Goal: Task Accomplishment & Management: Use online tool/utility

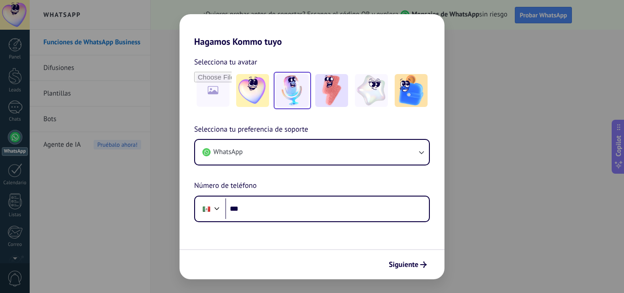
click at [290, 99] on img at bounding box center [292, 90] width 33 height 33
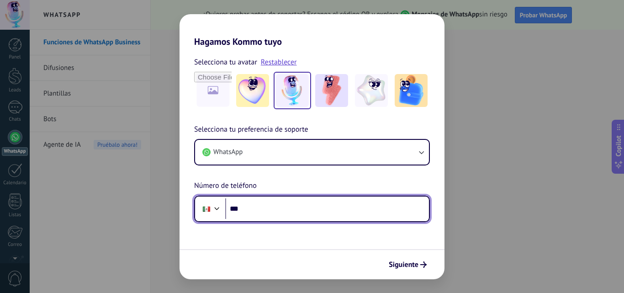
click at [264, 213] on input "***" at bounding box center [327, 208] width 204 height 21
click at [249, 218] on input "***" at bounding box center [327, 208] width 204 height 21
type input "**********"
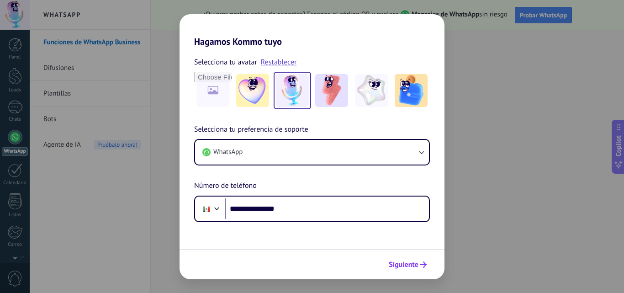
click at [413, 271] on button "Siguiente" at bounding box center [407, 265] width 46 height 16
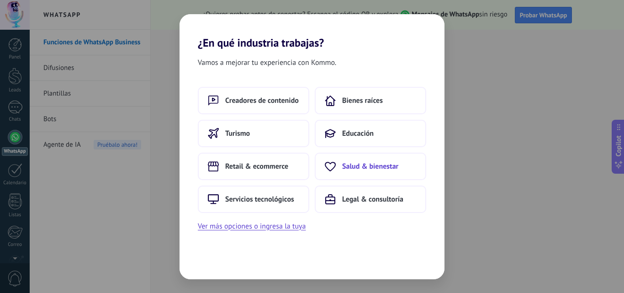
click at [365, 174] on button "Salud & bienestar" at bounding box center [370, 165] width 111 height 27
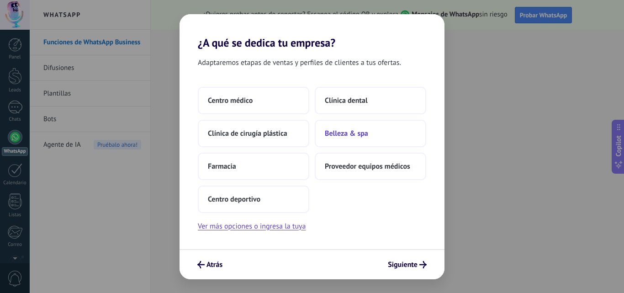
click at [359, 135] on span "Belleza & spa" at bounding box center [346, 133] width 43 height 9
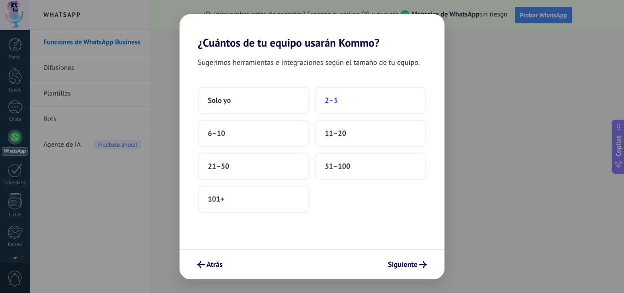
click at [336, 104] on span "2–5" at bounding box center [331, 100] width 13 height 9
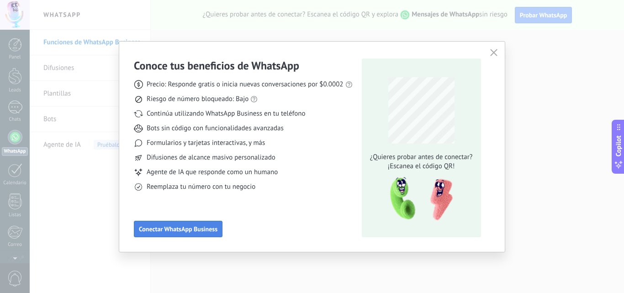
click at [174, 225] on button "Conectar WhatsApp Business" at bounding box center [178, 228] width 89 height 16
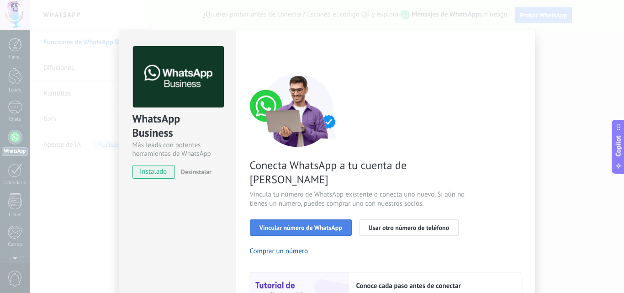
click at [304, 219] on button "Vincular número de WhatsApp" at bounding box center [301, 227] width 102 height 16
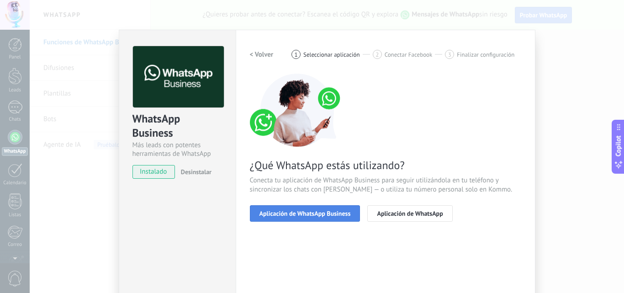
click at [335, 215] on span "Aplicación de WhatsApp Business" at bounding box center [304, 213] width 91 height 6
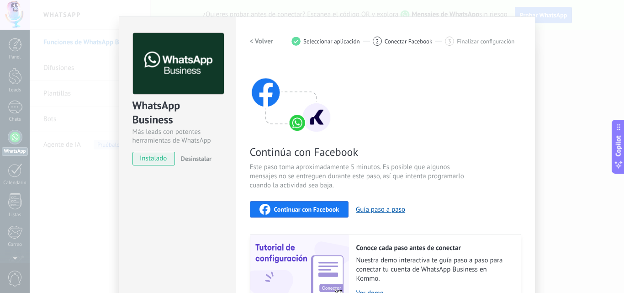
scroll to position [11, 0]
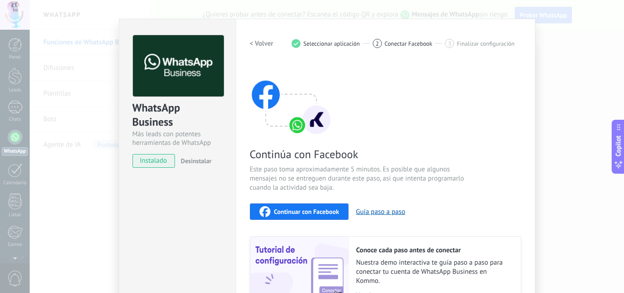
click at [309, 212] on span "Continuar con Facebook" at bounding box center [306, 211] width 65 height 6
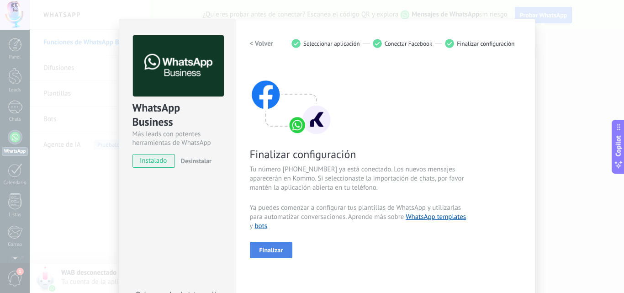
click at [271, 245] on button "Finalizar" at bounding box center [271, 249] width 43 height 16
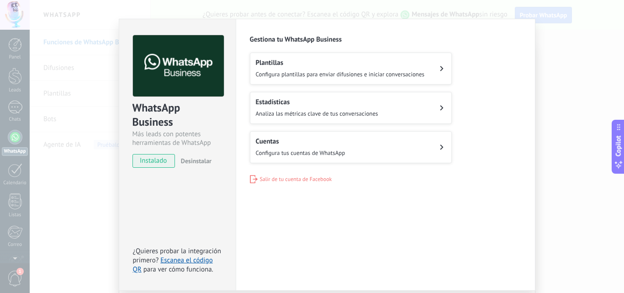
click at [414, 80] on button "Plantillas Configura plantillas para enviar difusiones e iniciar conversaciones" at bounding box center [351, 68] width 202 height 32
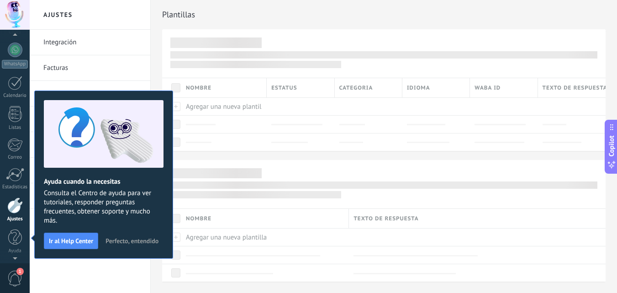
scroll to position [5, 0]
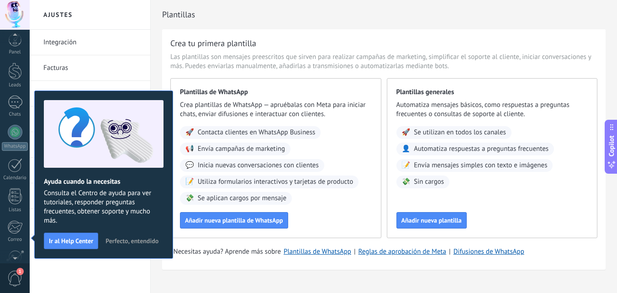
click at [123, 43] on link "Integración" at bounding box center [92, 43] width 98 height 26
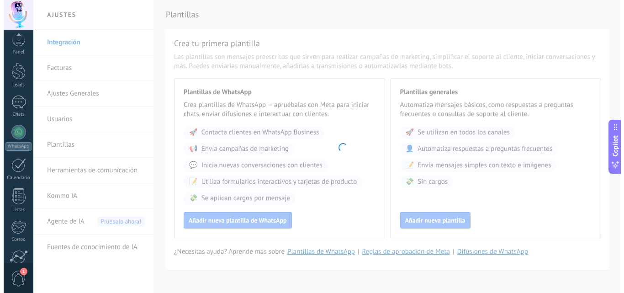
scroll to position [87, 0]
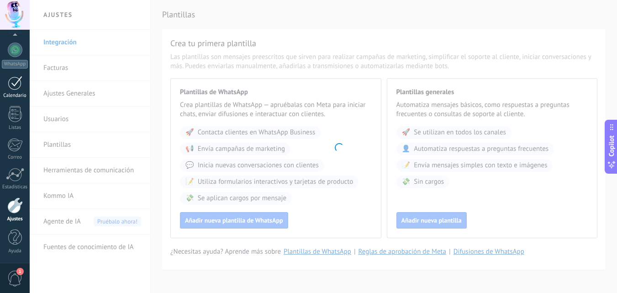
click at [11, 82] on div at bounding box center [15, 83] width 15 height 14
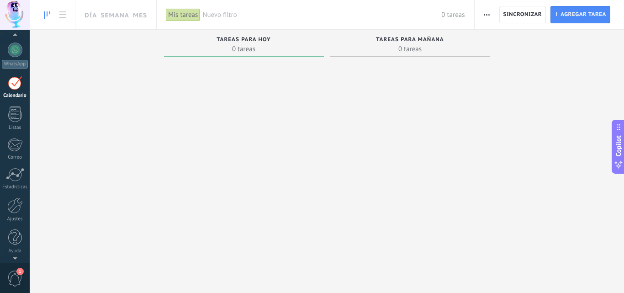
scroll to position [26, 0]
click at [13, 118] on link "WhatsApp" at bounding box center [15, 116] width 30 height 26
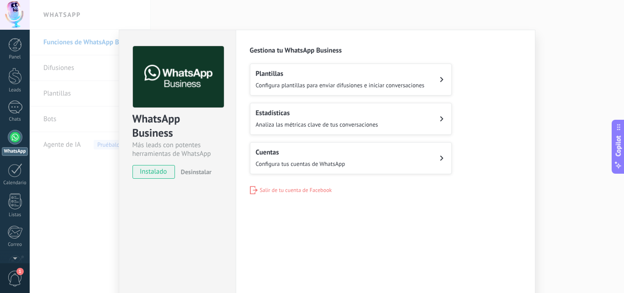
click at [436, 160] on button "Cuentas Configura tus cuentas de WhatsApp" at bounding box center [351, 158] width 202 height 32
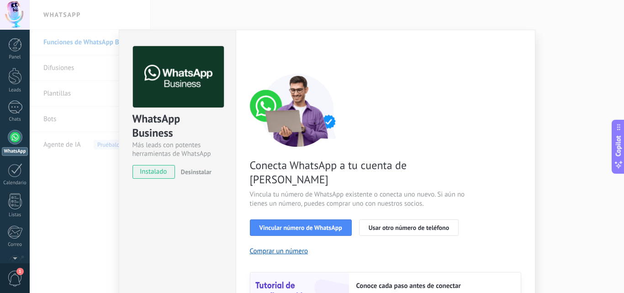
drag, startPoint x: 618, startPoint y: 21, endPoint x: 618, endPoint y: 26, distance: 5.5
click at [618, 26] on div "WhatsApp Business Más leads con potentes herramientas de WhatsApp instalado Des…" at bounding box center [327, 146] width 594 height 293
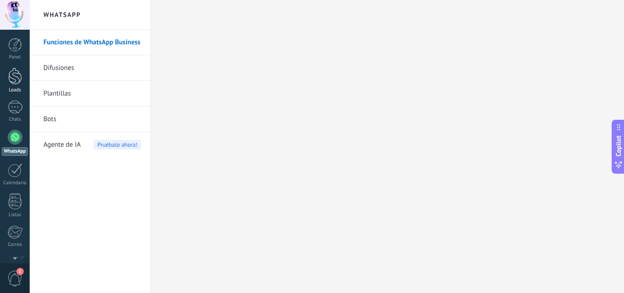
click at [8, 81] on div at bounding box center [15, 76] width 14 height 17
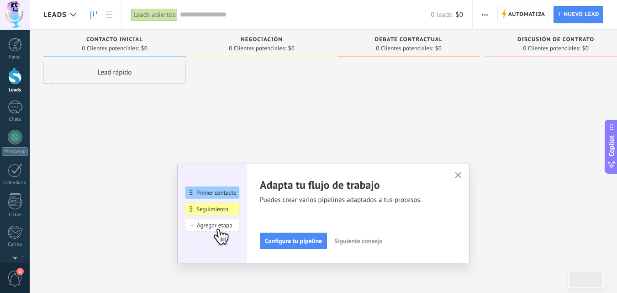
click at [459, 174] on icon "button" at bounding box center [458, 175] width 7 height 7
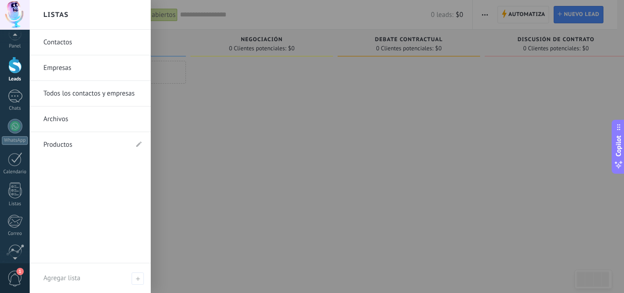
scroll to position [15, 0]
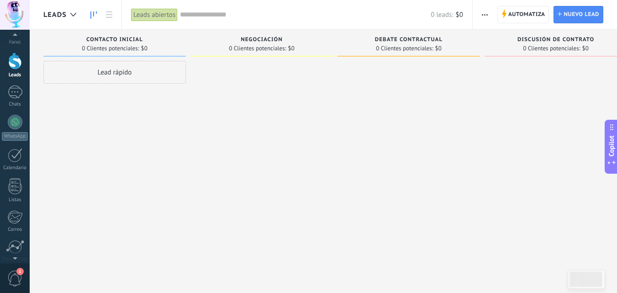
click at [11, 269] on div "1" at bounding box center [15, 277] width 30 height 30
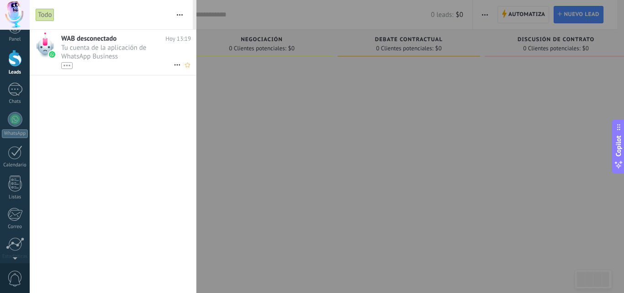
scroll to position [0, 0]
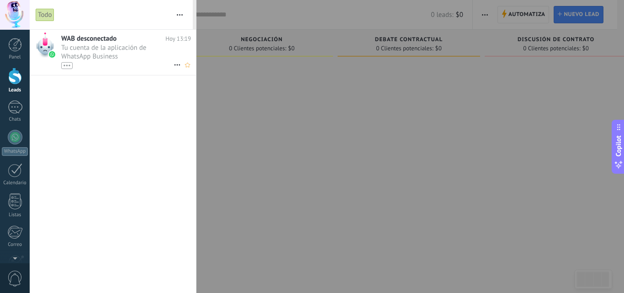
click at [111, 60] on span "Tu cuenta de la aplicación de WhatsApp Business [PHONE_NUMBER] ha sido desconec…" at bounding box center [117, 56] width 112 height 26
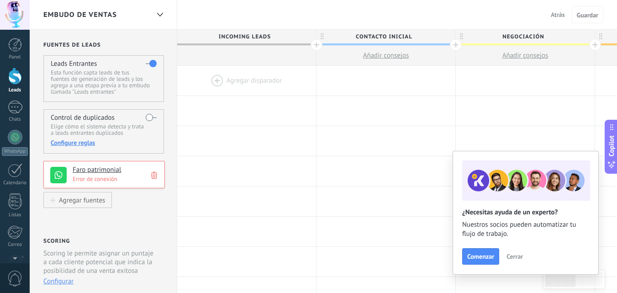
click at [156, 173] on icon at bounding box center [154, 175] width 6 height 9
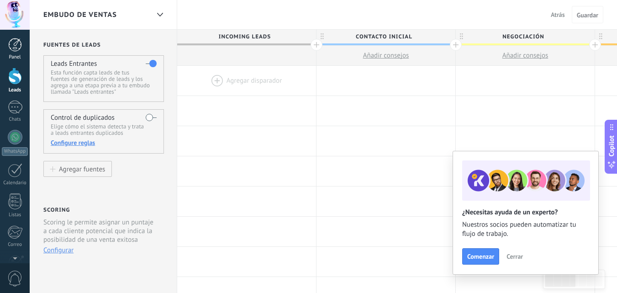
click at [22, 52] on link "Panel" at bounding box center [15, 49] width 30 height 22
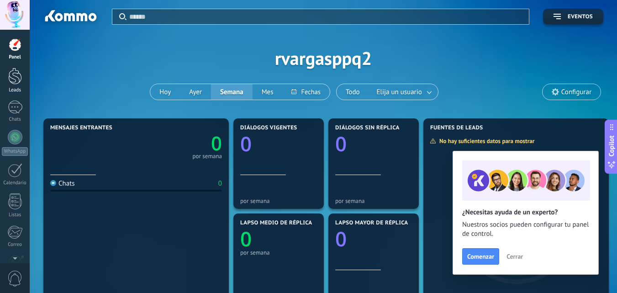
click at [12, 79] on div at bounding box center [15, 76] width 14 height 17
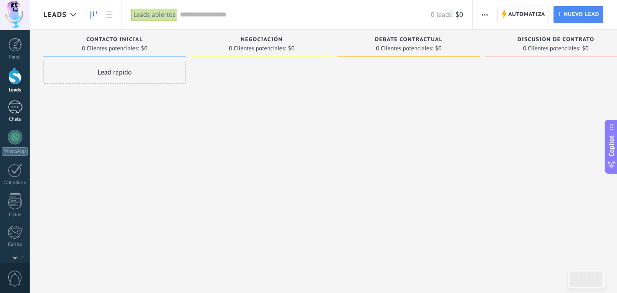
click at [10, 111] on div at bounding box center [15, 106] width 15 height 13
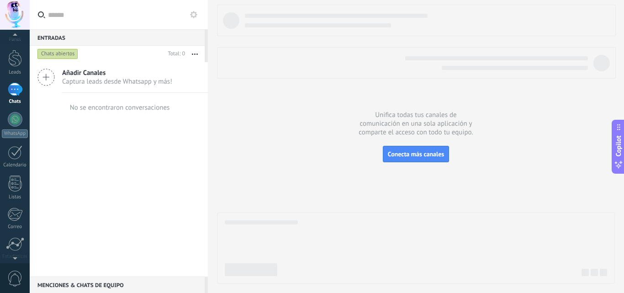
click at [14, 260] on div at bounding box center [15, 256] width 30 height 14
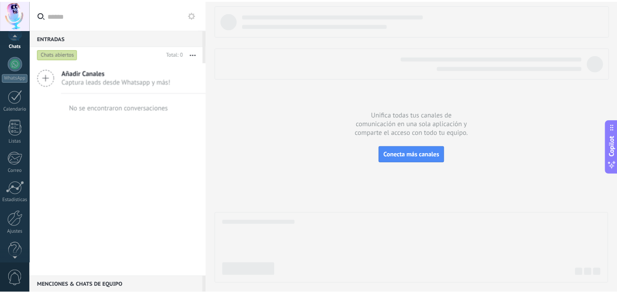
scroll to position [87, 0]
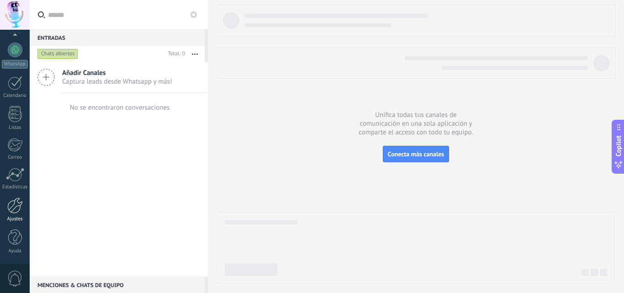
click at [11, 213] on div at bounding box center [15, 205] width 16 height 16
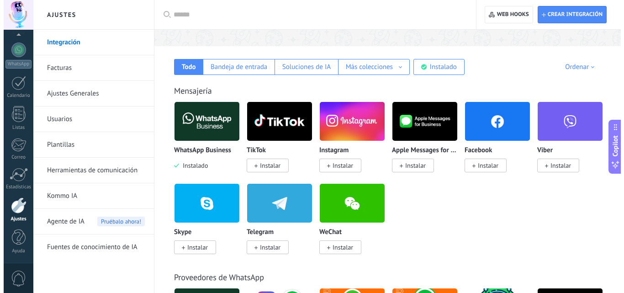
scroll to position [139, 0]
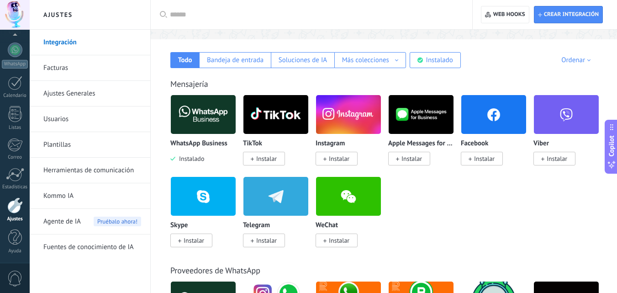
click at [194, 154] on div "WhatsApp Business Instalado" at bounding box center [203, 151] width 66 height 23
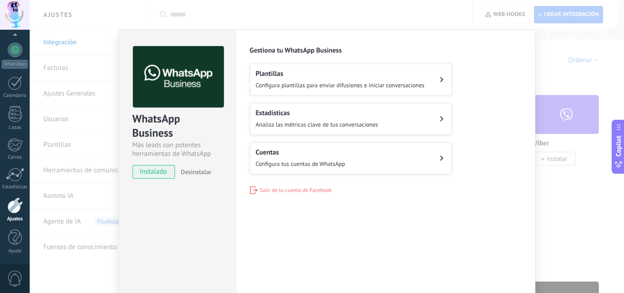
click at [288, 199] on div "Configuraciones Autorizaciones Esta pestaña registra a los usuarios que han con…" at bounding box center [385, 166] width 299 height 272
click at [303, 189] on span "Salir de tu cuenta de Facebook" at bounding box center [296, 190] width 72 height 7
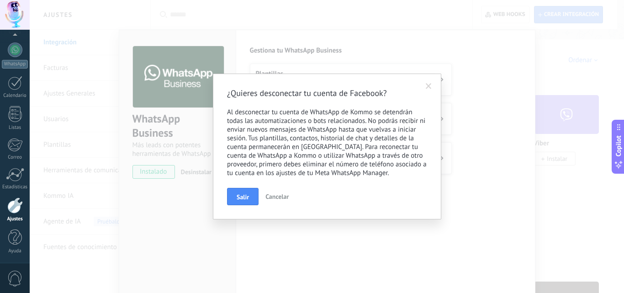
click at [279, 195] on span "Cancelar" at bounding box center [276, 196] width 23 height 8
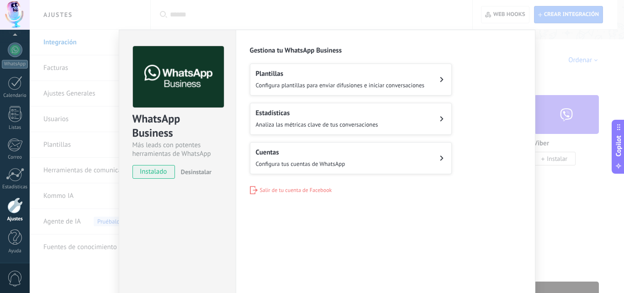
click at [189, 170] on span "Desinstalar" at bounding box center [196, 172] width 31 height 8
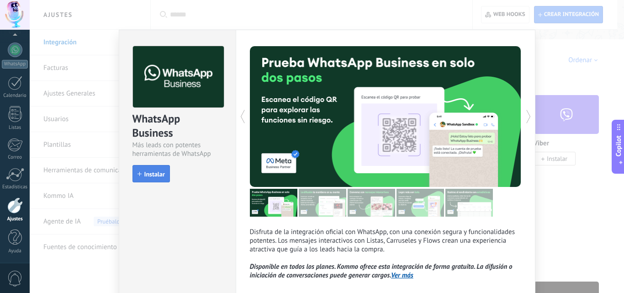
click at [146, 178] on button "Instalar" at bounding box center [150, 173] width 37 height 17
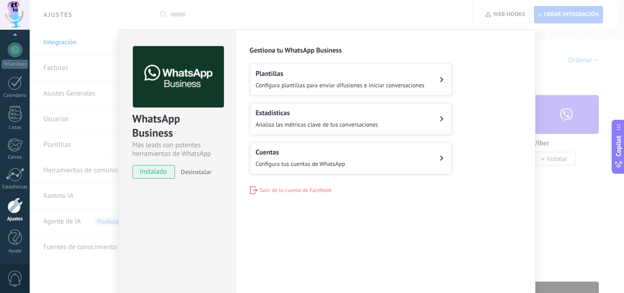
click at [340, 166] on span "Configura tus cuentas de WhatsApp" at bounding box center [300, 164] width 89 height 8
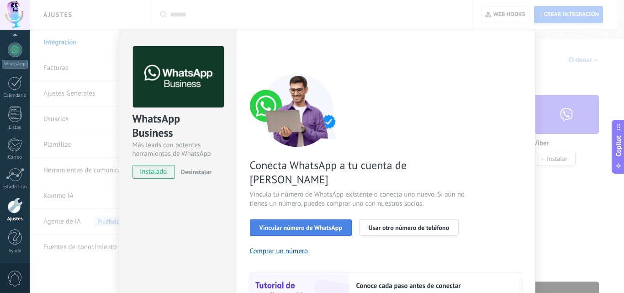
click at [329, 219] on button "Vincular número de WhatsApp" at bounding box center [301, 227] width 102 height 16
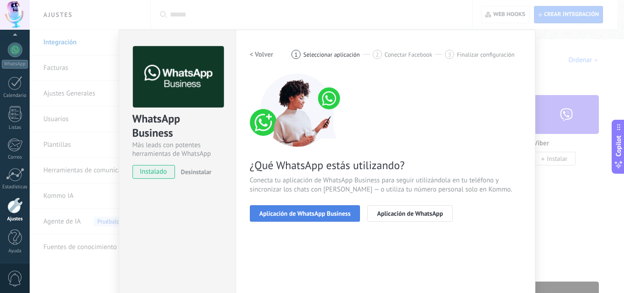
click at [306, 216] on button "Aplicación de WhatsApp Business" at bounding box center [305, 213] width 110 height 16
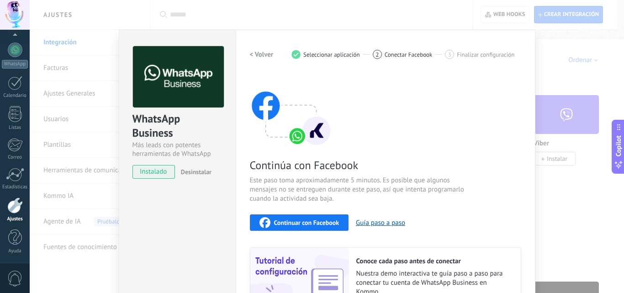
click at [328, 225] on span "Continuar con Facebook" at bounding box center [306, 222] width 65 height 6
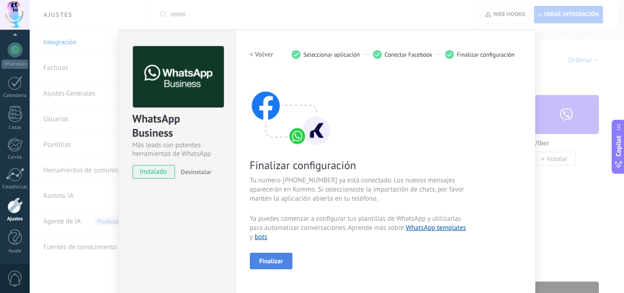
click at [273, 261] on span "Finalizar" at bounding box center [271, 260] width 24 height 6
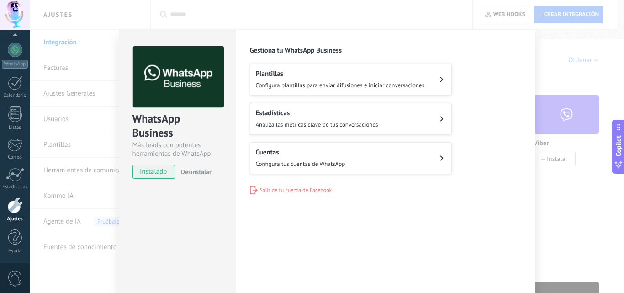
click at [218, 288] on div "WhatsApp Business Más leads con potentes herramientas de WhatsApp instalado Des…" at bounding box center [177, 166] width 117 height 272
click at [336, 161] on span "Configura tus cuentas de WhatsApp" at bounding box center [300, 164] width 89 height 8
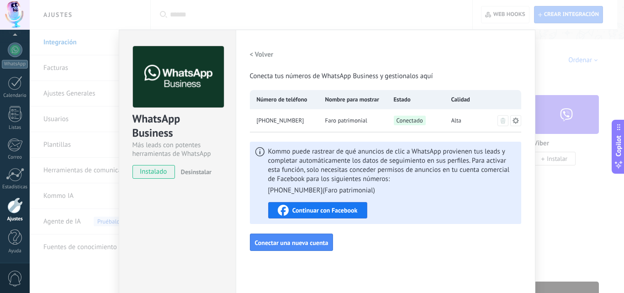
click at [184, 239] on div "WhatsApp Business Más leads con potentes herramientas de WhatsApp instalado Des…" at bounding box center [177, 166] width 117 height 272
click at [177, 14] on div "WhatsApp Business Más leads con potentes herramientas de WhatsApp instalado Des…" at bounding box center [327, 146] width 594 height 293
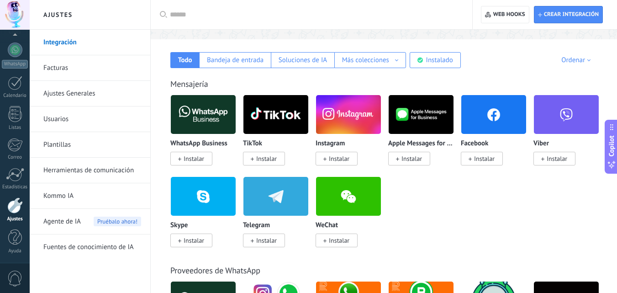
click at [335, 158] on span "Instalar" at bounding box center [339, 158] width 21 height 8
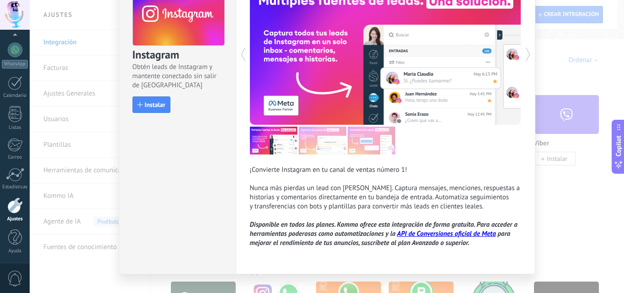
scroll to position [63, 0]
click at [158, 109] on button "Instalar" at bounding box center [151, 104] width 38 height 16
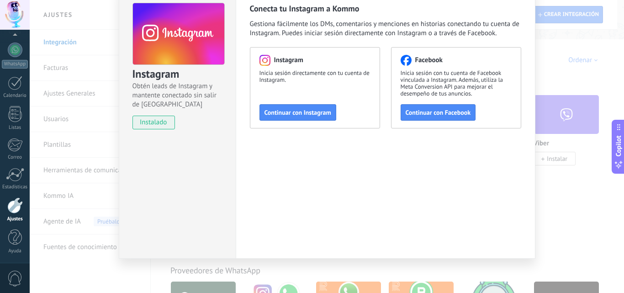
scroll to position [43, 0]
click at [304, 118] on button "Continuar con Instagram" at bounding box center [297, 112] width 77 height 16
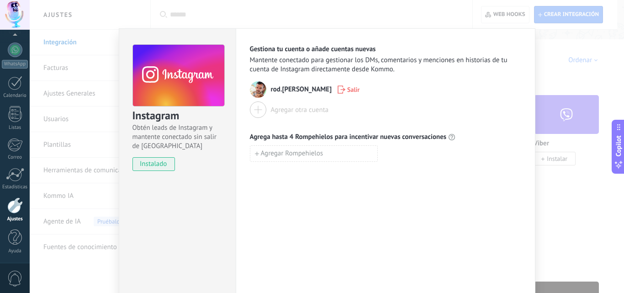
scroll to position [0, 0]
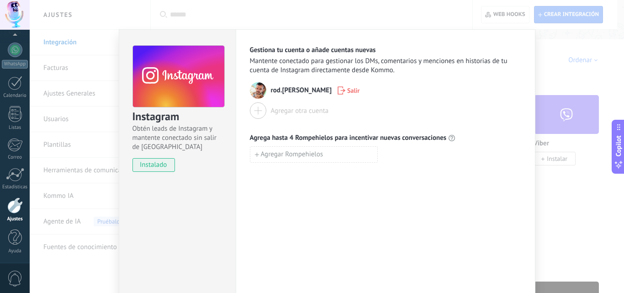
click at [255, 109] on div at bounding box center [258, 110] width 16 height 16
click at [257, 108] on div at bounding box center [258, 110] width 16 height 16
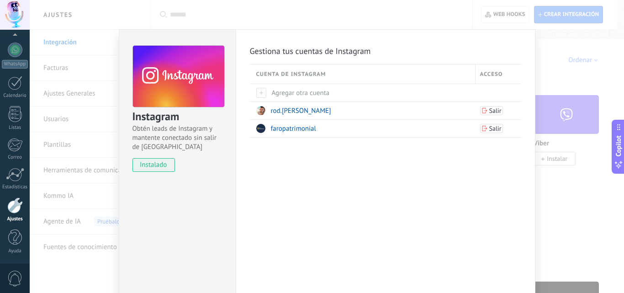
click at [368, 174] on div "Gestiona tus cuentas de Instagram Cuenta de Instagram Acceso Agregar otra cuent…" at bounding box center [385, 165] width 299 height 272
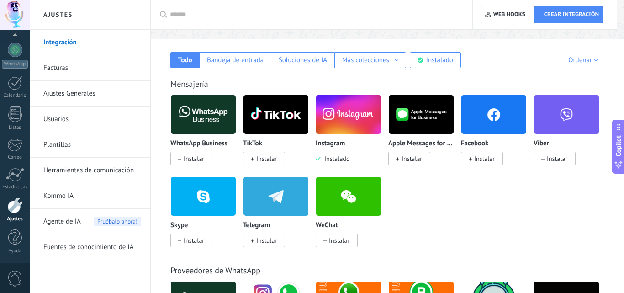
scroll to position [0, 0]
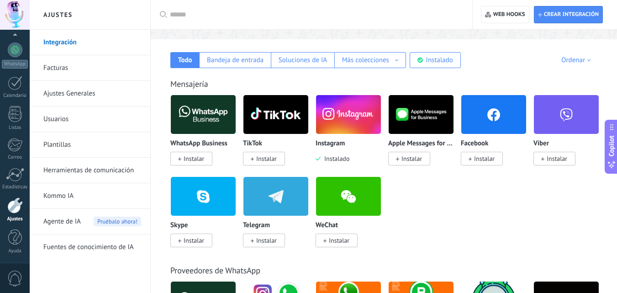
click at [347, 111] on img at bounding box center [348, 114] width 65 height 44
click at [490, 159] on span "Instalar" at bounding box center [484, 158] width 21 height 8
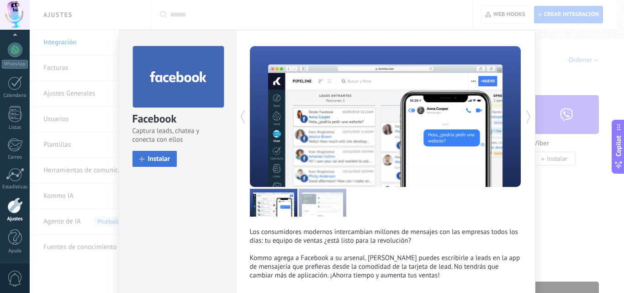
click at [163, 158] on span "Instalar" at bounding box center [159, 158] width 22 height 7
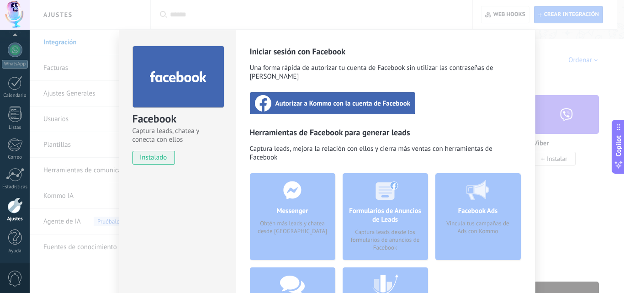
click at [383, 99] on div "Autorizar a Kommo con la cuenta de Facebook" at bounding box center [333, 103] width 166 height 22
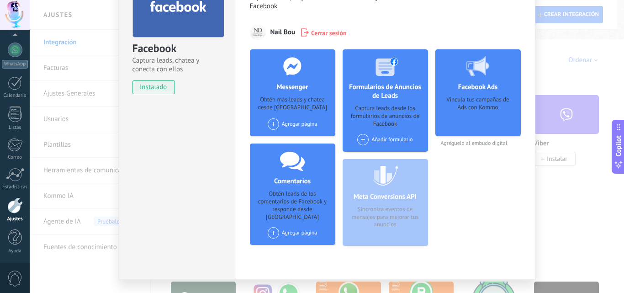
scroll to position [71, 0]
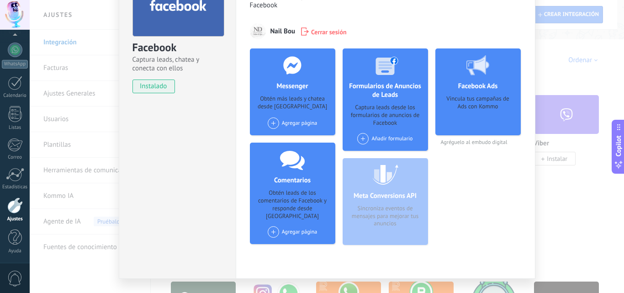
click at [300, 124] on div "Agregar página" at bounding box center [293, 122] width 50 height 11
click at [271, 123] on span at bounding box center [273, 122] width 11 height 11
click at [272, 123] on span at bounding box center [273, 122] width 11 height 11
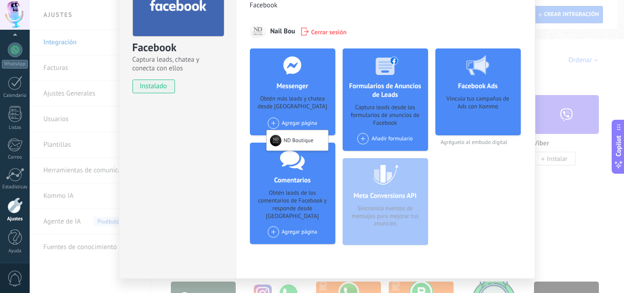
click at [272, 123] on span at bounding box center [273, 122] width 11 height 11
click at [355, 140] on div "Añadir formulario" at bounding box center [385, 142] width 60 height 18
click at [359, 139] on span at bounding box center [362, 138] width 11 height 11
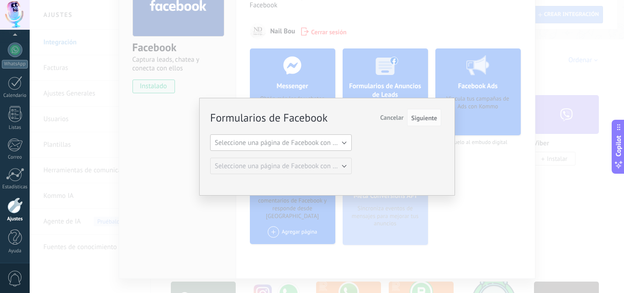
click at [330, 143] on span "Seleccione una página de Facebook con formas" at bounding box center [284, 142] width 138 height 9
click at [341, 140] on span "Seleccione una página de Facebook con formas" at bounding box center [284, 142] width 138 height 9
click at [341, 141] on span "Seleccione una página de Facebook con formas" at bounding box center [277, 142] width 144 height 9
click at [341, 143] on span "Seleccione una página de Facebook con formas" at bounding box center [284, 142] width 138 height 9
click at [432, 117] on span "Siguiente" at bounding box center [424, 118] width 26 height 6
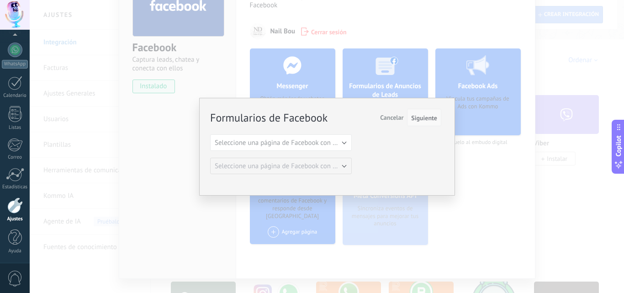
click at [417, 120] on span "Siguiente" at bounding box center [424, 118] width 26 height 6
click at [421, 121] on span "Siguiente" at bounding box center [424, 118] width 26 height 6
click at [392, 115] on span "Cancelar" at bounding box center [391, 117] width 23 height 8
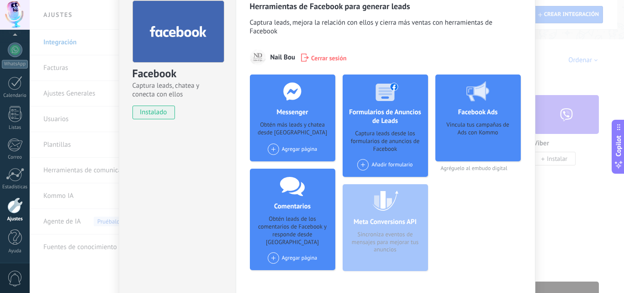
scroll to position [15, 0]
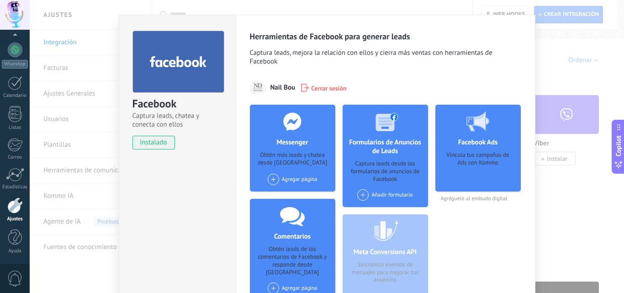
click at [294, 177] on div "Agregar página ND Boutique" at bounding box center [293, 178] width 50 height 11
click at [312, 89] on span "Cerrar sesión" at bounding box center [329, 87] width 36 height 9
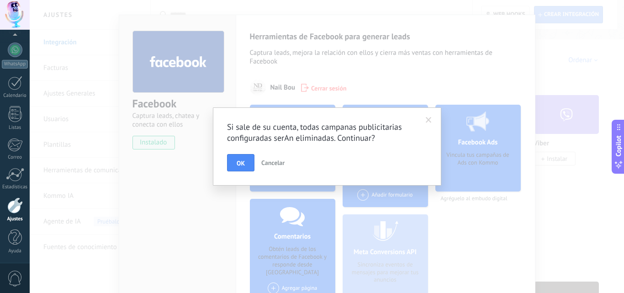
click at [241, 163] on span "OK" at bounding box center [240, 163] width 8 height 6
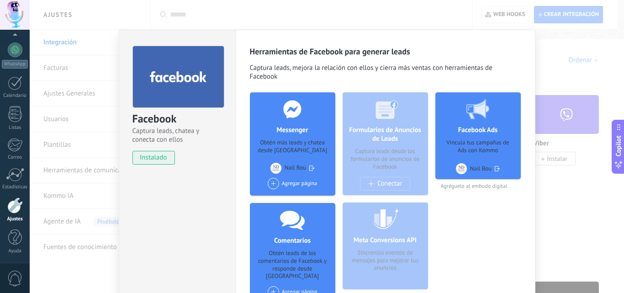
scroll to position [0, 0]
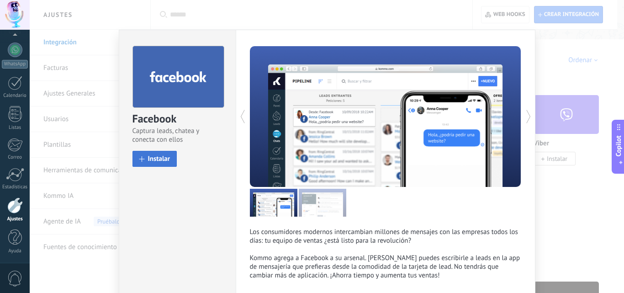
click at [157, 158] on span "Instalar" at bounding box center [159, 158] width 22 height 7
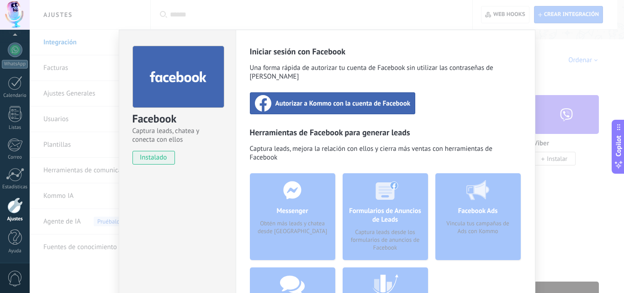
click at [311, 102] on div "Autorizar a Kommo con la cuenta de Facebook" at bounding box center [333, 103] width 166 height 22
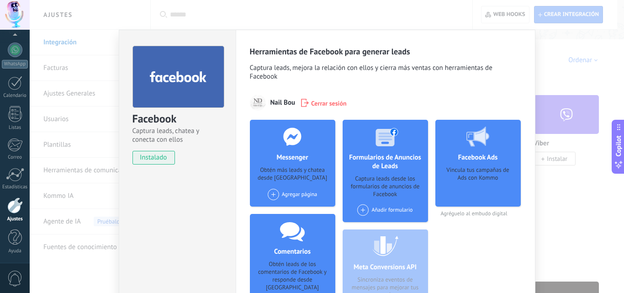
click at [292, 194] on div "Agregar página" at bounding box center [293, 194] width 50 height 11
click at [404, 101] on div "Nail Bou Cerrar sesión" at bounding box center [385, 102] width 271 height 16
click at [310, 194] on div "Agregar página ND Boutique" at bounding box center [293, 194] width 50 height 11
click at [461, 255] on div "Facebook Ads Vincula tus campañas de Ads con Kommo Agréguelo al embudo digital" at bounding box center [477, 222] width 85 height 204
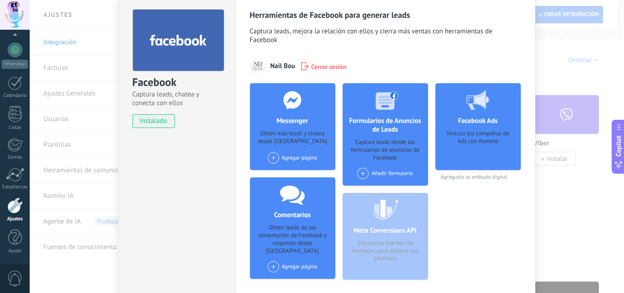
scroll to position [55, 0]
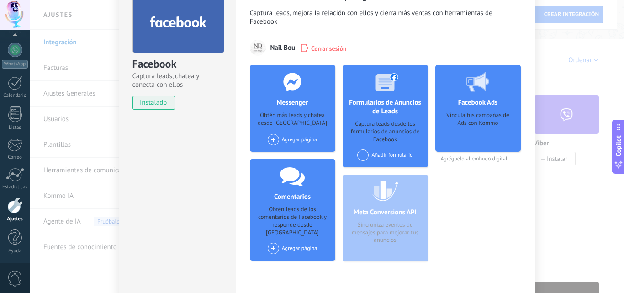
click at [302, 245] on div "Agregar página" at bounding box center [293, 247] width 50 height 11
click at [289, 256] on div "ND Boutique" at bounding box center [297, 265] width 61 height 20
click at [22, 19] on div at bounding box center [15, 15] width 30 height 30
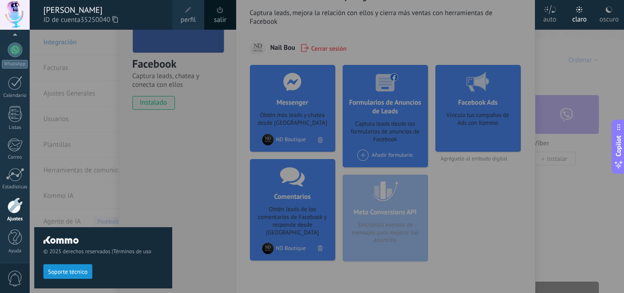
click at [71, 270] on span "Soporte técnico" at bounding box center [68, 271] width 40 height 6
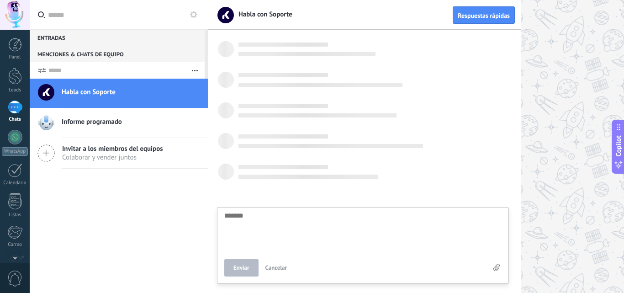
scroll to position [9, 0]
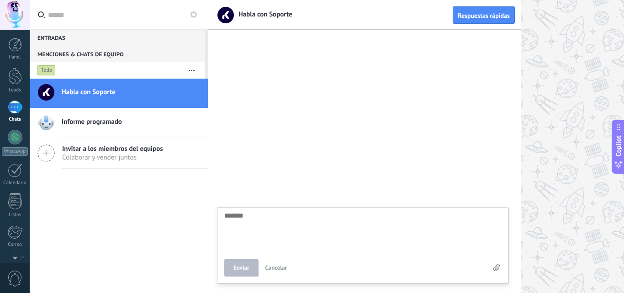
click at [276, 246] on textarea at bounding box center [362, 230] width 277 height 37
type textarea "*"
click at [276, 246] on textarea "*" at bounding box center [362, 230] width 277 height 37
type textarea "**"
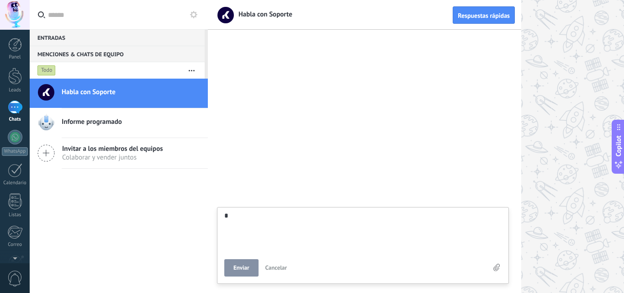
type textarea "**"
type textarea "***"
type textarea "****"
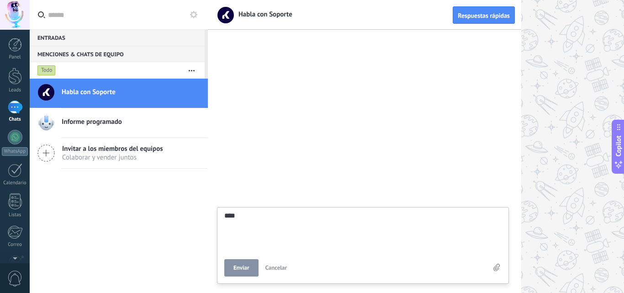
type textarea "*****"
type textarea "*******"
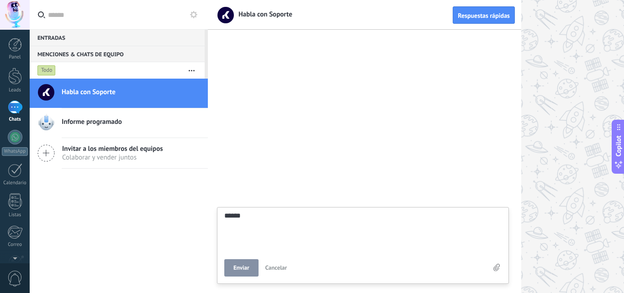
type textarea "*******"
type textarea "********"
type textarea "*********"
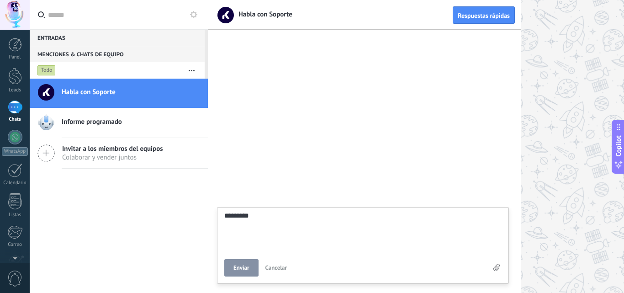
type textarea "**********"
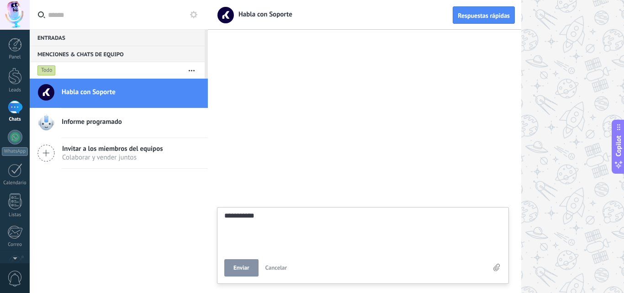
type textarea "**********"
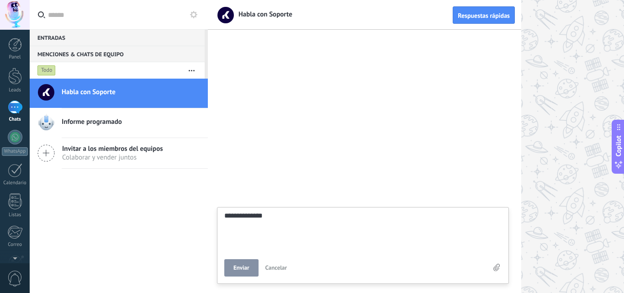
type textarea "**********"
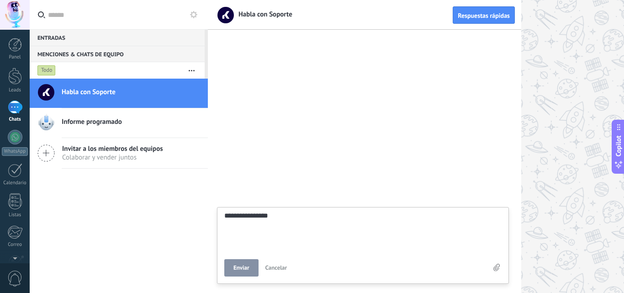
type textarea "**********"
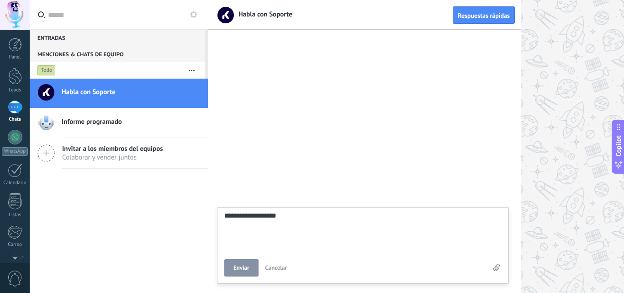
type textarea "**********"
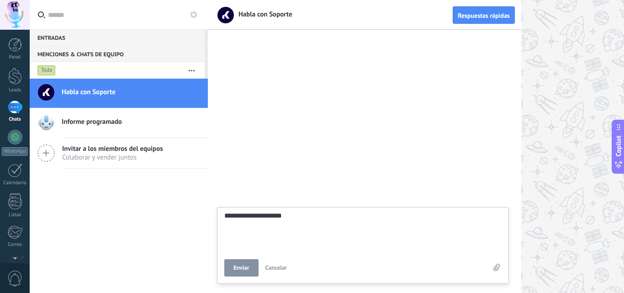
type textarea "**********"
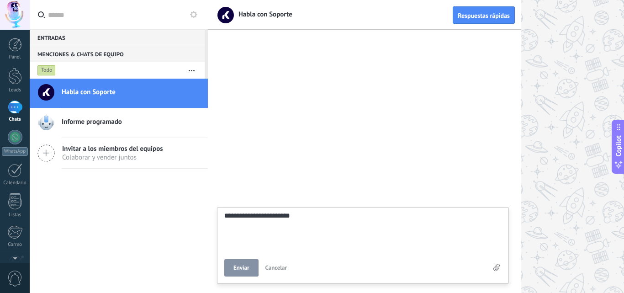
type textarea "**********"
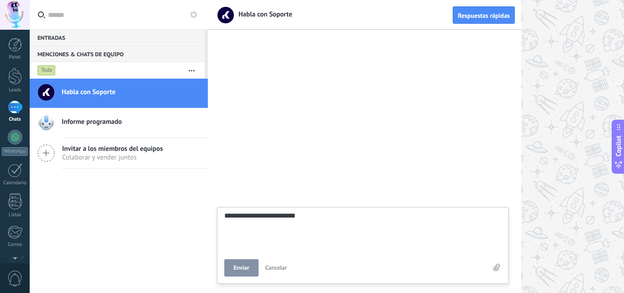
type textarea "**********"
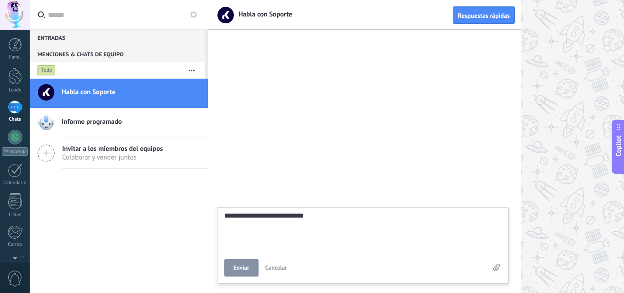
type textarea "**********"
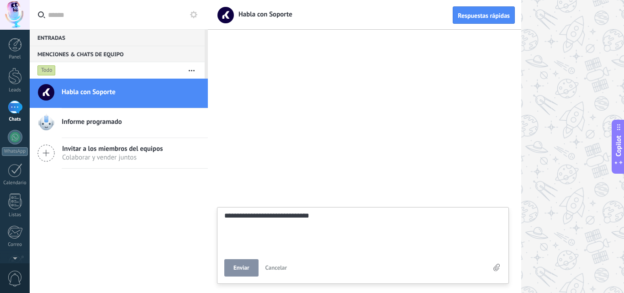
type textarea "**********"
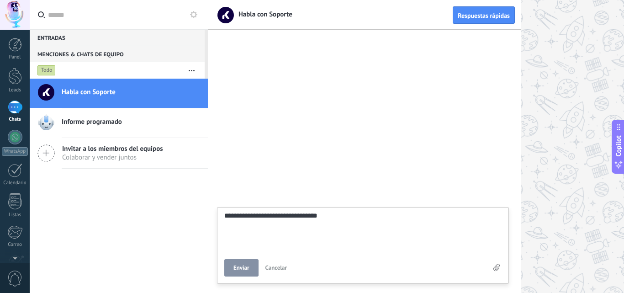
type textarea "**********"
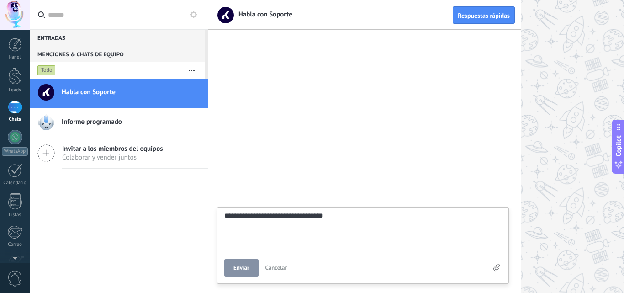
type textarea "**********"
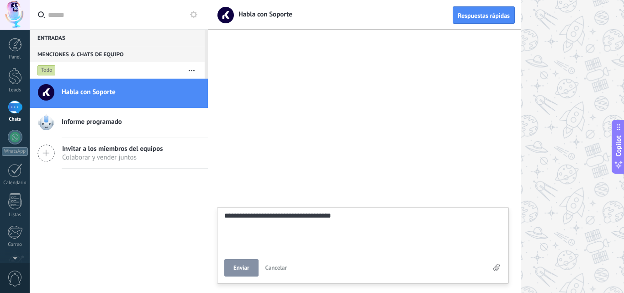
type textarea "**********"
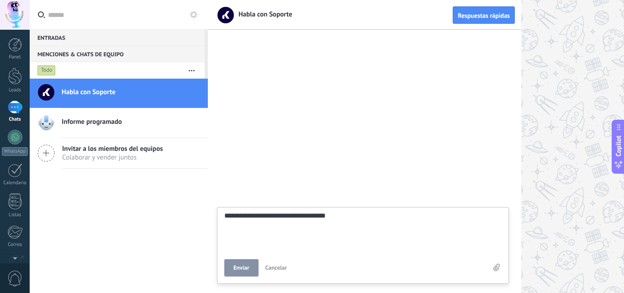
type textarea "**********"
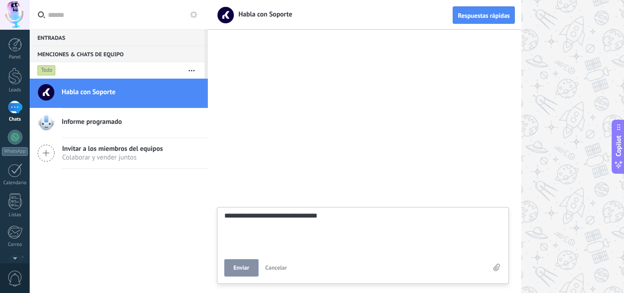
type textarea "**********"
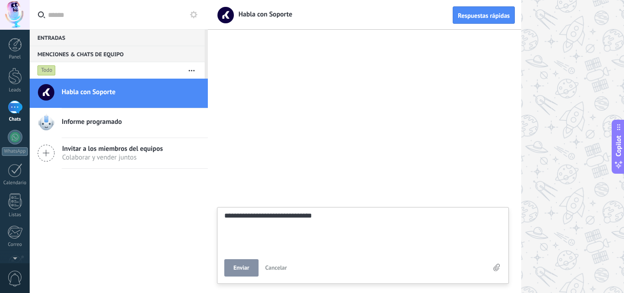
type textarea "**********"
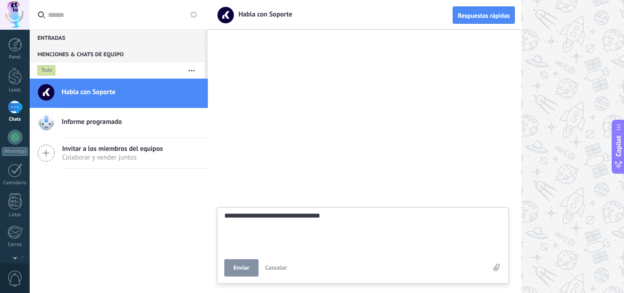
type textarea "**********"
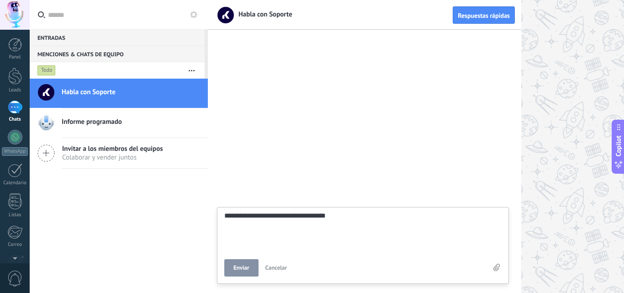
type textarea "**********"
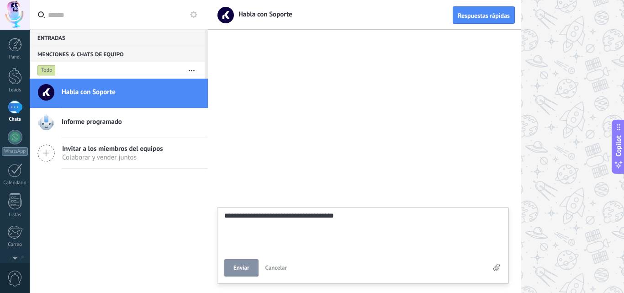
type textarea "**********"
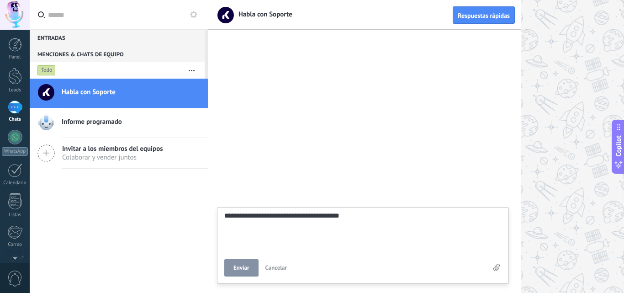
type textarea "**********"
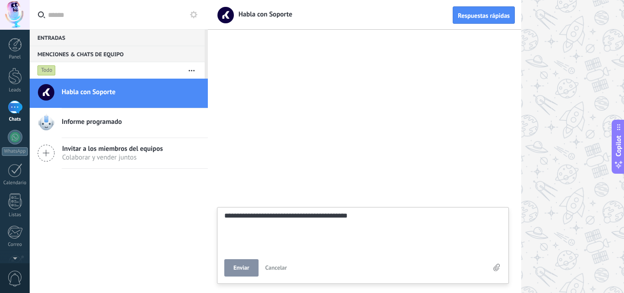
type textarea "**********"
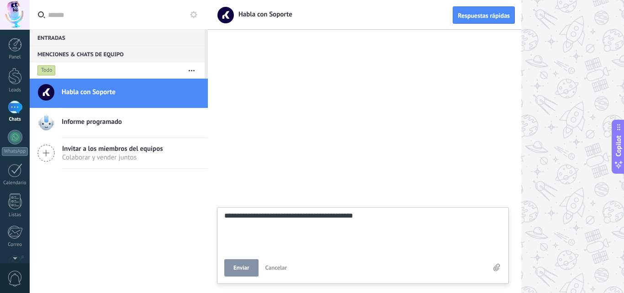
type textarea "**********"
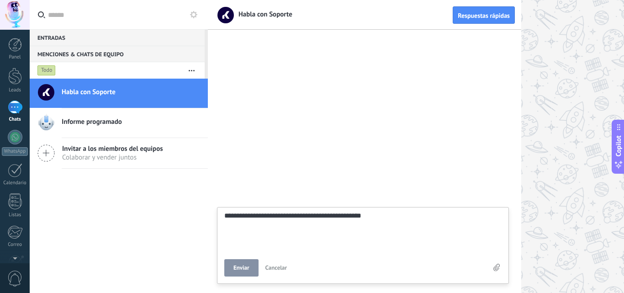
type textarea "**********"
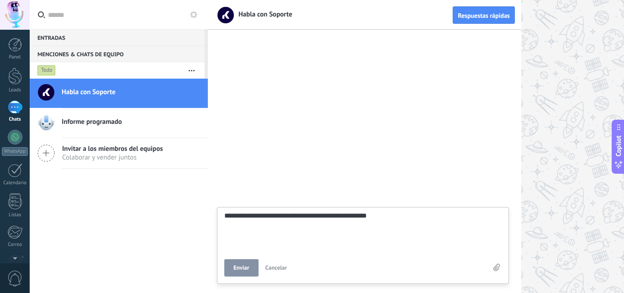
type textarea "**********"
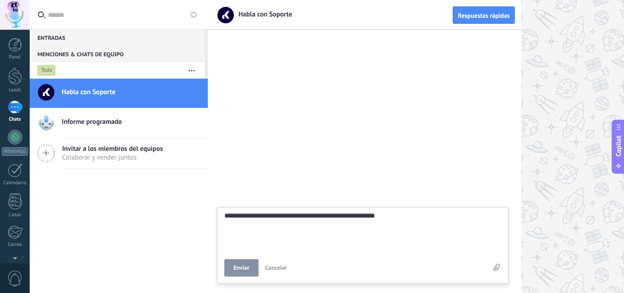
type textarea "**********"
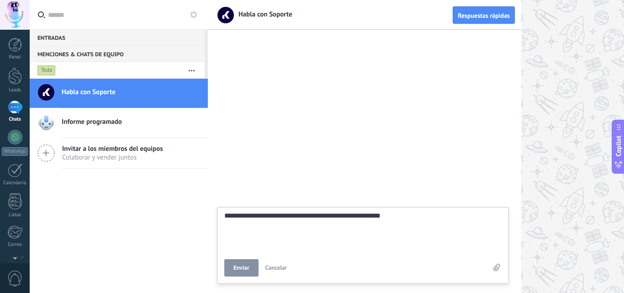
type textarea "**********"
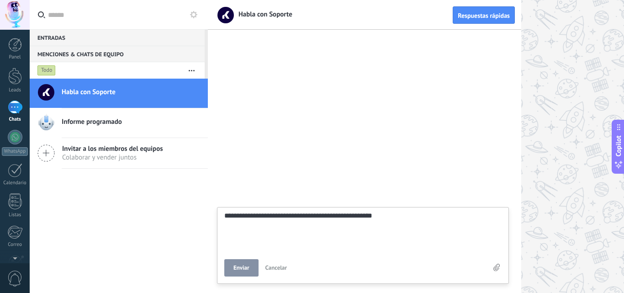
type textarea "**********"
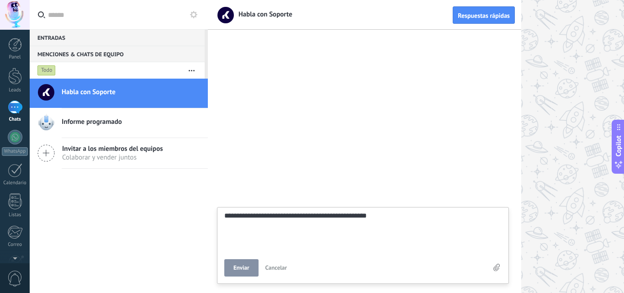
type textarea "**********"
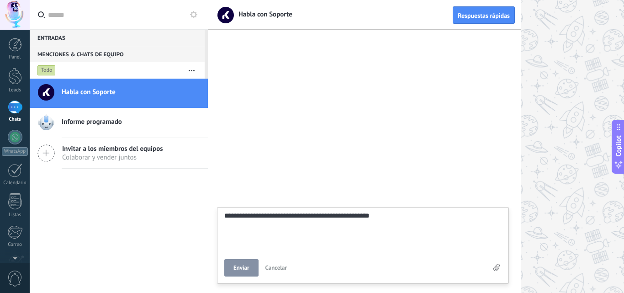
type textarea "**********"
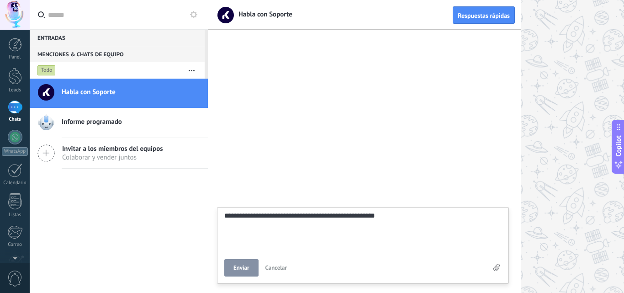
type textarea "**********"
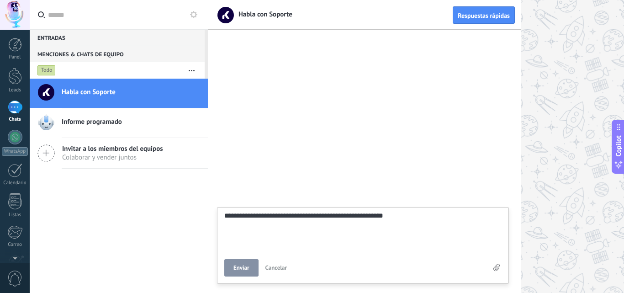
type textarea "**********"
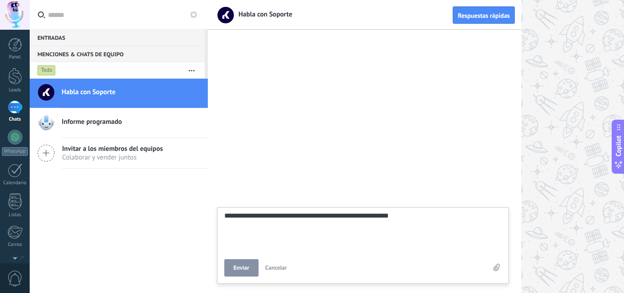
type textarea "**********"
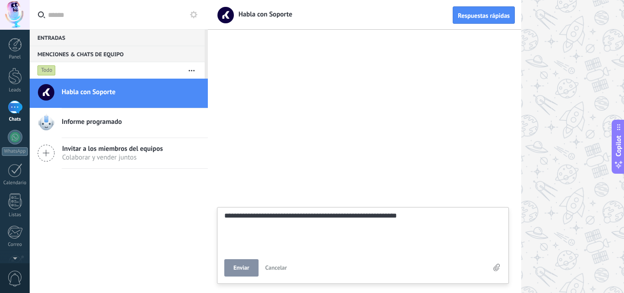
type textarea "**********"
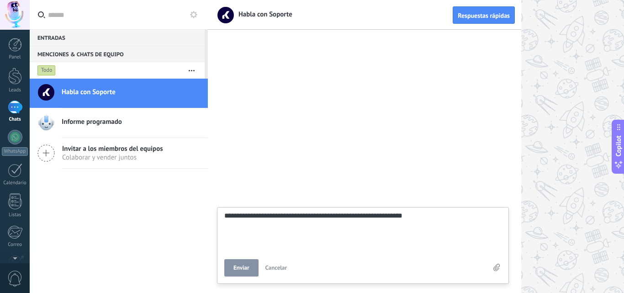
type textarea "**********"
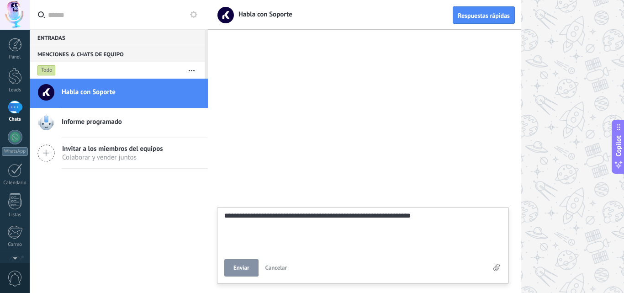
type textarea "**********"
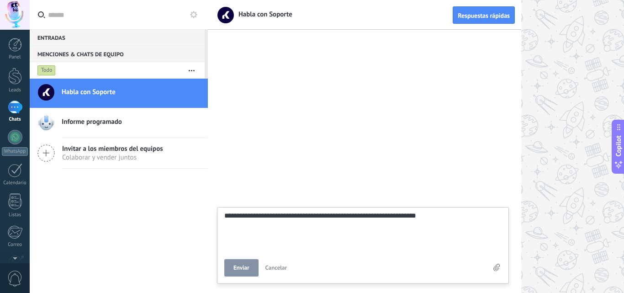
type textarea "**********"
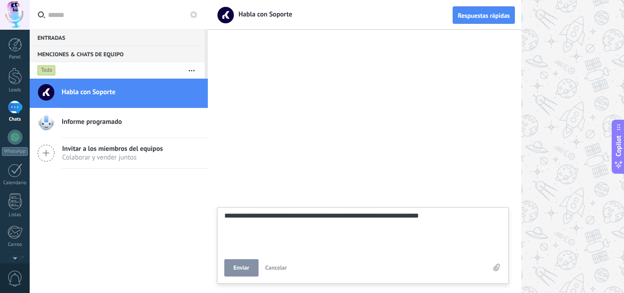
type textarea "**********"
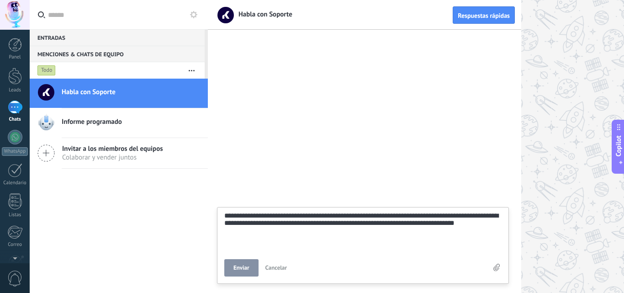
scroll to position [17, 0]
click at [250, 267] on button "Enviar" at bounding box center [241, 267] width 34 height 17
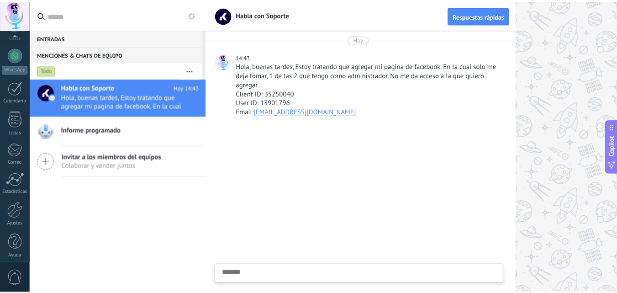
scroll to position [87, 0]
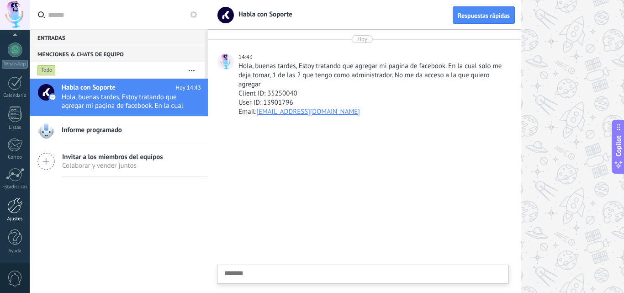
click at [15, 210] on div at bounding box center [15, 205] width 16 height 16
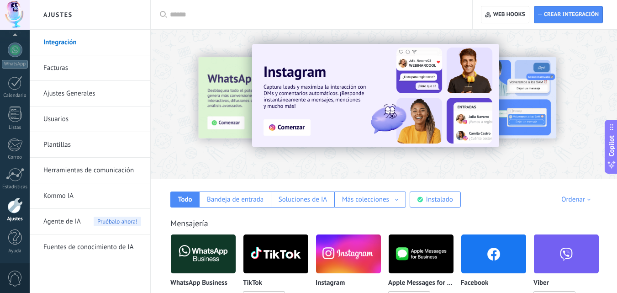
click at [262, 4] on div at bounding box center [314, 14] width 289 height 29
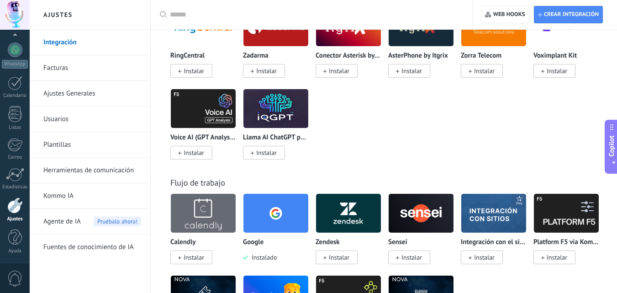
scroll to position [1328, 0]
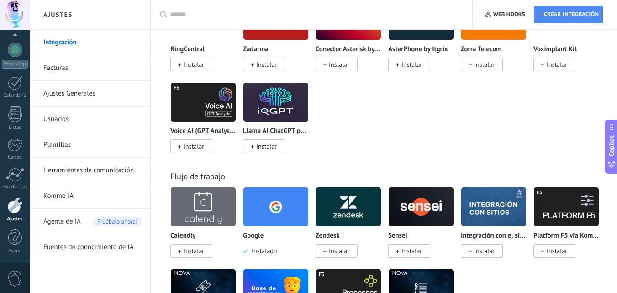
click at [279, 211] on img at bounding box center [275, 206] width 65 height 44
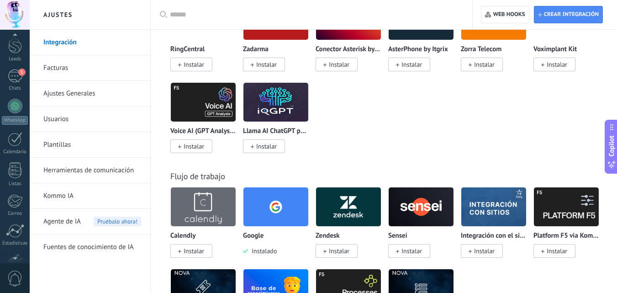
scroll to position [8, 0]
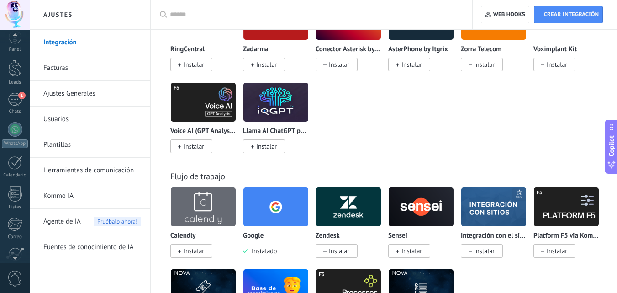
click at [15, 34] on div at bounding box center [15, 37] width 30 height 14
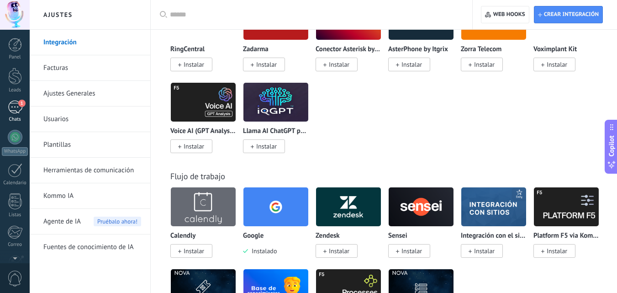
click at [8, 110] on div "1" at bounding box center [15, 106] width 15 height 13
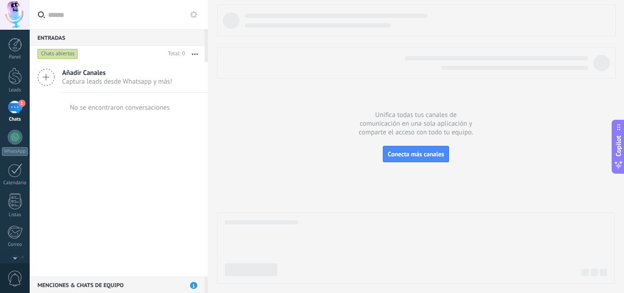
click at [21, 112] on div "1" at bounding box center [15, 106] width 15 height 13
click at [10, 113] on div "1" at bounding box center [15, 106] width 15 height 13
click at [118, 77] on span "Captura leads desde Whatsapp y más!" at bounding box center [117, 81] width 110 height 9
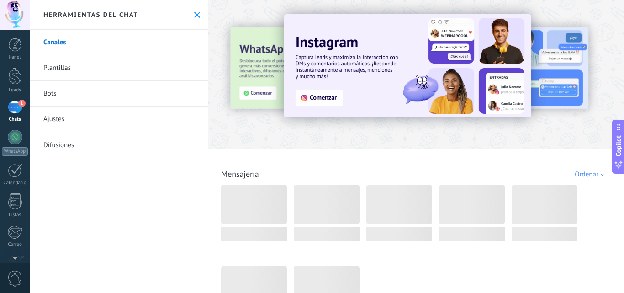
click at [18, 10] on div at bounding box center [15, 15] width 30 height 30
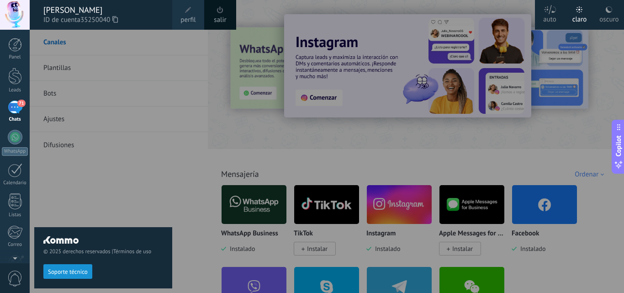
click at [56, 274] on span "Soporte técnico" at bounding box center [68, 271] width 40 height 6
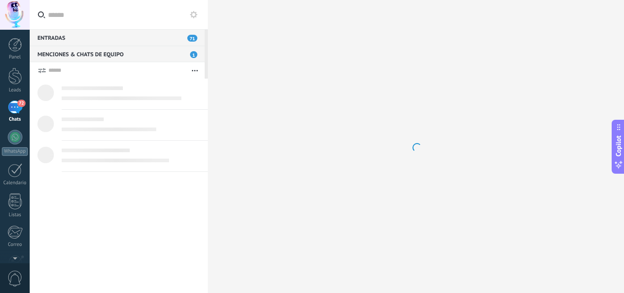
scroll to position [9, 0]
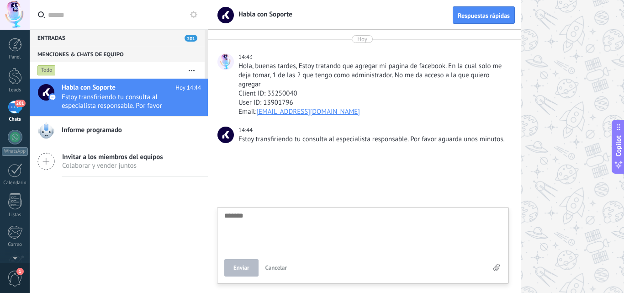
click at [18, 113] on div "201" at bounding box center [15, 106] width 15 height 13
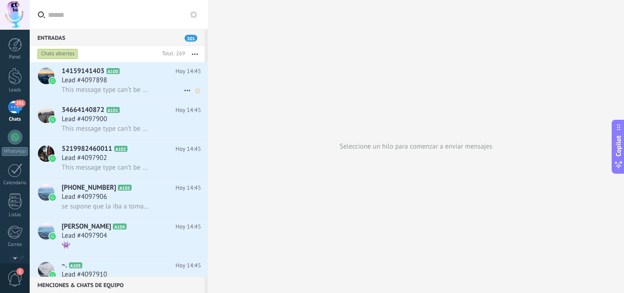
click at [178, 77] on div "Lead #4097898" at bounding box center [131, 80] width 139 height 9
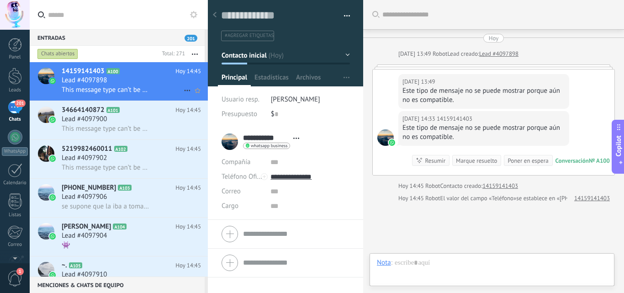
scroll to position [69, 0]
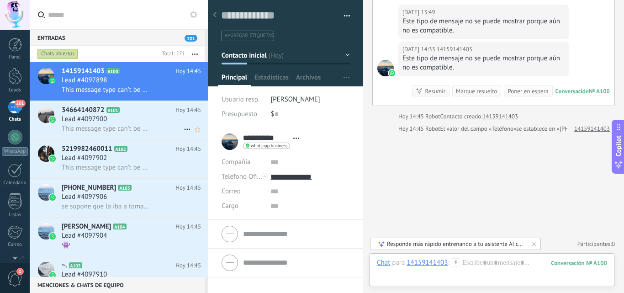
click at [113, 106] on h2 "34664140872 A101" at bounding box center [119, 109] width 114 height 9
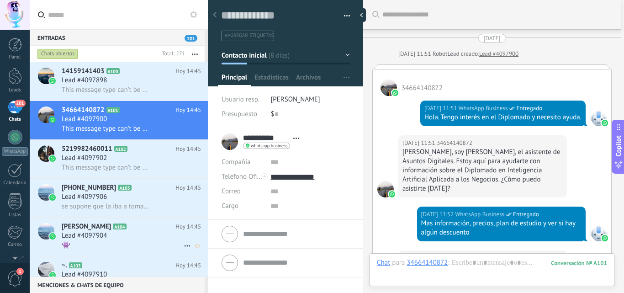
scroll to position [724, 0]
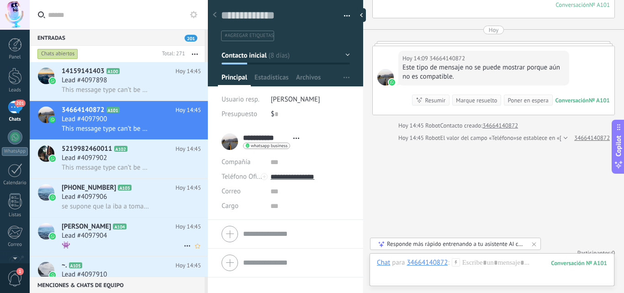
click at [90, 236] on span "Lead #4097904" at bounding box center [84, 235] width 45 height 9
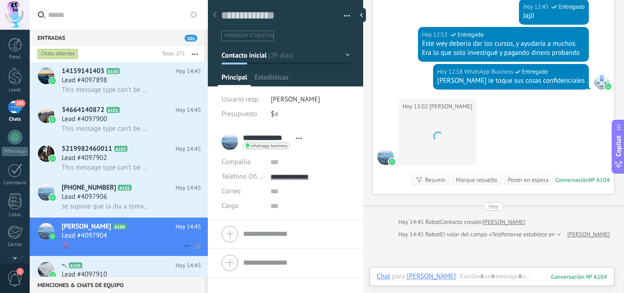
scroll to position [14, 0]
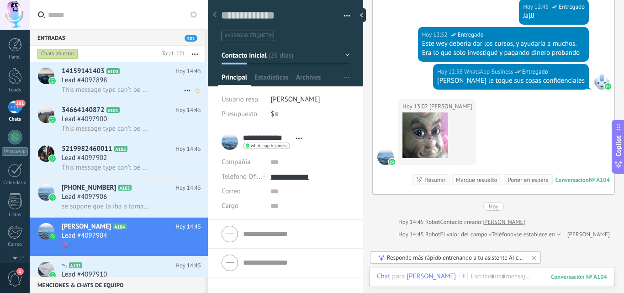
click at [105, 75] on h2 "14159141403 A100" at bounding box center [119, 71] width 114 height 9
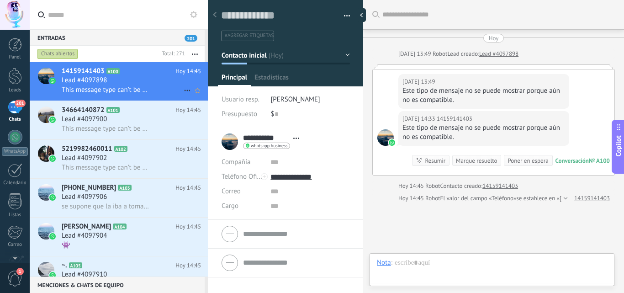
scroll to position [14, 0]
click at [18, 11] on div at bounding box center [15, 15] width 30 height 30
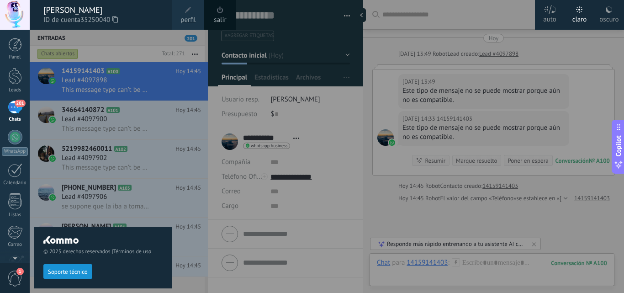
scroll to position [1, 0]
click at [12, 275] on span "1" at bounding box center [15, 278] width 16 height 16
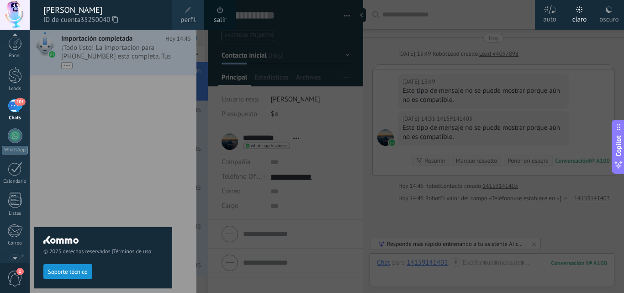
scroll to position [3, 0]
click at [92, 171] on div "© 2025 derechos reservados | Términos de uso Soporte técnico" at bounding box center [103, 161] width 138 height 263
click at [23, 20] on div at bounding box center [15, 15] width 30 height 30
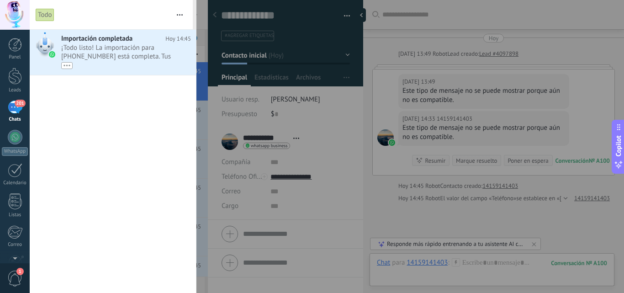
click at [14, 5] on div at bounding box center [15, 15] width 30 height 30
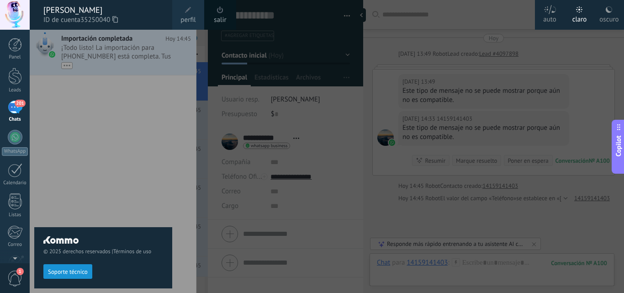
click at [81, 275] on span "Soporte técnico" at bounding box center [68, 271] width 40 height 6
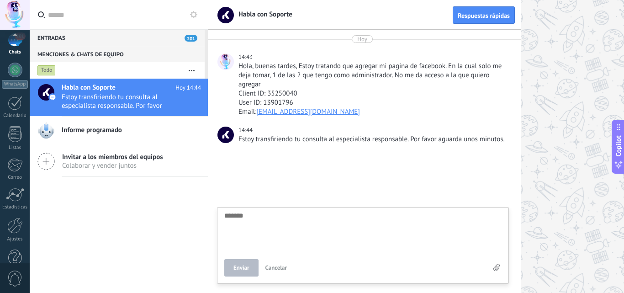
scroll to position [87, 0]
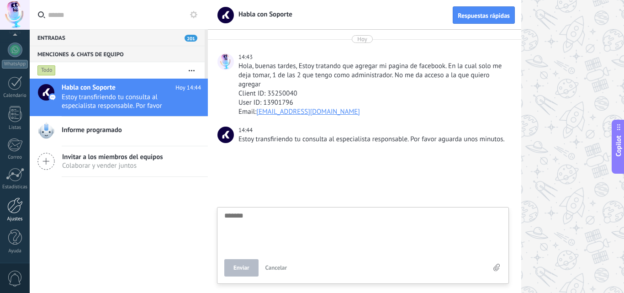
click at [17, 213] on div at bounding box center [15, 205] width 16 height 16
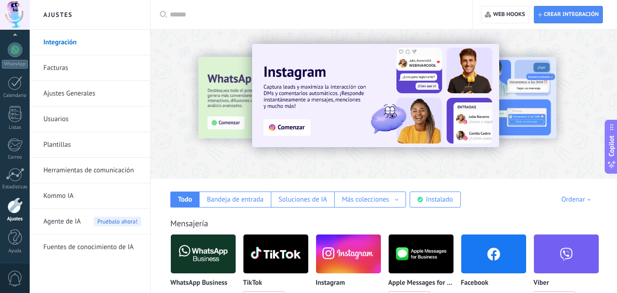
click at [506, 257] on img at bounding box center [493, 253] width 65 height 44
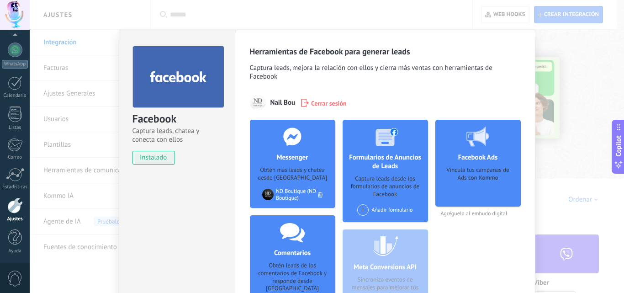
click at [153, 162] on span "instalado" at bounding box center [154, 158] width 42 height 14
click at [192, 92] on div at bounding box center [178, 77] width 92 height 62
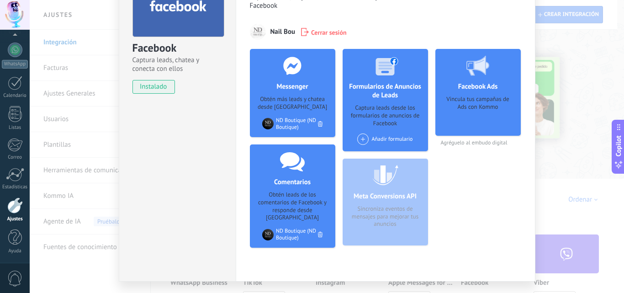
scroll to position [55, 0]
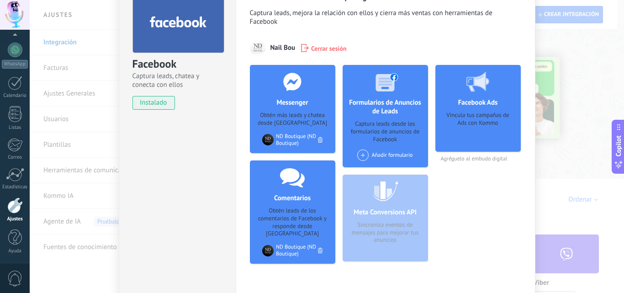
click at [363, 157] on span at bounding box center [362, 154] width 11 height 11
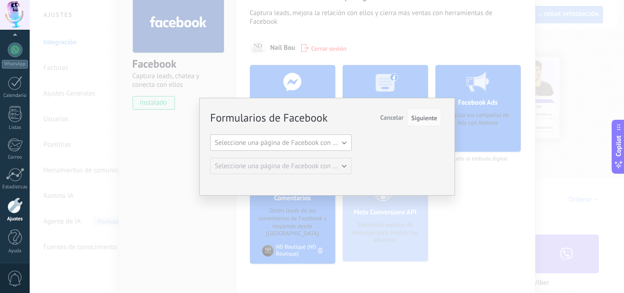
click at [342, 147] on button "Seleccione una página de Facebook con formas" at bounding box center [281, 142] width 142 height 16
click at [414, 124] on button "Siguiente" at bounding box center [424, 117] width 34 height 17
click at [421, 120] on span "Siguiente" at bounding box center [424, 118] width 26 height 6
click at [426, 118] on span "Siguiente" at bounding box center [424, 118] width 26 height 6
click at [427, 118] on span "Siguiente" at bounding box center [424, 118] width 26 height 6
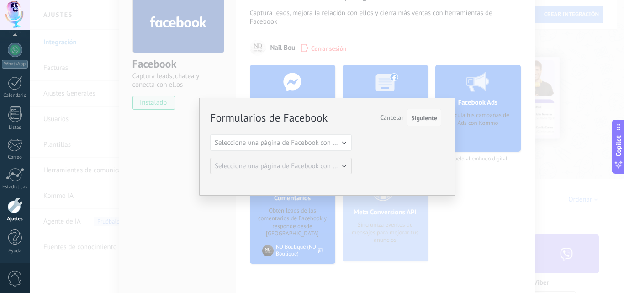
click at [427, 118] on span "Siguiente" at bounding box center [424, 118] width 26 height 6
drag, startPoint x: 427, startPoint y: 118, endPoint x: 405, endPoint y: 122, distance: 21.8
click at [426, 118] on span "Siguiente" at bounding box center [424, 118] width 26 height 6
click at [346, 145] on span "Seleccione una página de Facebook con formas" at bounding box center [284, 142] width 138 height 9
click at [425, 117] on span "Siguiente" at bounding box center [424, 118] width 26 height 6
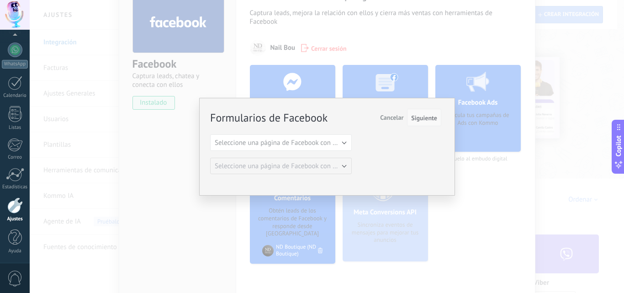
click at [425, 118] on span "Siguiente" at bounding box center [424, 118] width 26 height 6
click at [425, 120] on span "Siguiente" at bounding box center [424, 118] width 26 height 6
click at [424, 120] on span "Siguiente" at bounding box center [424, 118] width 26 height 6
click at [343, 141] on button "Seleccione una página de Facebook con formas" at bounding box center [281, 142] width 142 height 16
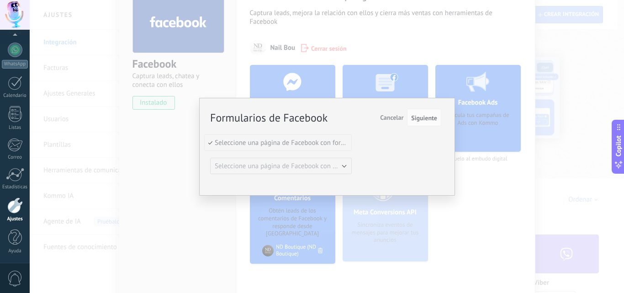
click at [340, 146] on span "Seleccione una página de Facebook con formas" at bounding box center [277, 142] width 144 height 9
click at [340, 146] on span "Seleccione una página de Facebook con formas" at bounding box center [284, 142] width 138 height 9
click at [425, 116] on span "Siguiente" at bounding box center [424, 118] width 26 height 6
click at [142, 131] on div "Formularios de Facebook Siguiente Cancelar Seleccione una página de Facebook co…" at bounding box center [327, 146] width 594 height 293
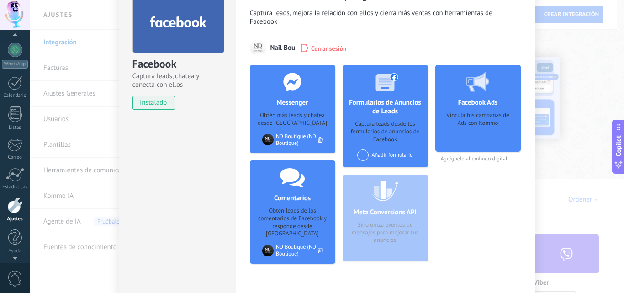
scroll to position [64, 0]
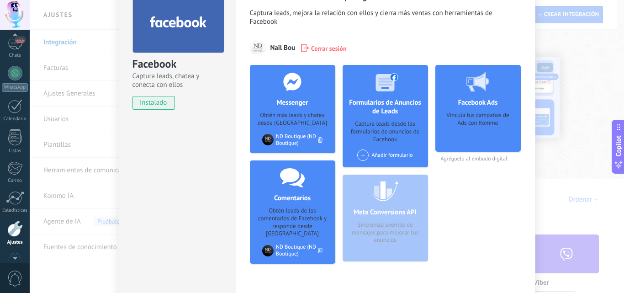
click at [18, 24] on div at bounding box center [15, 15] width 30 height 30
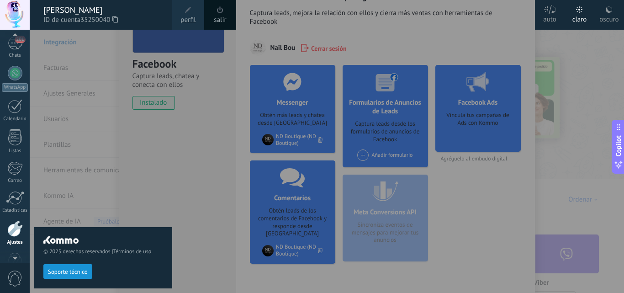
click at [71, 276] on button "Soporte técnico" at bounding box center [67, 271] width 49 height 15
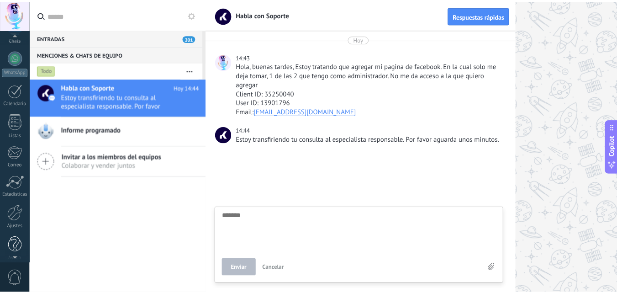
scroll to position [87, 0]
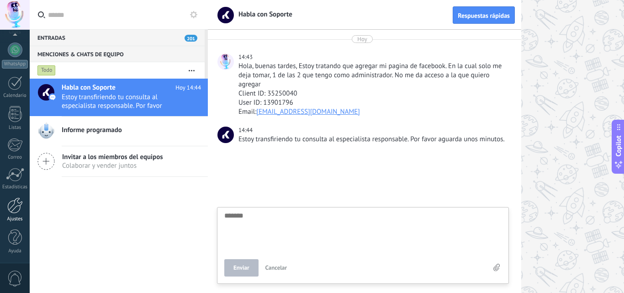
click at [14, 202] on div at bounding box center [15, 205] width 16 height 16
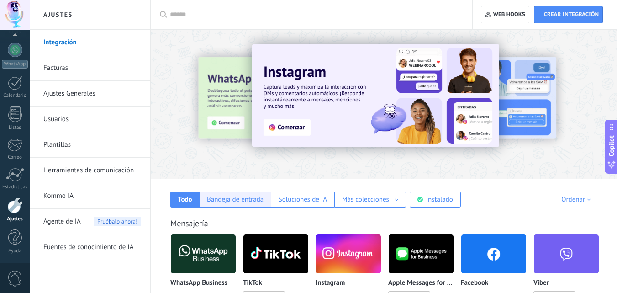
click at [248, 200] on div "Bandeja de entrada" at bounding box center [235, 199] width 57 height 9
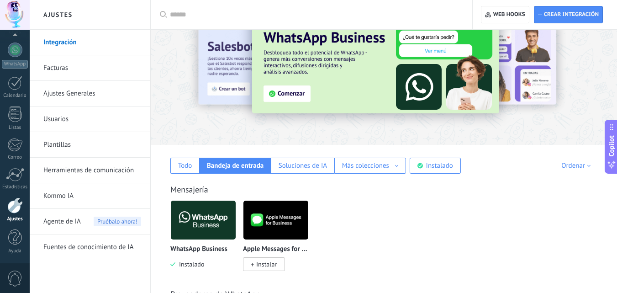
scroll to position [28, 0]
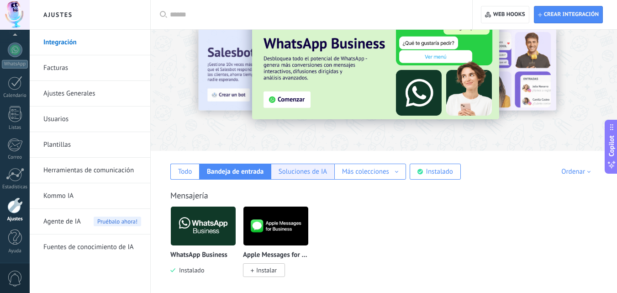
click at [306, 178] on div "Soluciones de IA" at bounding box center [302, 171] width 63 height 16
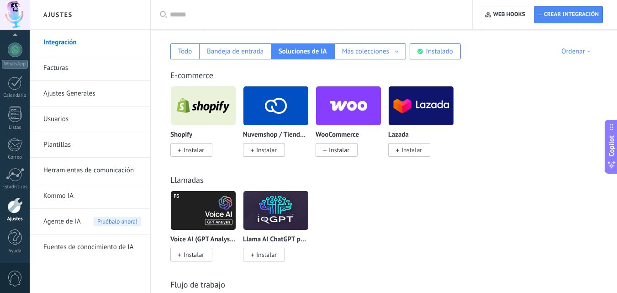
scroll to position [147, 0]
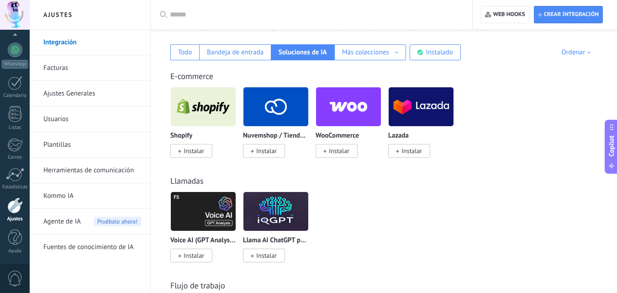
click at [59, 222] on span "Agente de IA" at bounding box center [61, 222] width 37 height 26
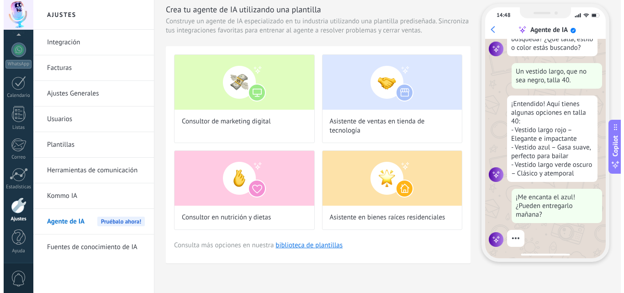
scroll to position [92, 0]
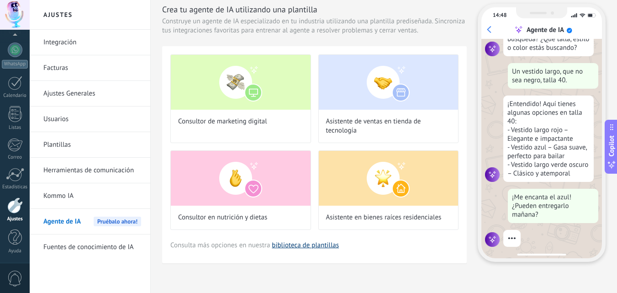
click at [290, 245] on link "biblioteca de plantillas" at bounding box center [305, 245] width 67 height 9
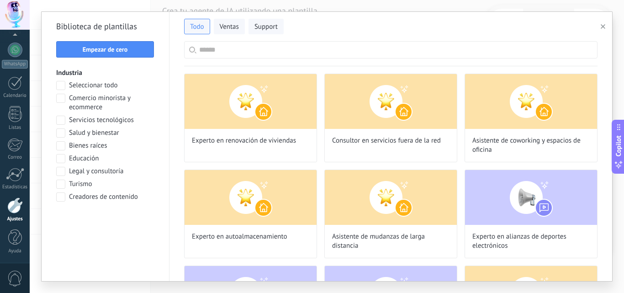
scroll to position [110, 0]
click at [320, 51] on input "text" at bounding box center [395, 50] width 393 height 16
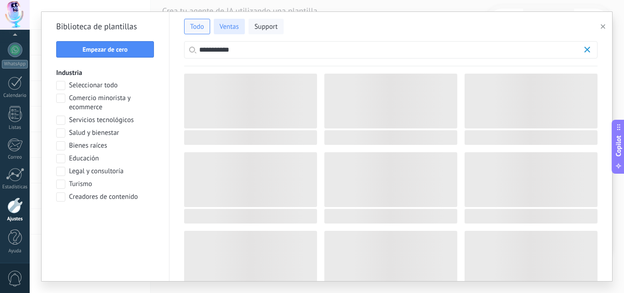
scroll to position [166, 0]
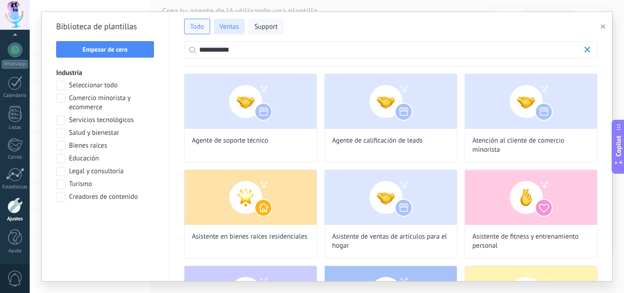
click at [239, 25] on button "Ventas" at bounding box center [229, 27] width 31 height 16
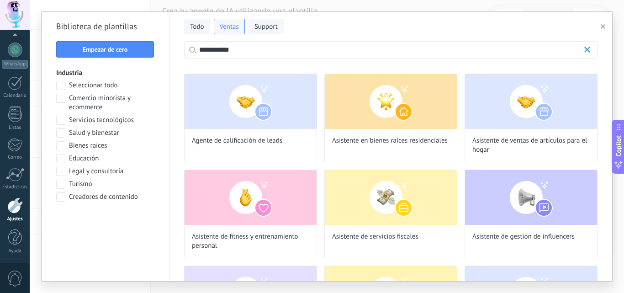
scroll to position [210, 0]
drag, startPoint x: 238, startPoint y: 54, endPoint x: 157, endPoint y: 46, distance: 80.8
click at [157, 46] on div "**********" at bounding box center [327, 146] width 570 height 269
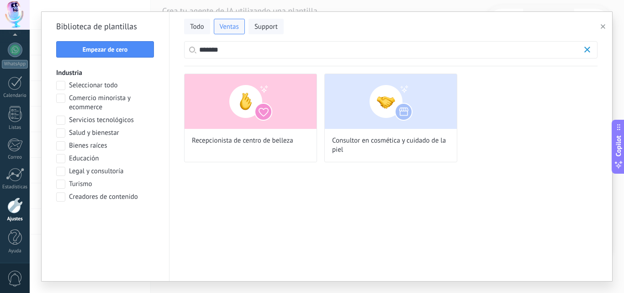
scroll to position [0, 0]
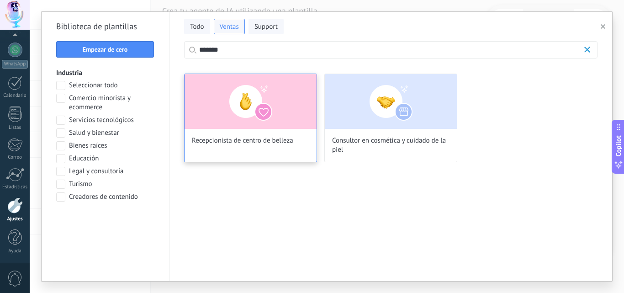
click at [223, 114] on img at bounding box center [250, 101] width 132 height 55
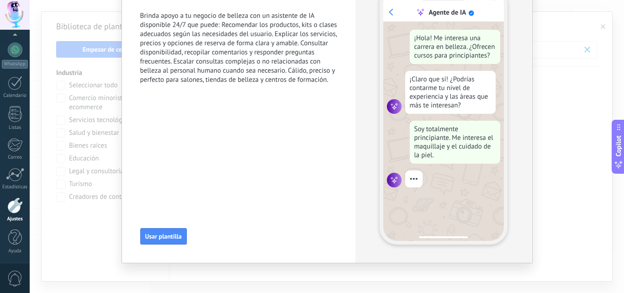
scroll to position [92, 0]
click at [159, 236] on span "Usar plantilla" at bounding box center [163, 236] width 37 height 6
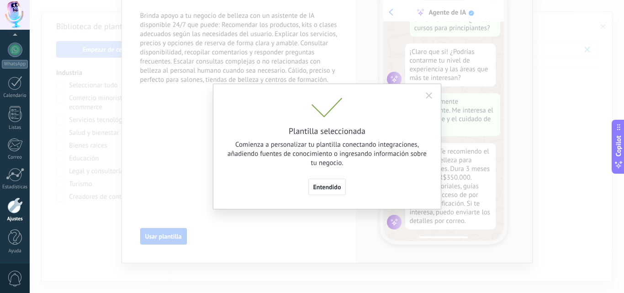
scroll to position [110, 0]
click at [332, 190] on span "Entendido" at bounding box center [327, 187] width 28 height 6
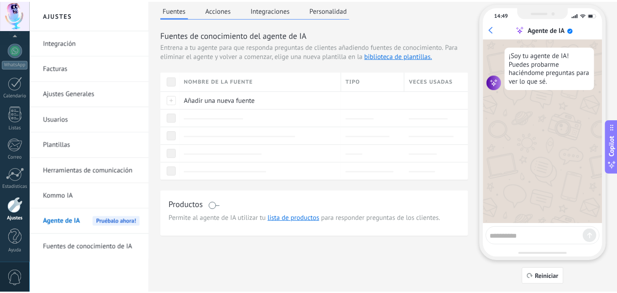
scroll to position [0, 0]
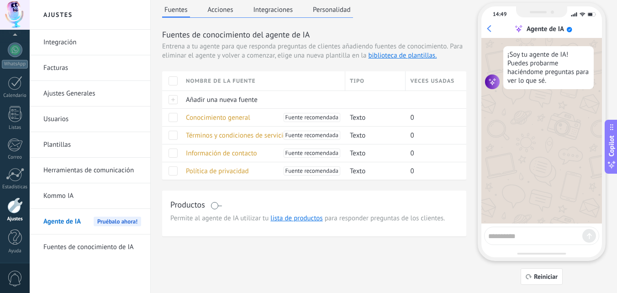
click at [79, 144] on link "Plantillas" at bounding box center [92, 145] width 98 height 26
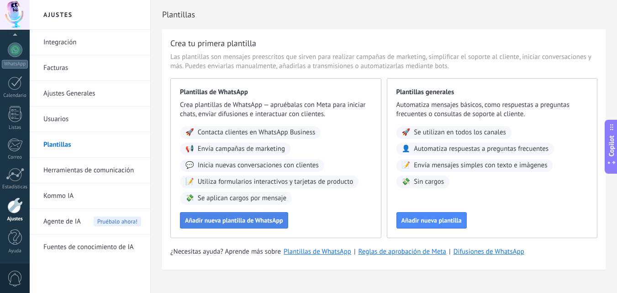
click at [240, 222] on span "Añadir nueva plantilla de WhatsApp" at bounding box center [234, 220] width 98 height 6
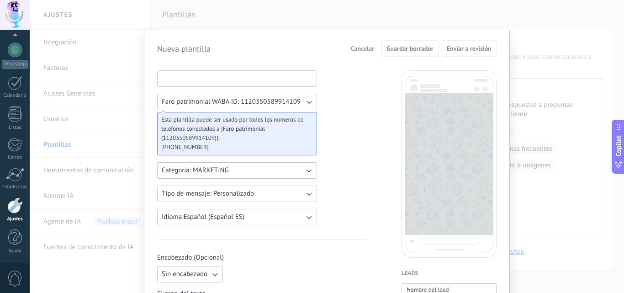
click at [221, 82] on input at bounding box center [236, 78] width 159 height 15
click at [207, 140] on span "Esta plantilla puede ser usado por todos los números de teléfonos conectados a …" at bounding box center [233, 128] width 144 height 27
click at [215, 145] on span "[PHONE_NUMBER]" at bounding box center [233, 146] width 144 height 9
click at [237, 173] on button "Categoria: MARKETING" at bounding box center [237, 170] width 160 height 16
click at [238, 173] on li "UTILITY" at bounding box center [234, 171] width 165 height 16
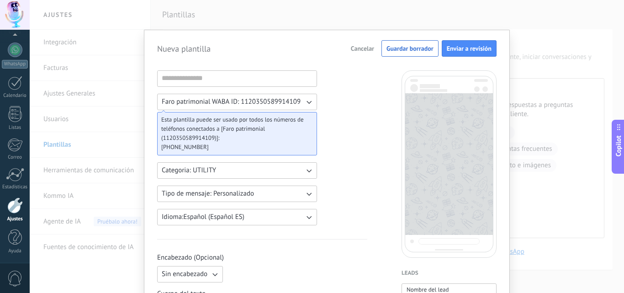
click at [304, 194] on icon "button" at bounding box center [308, 193] width 9 height 9
click at [223, 73] on input at bounding box center [236, 78] width 159 height 15
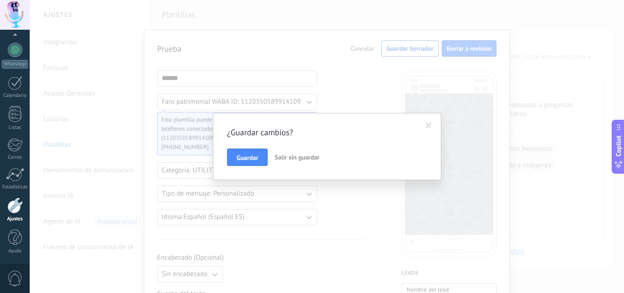
click at [286, 161] on button "Salir sin guardar" at bounding box center [297, 156] width 52 height 17
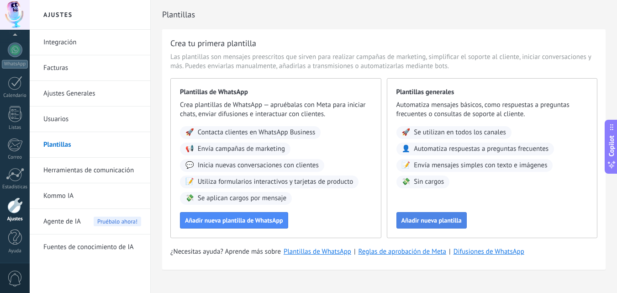
click at [435, 218] on span "Añadir nueva plantilla" at bounding box center [431, 220] width 60 height 6
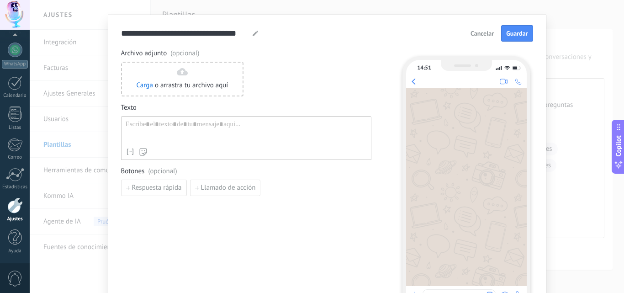
scroll to position [26, 0]
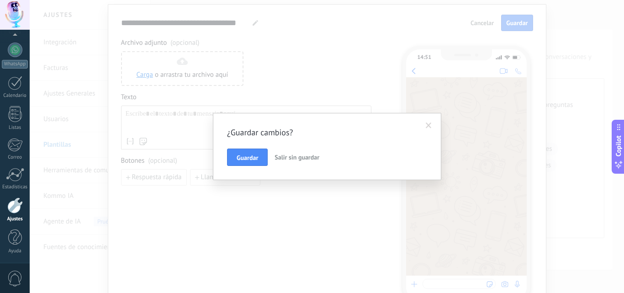
click at [305, 162] on button "Salir sin guardar" at bounding box center [297, 156] width 52 height 17
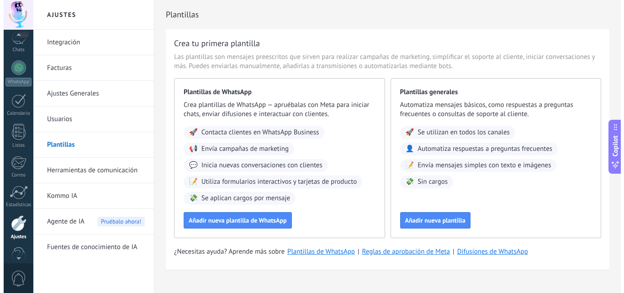
scroll to position [38, 0]
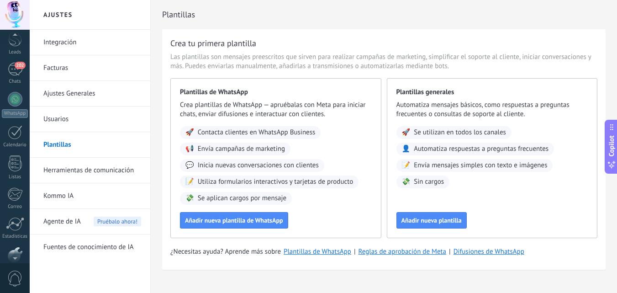
click at [16, 11] on div at bounding box center [15, 15] width 30 height 30
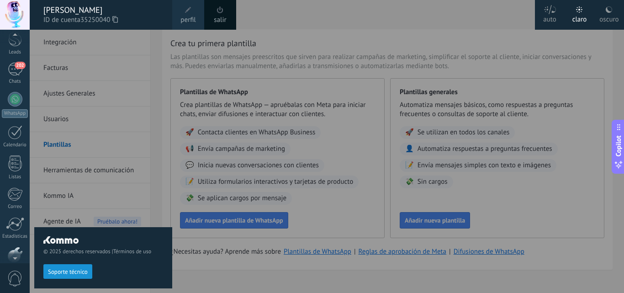
click at [84, 268] on button "Soporte técnico" at bounding box center [67, 271] width 49 height 15
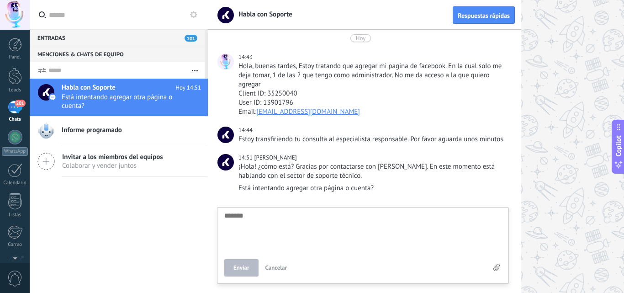
scroll to position [17, 0]
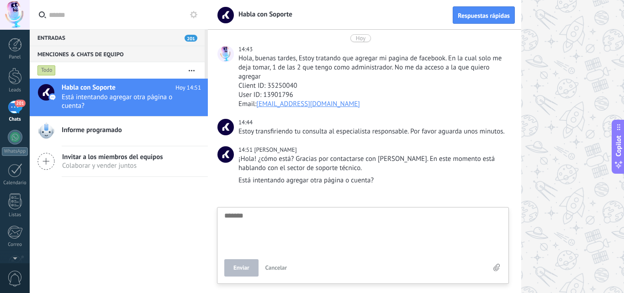
click at [378, 245] on textarea at bounding box center [362, 230] width 277 height 37
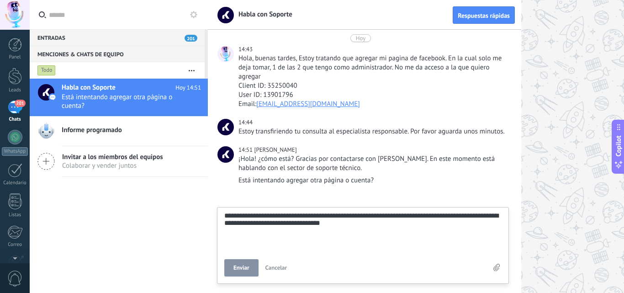
scroll to position [26, 0]
click at [239, 269] on span "Enviar" at bounding box center [241, 267] width 16 height 6
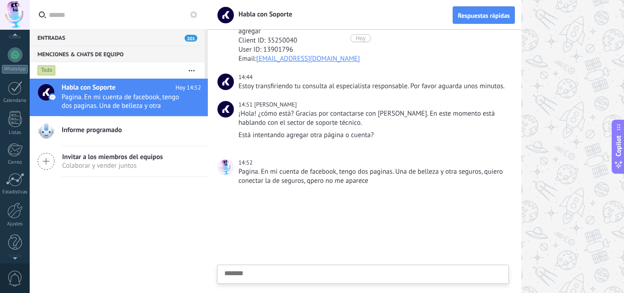
scroll to position [87, 0]
click at [13, 207] on div at bounding box center [15, 205] width 16 height 16
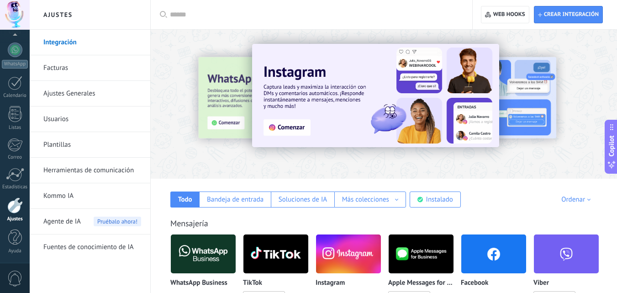
click at [484, 249] on img at bounding box center [493, 253] width 65 height 44
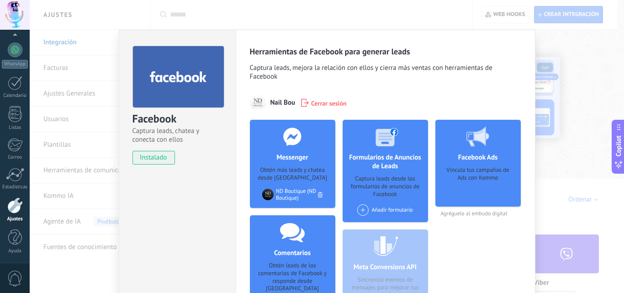
click at [320, 103] on span "Cerrar sesión" at bounding box center [329, 102] width 36 height 9
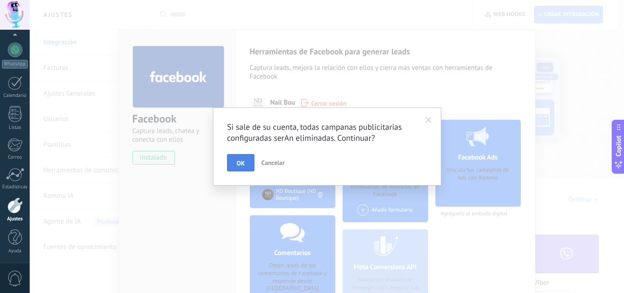
click at [242, 164] on span "OK" at bounding box center [240, 163] width 8 height 6
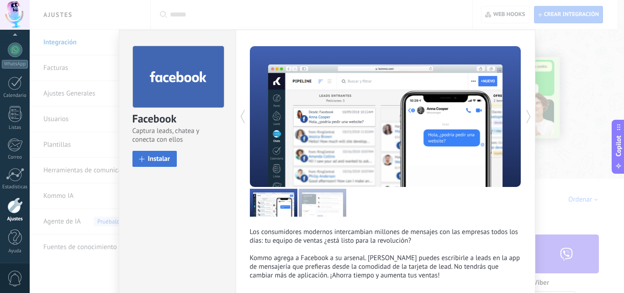
click at [150, 164] on button "Instalar" at bounding box center [154, 159] width 45 height 16
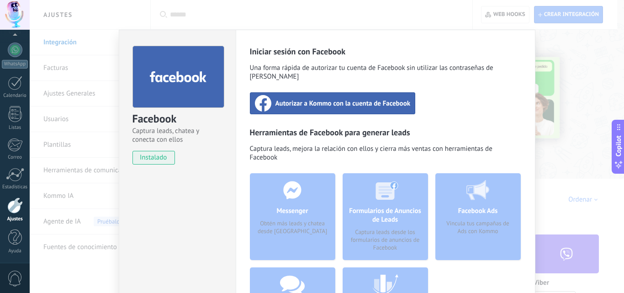
click at [187, 154] on div "instalado Desinstalar" at bounding box center [177, 158] width 90 height 14
click at [157, 162] on span "instalado" at bounding box center [154, 158] width 42 height 14
click at [330, 100] on div "Autorizar a Kommo con la cuenta de Facebook" at bounding box center [333, 103] width 166 height 22
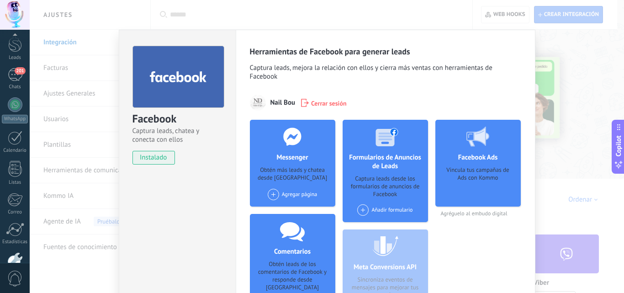
scroll to position [87, 0]
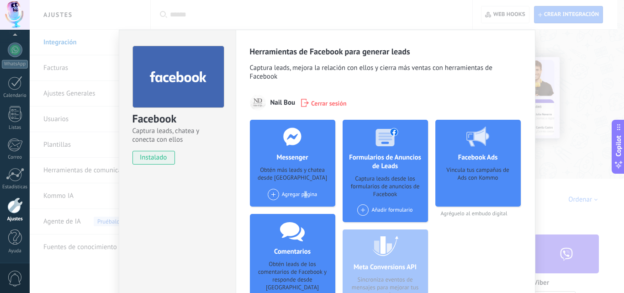
click at [304, 196] on div "Agregar página" at bounding box center [293, 194] width 50 height 11
click at [272, 190] on span at bounding box center [273, 194] width 11 height 11
click at [272, 189] on span at bounding box center [273, 194] width 11 height 11
click at [389, 89] on div "Herramientas de Facebook para generar leads Captura leads, mejora la relación c…" at bounding box center [385, 184] width 271 height 277
click at [270, 196] on span at bounding box center [273, 194] width 11 height 11
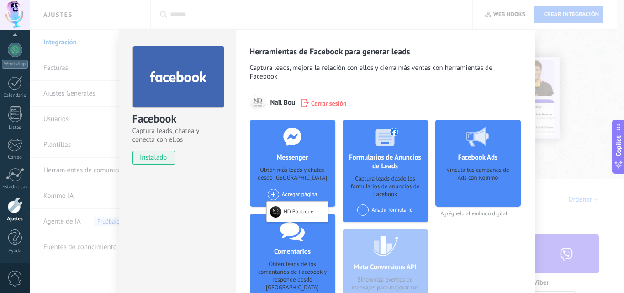
click at [283, 213] on div "ND Boutique" at bounding box center [297, 211] width 61 height 20
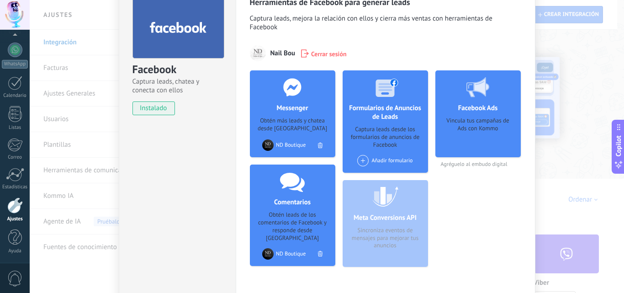
scroll to position [91, 0]
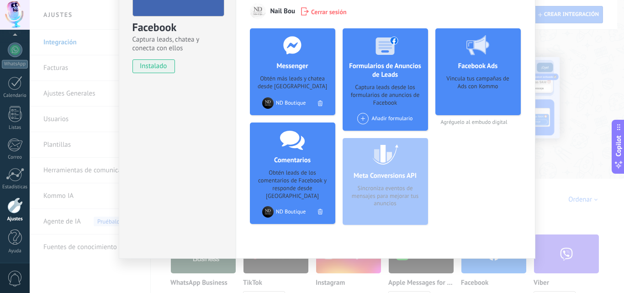
click at [13, 18] on div at bounding box center [15, 15] width 30 height 30
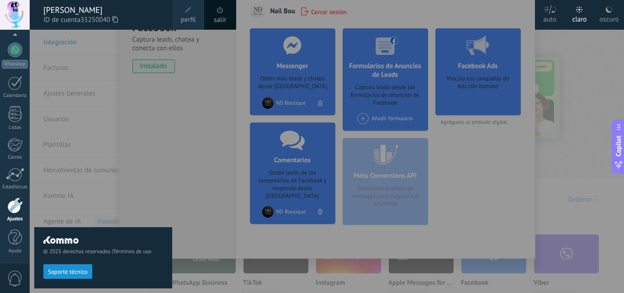
click at [89, 272] on button "Soporte técnico" at bounding box center [67, 271] width 49 height 15
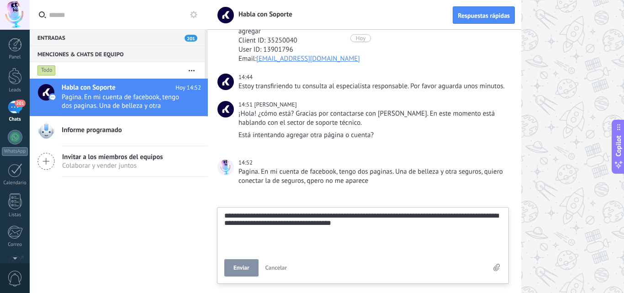
scroll to position [26, 0]
click at [257, 269] on button "Enviar" at bounding box center [241, 267] width 34 height 17
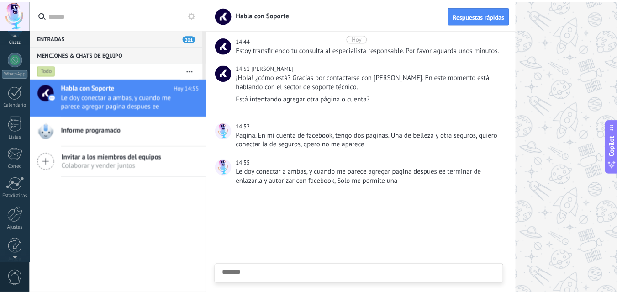
scroll to position [87, 0]
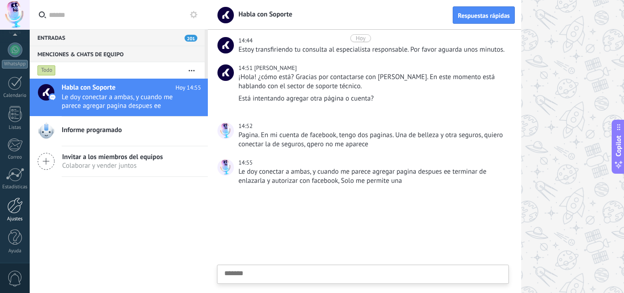
click at [15, 214] on link "Ajustes" at bounding box center [15, 209] width 30 height 25
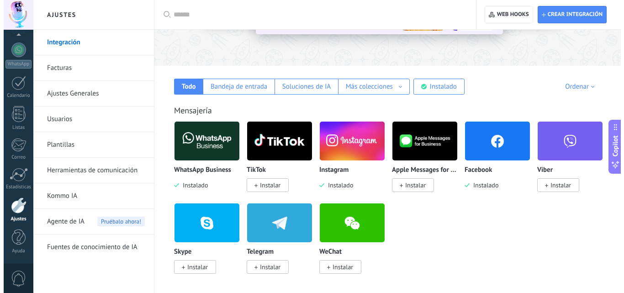
scroll to position [132, 0]
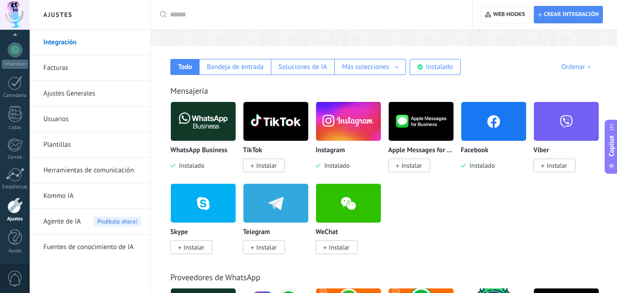
click at [485, 165] on span "Instalado" at bounding box center [480, 165] width 29 height 8
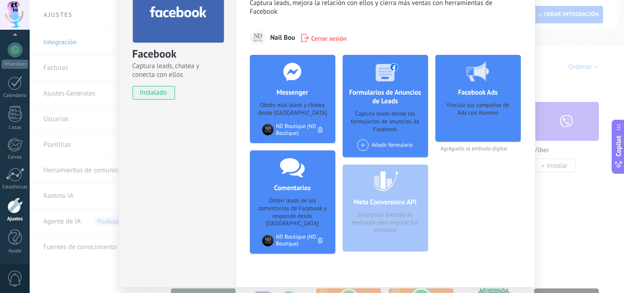
scroll to position [91, 0]
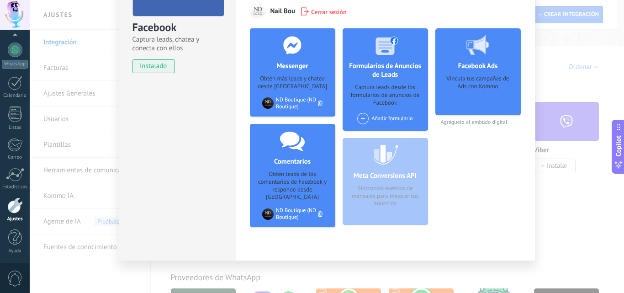
click at [297, 100] on div "ND Boutique (ND Boutique)" at bounding box center [297, 103] width 42 height 14
click at [266, 208] on div at bounding box center [267, 213] width 11 height 11
click at [365, 122] on span at bounding box center [362, 118] width 11 height 11
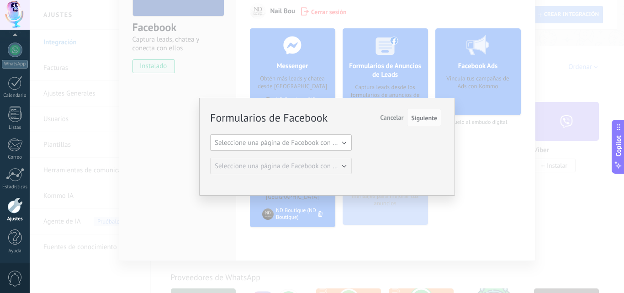
click at [343, 140] on button "Seleccione una página de Facebook con formas" at bounding box center [281, 142] width 142 height 16
click at [343, 141] on span "Seleccione una página de Facebook con formas" at bounding box center [277, 142] width 144 height 9
click at [343, 141] on button "Seleccione una página de Facebook con formas" at bounding box center [281, 142] width 142 height 16
click at [343, 141] on span "Seleccione una página de Facebook con formas" at bounding box center [277, 142] width 144 height 9
click at [343, 141] on button "Seleccione una página de Facebook con formas" at bounding box center [281, 142] width 142 height 16
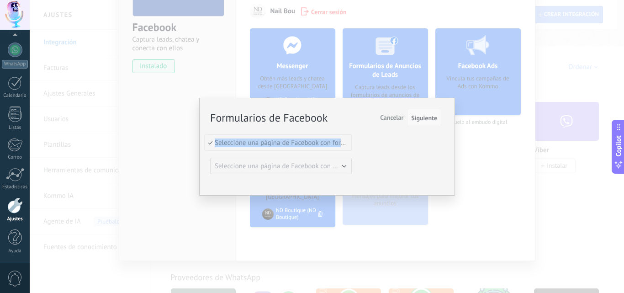
click at [432, 117] on span "Siguiente" at bounding box center [424, 118] width 26 height 6
click at [479, 155] on div "Formularios de Facebook Siguiente Cancelar Seleccione una página de Facebook co…" at bounding box center [327, 146] width 594 height 293
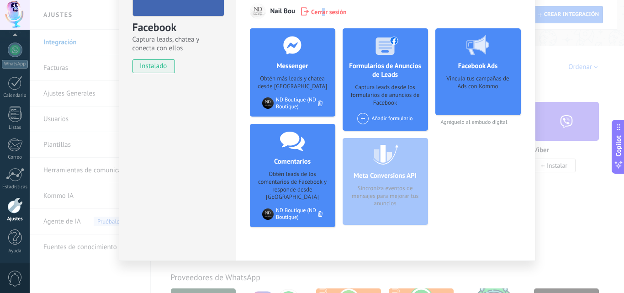
click at [322, 10] on span "Cerrar sesión" at bounding box center [329, 11] width 36 height 9
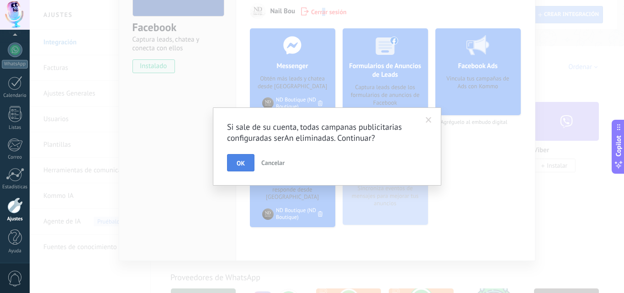
click at [241, 160] on button "OK" at bounding box center [240, 162] width 27 height 17
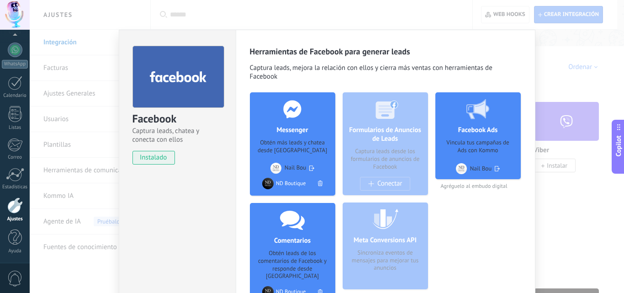
scroll to position [0, 0]
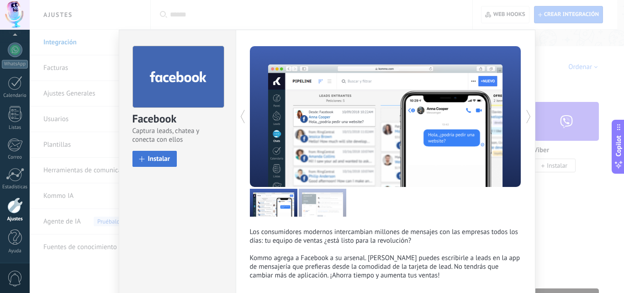
click at [150, 161] on span "Instalar" at bounding box center [159, 158] width 22 height 7
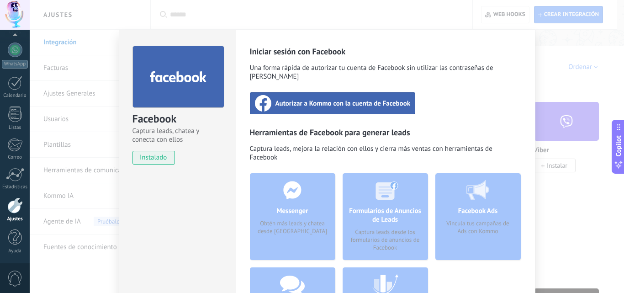
click at [344, 92] on div "Autorizar a Kommo con la cuenta de Facebook" at bounding box center [333, 103] width 166 height 22
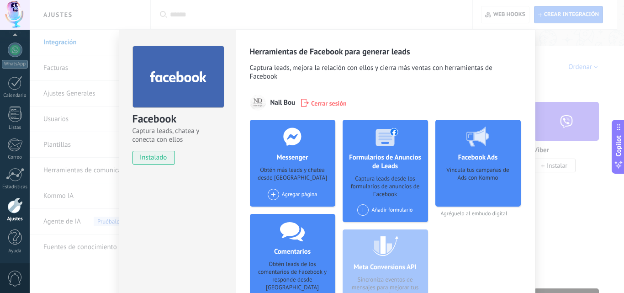
click at [269, 190] on span at bounding box center [273, 194] width 11 height 11
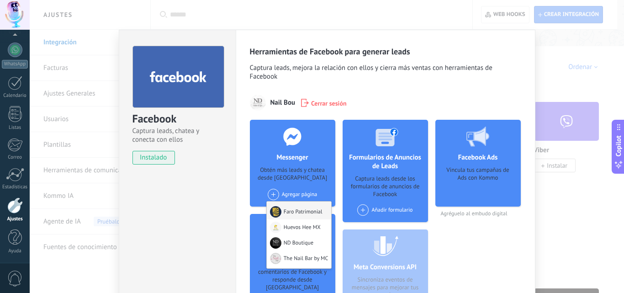
click at [300, 211] on div "Faro Patrimonial" at bounding box center [299, 210] width 65 height 18
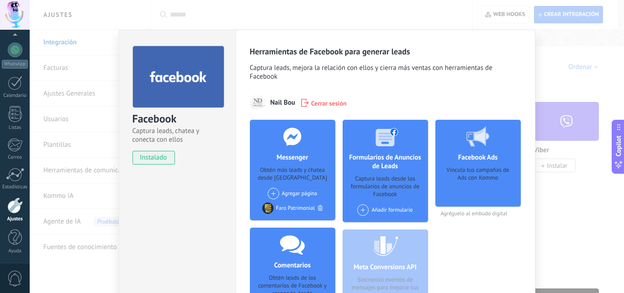
click at [272, 193] on span at bounding box center [273, 193] width 11 height 11
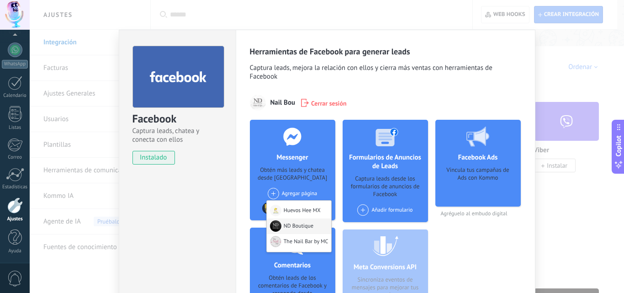
click at [289, 222] on div "ND Boutique" at bounding box center [299, 226] width 65 height 16
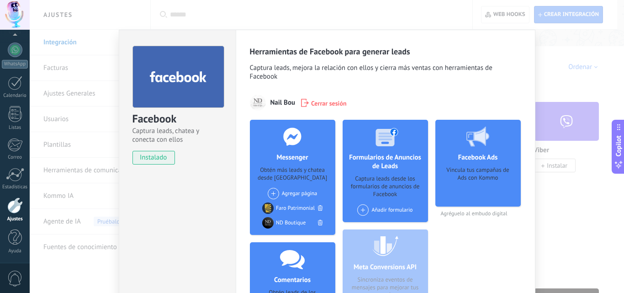
click at [22, 10] on div at bounding box center [15, 15] width 30 height 30
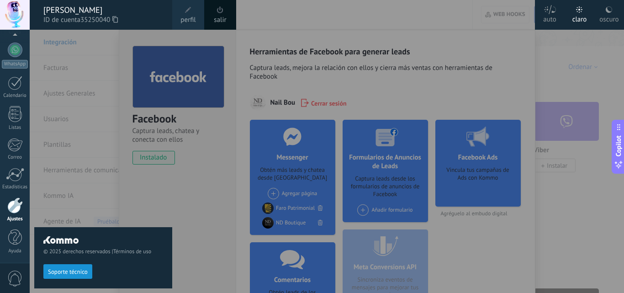
click at [73, 269] on span "Soporte técnico" at bounding box center [68, 271] width 40 height 6
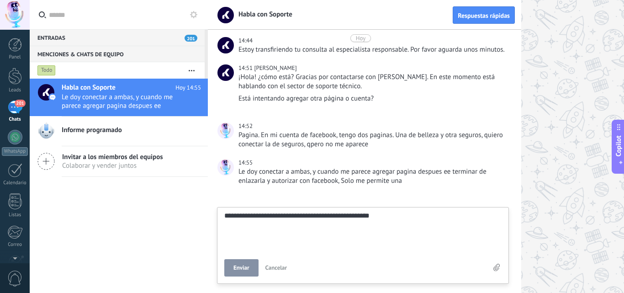
scroll to position [17, 0]
click at [240, 270] on span "Enviar" at bounding box center [241, 267] width 16 height 6
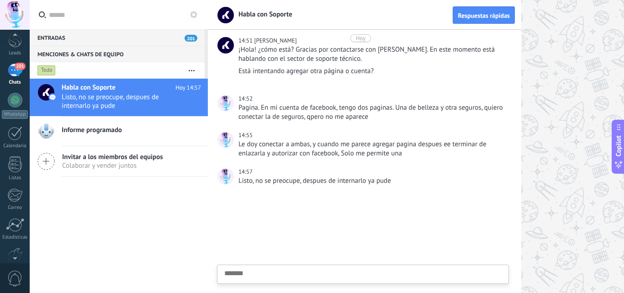
scroll to position [87, 0]
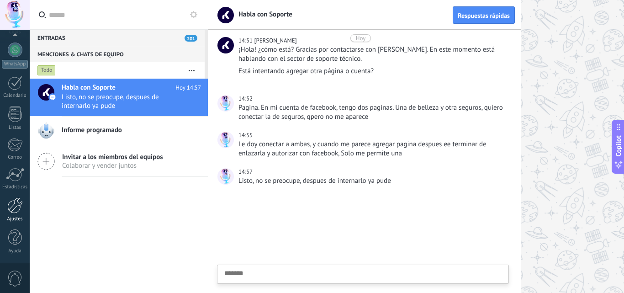
click at [17, 206] on div at bounding box center [15, 205] width 16 height 16
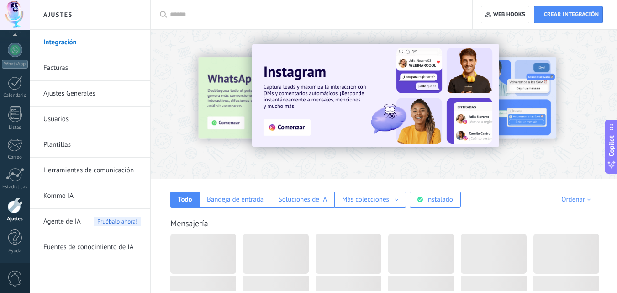
click at [354, 231] on div "Mensajería" at bounding box center [384, 291] width 448 height 185
click at [312, 213] on div "Mensajería" at bounding box center [384, 291] width 448 height 185
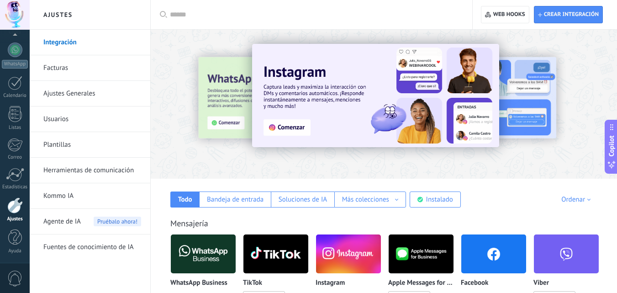
click at [490, 257] on img at bounding box center [493, 253] width 65 height 44
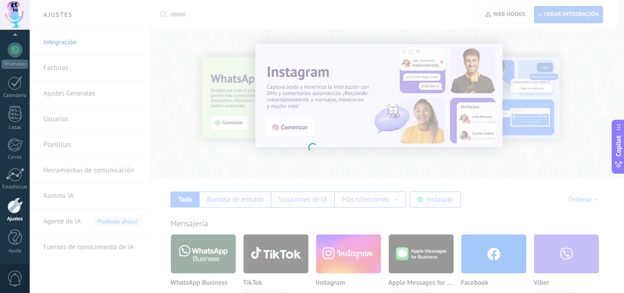
click at [490, 257] on div at bounding box center [312, 146] width 624 height 293
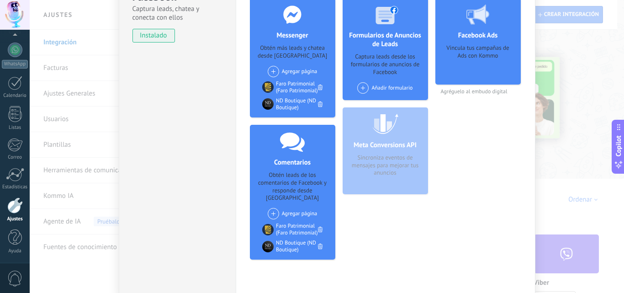
scroll to position [131, 0]
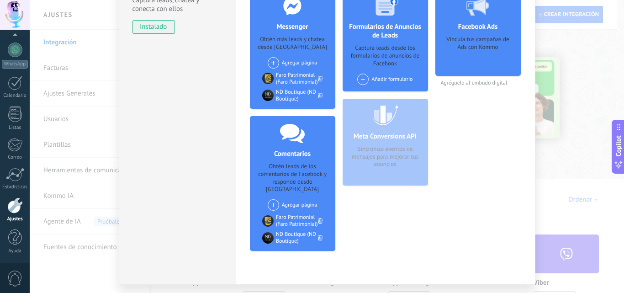
click at [362, 76] on span at bounding box center [362, 78] width 11 height 11
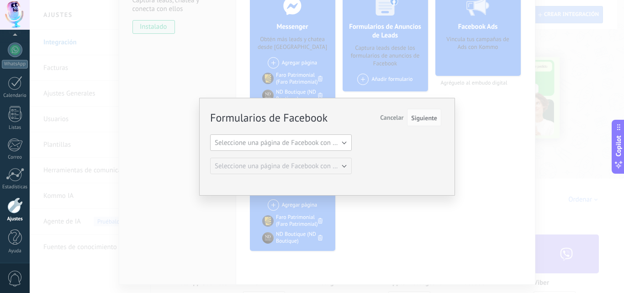
click at [325, 142] on span "Seleccione una página de Facebook con formas" at bounding box center [284, 142] width 138 height 9
click at [325, 142] on span "Seleccione una página de Facebook con formas" at bounding box center [277, 142] width 144 height 9
click at [325, 142] on span "Seleccione una página de Facebook con formas" at bounding box center [284, 142] width 138 height 9
click at [424, 116] on span "Siguiente" at bounding box center [424, 118] width 26 height 6
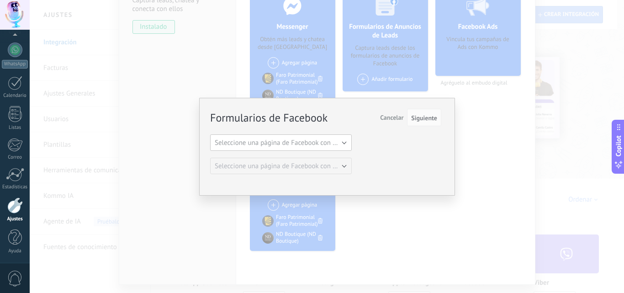
click at [346, 140] on span "Seleccione una página de Facebook con formas" at bounding box center [284, 142] width 138 height 9
click at [255, 159] on span "Faro Patrimonial" at bounding box center [277, 158] width 144 height 9
click at [424, 119] on span "Siguiente" at bounding box center [424, 118] width 26 height 6
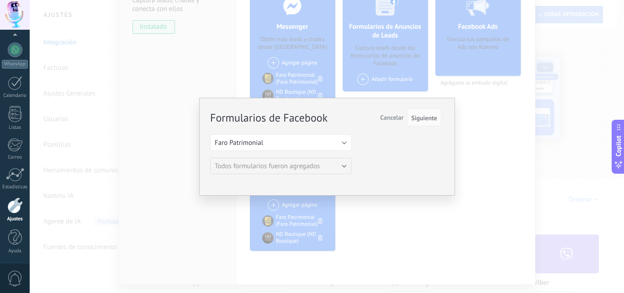
click at [395, 122] on button "Cancelar" at bounding box center [391, 117] width 31 height 17
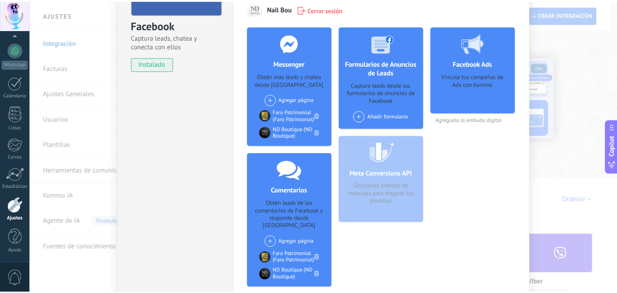
scroll to position [93, 0]
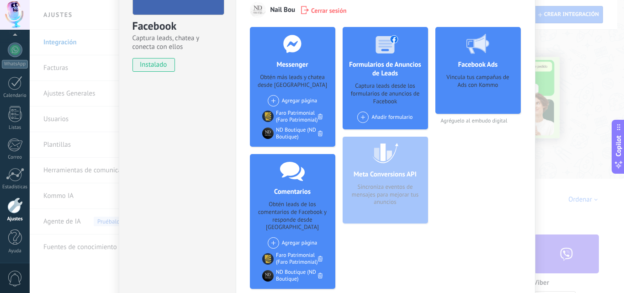
click at [473, 47] on icon at bounding box center [477, 44] width 23 height 20
click at [479, 85] on div "Vincula tus campañas de Ads con Kommo" at bounding box center [477, 90] width 71 height 34
click at [473, 124] on div "Facebook Ads Vincula tus campañas de Ads con Kommo Agréguelo al embudo digital" at bounding box center [477, 161] width 85 height 269
click at [475, 122] on span "Agréguelo al embudo digital" at bounding box center [477, 120] width 85 height 7
click at [147, 139] on div "Facebook Captura leads, chatea y conecta con ellos instalado Desinstalar" at bounding box center [177, 129] width 117 height 385
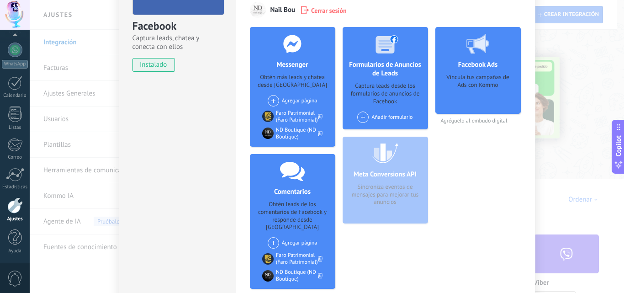
click at [147, 128] on div "Facebook Captura leads, chatea y conecta con ellos instalado Desinstalar" at bounding box center [177, 129] width 117 height 385
click at [79, 70] on div "Facebook Captura leads, chatea y conecta con ellos instalado Desinstalar Herram…" at bounding box center [327, 146] width 594 height 293
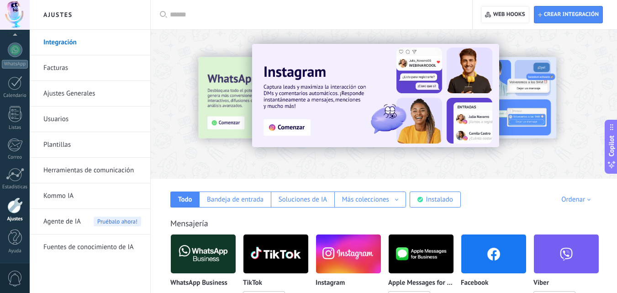
click at [67, 68] on link "Facturas" at bounding box center [92, 68] width 98 height 26
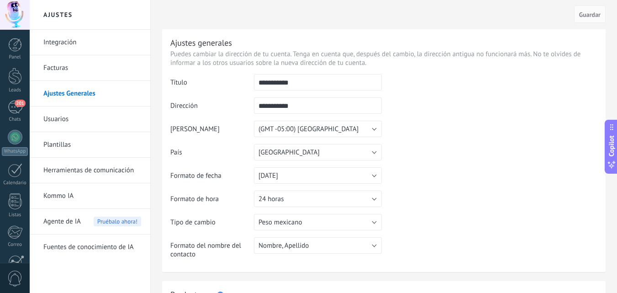
click at [61, 120] on link "Usuarios" at bounding box center [92, 119] width 98 height 26
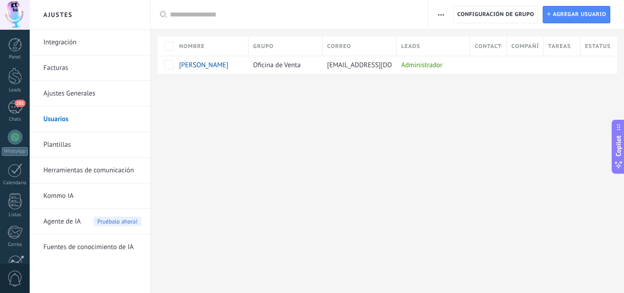
click at [71, 147] on link "Plantillas" at bounding box center [92, 145] width 98 height 26
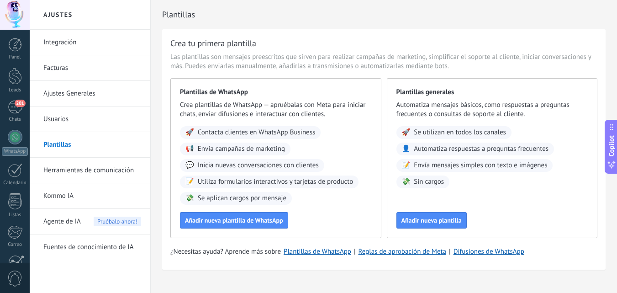
click at [75, 170] on link "Herramientas de comunicación" at bounding box center [92, 170] width 98 height 26
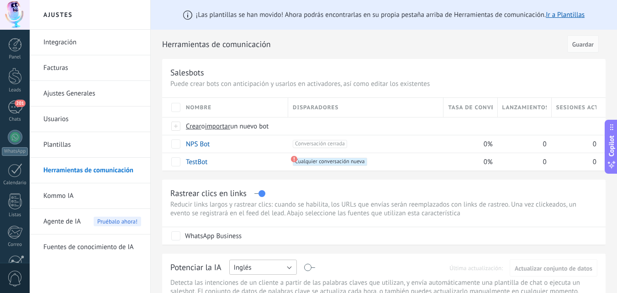
click at [290, 268] on button "Inglés" at bounding box center [263, 266] width 68 height 15
click at [255, 216] on span "Español" at bounding box center [259, 217] width 70 height 9
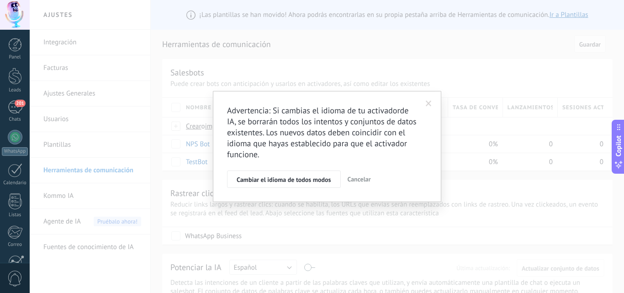
click at [316, 180] on span "Cambiar el idioma de todos modos" at bounding box center [283, 179] width 94 height 6
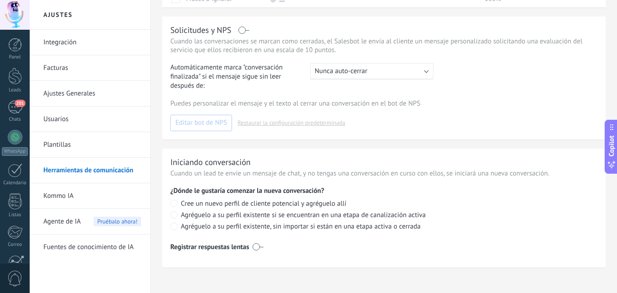
scroll to position [401, 0]
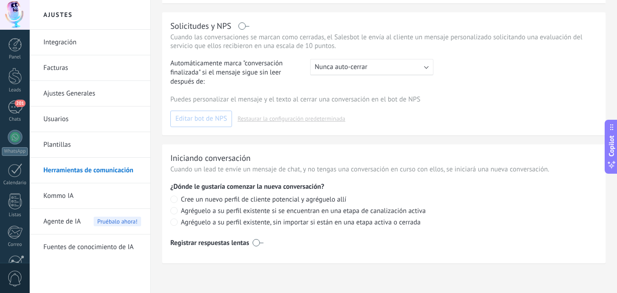
click at [72, 173] on link "Herramientas de comunicación" at bounding box center [92, 170] width 98 height 26
click at [67, 194] on link "Kommo IA" at bounding box center [92, 196] width 98 height 26
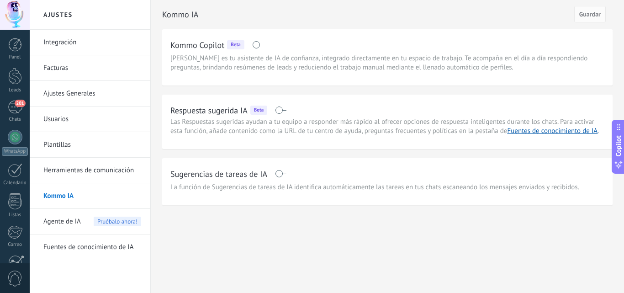
click at [74, 223] on span "Agente de IA" at bounding box center [61, 222] width 37 height 26
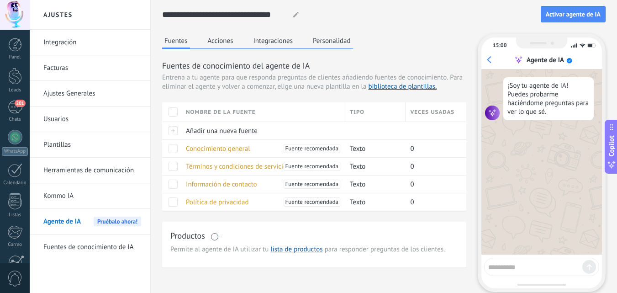
click at [107, 244] on link "Fuentes de conocimiento de IA" at bounding box center [92, 247] width 98 height 26
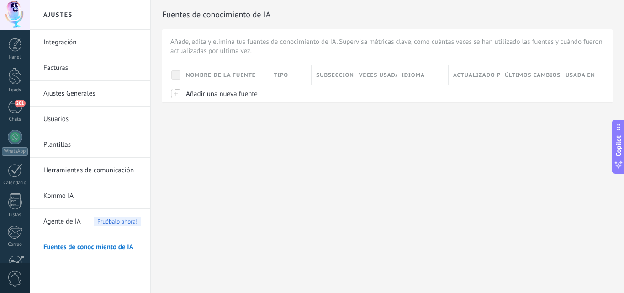
click at [173, 79] on span at bounding box center [175, 74] width 9 height 9
click at [178, 75] on span at bounding box center [175, 74] width 9 height 9
click at [180, 74] on span at bounding box center [175, 74] width 9 height 9
click at [178, 92] on div at bounding box center [171, 93] width 19 height 18
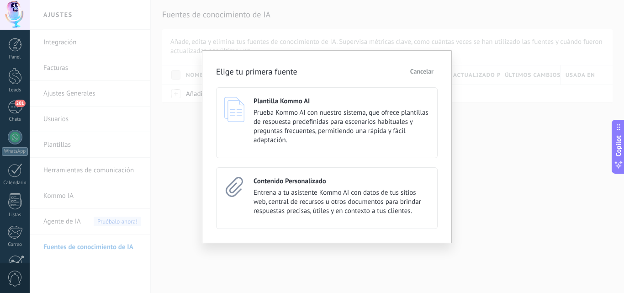
click at [322, 144] on div "Plantilla Kommo AI Prueba Kommo AI con nuestro sistema, que ofrece plantillas d…" at bounding box center [326, 122] width 221 height 71
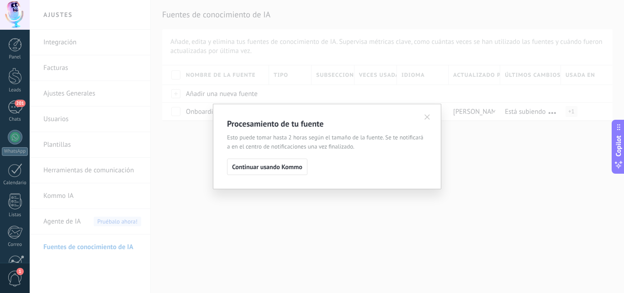
click at [285, 143] on span "Esto puede tomar hasta 2 horas según el tamaño de la fuente. Se te notificará a…" at bounding box center [327, 142] width 200 height 18
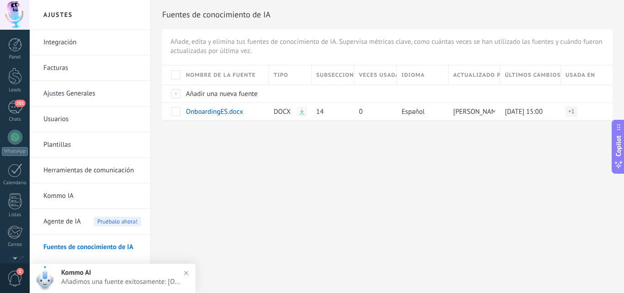
scroll to position [87, 0]
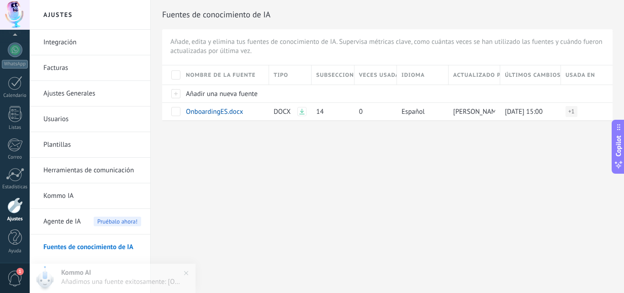
click at [19, 19] on div at bounding box center [15, 15] width 30 height 30
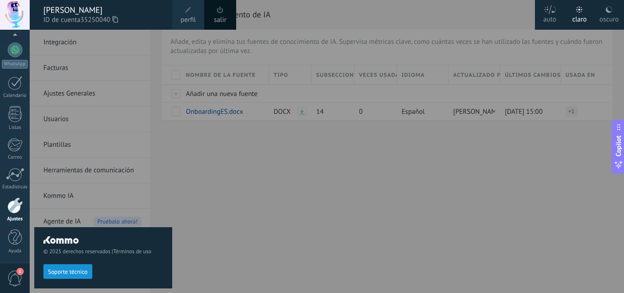
click at [69, 275] on button "Soporte técnico" at bounding box center [67, 271] width 49 height 15
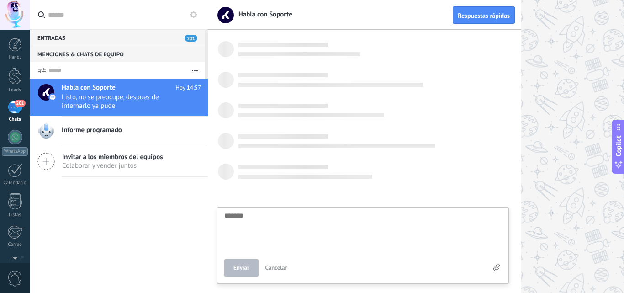
scroll to position [126, 0]
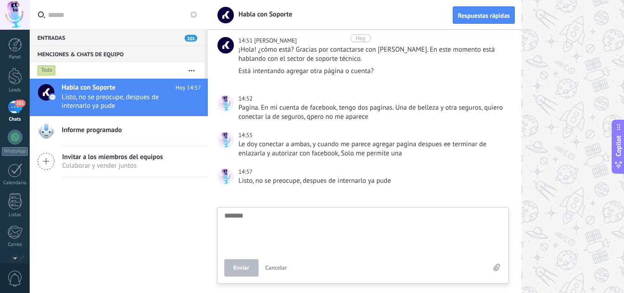
click at [553, 42] on div at bounding box center [416, 146] width 416 height 293
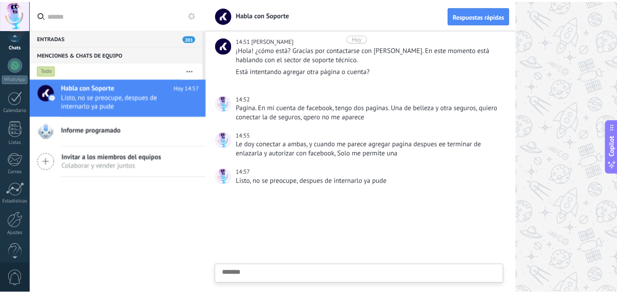
scroll to position [87, 0]
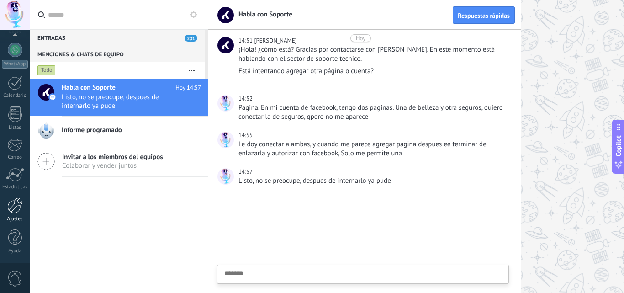
click at [16, 207] on div at bounding box center [15, 205] width 16 height 16
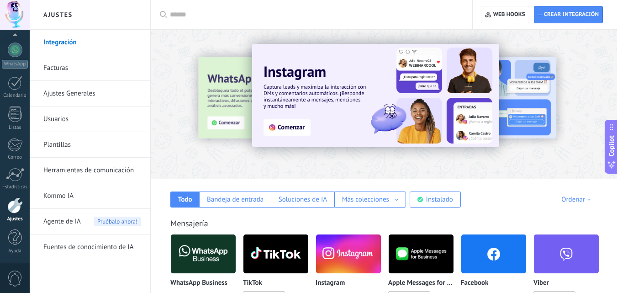
click at [84, 200] on link "Kommo IA" at bounding box center [92, 196] width 98 height 26
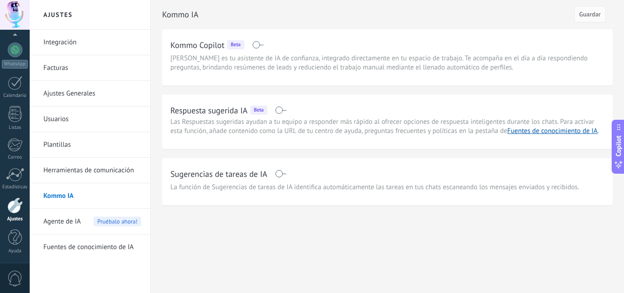
click at [75, 224] on span "Agente de IA" at bounding box center [61, 222] width 37 height 26
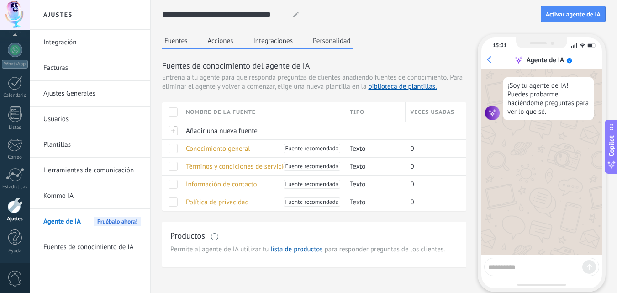
click at [297, 14] on use at bounding box center [295, 14] width 5 height 5
drag, startPoint x: 285, startPoint y: 14, endPoint x: 117, endPoint y: 31, distance: 168.9
click at [117, 31] on div "**********" at bounding box center [323, 172] width 587 height 345
type input "*"
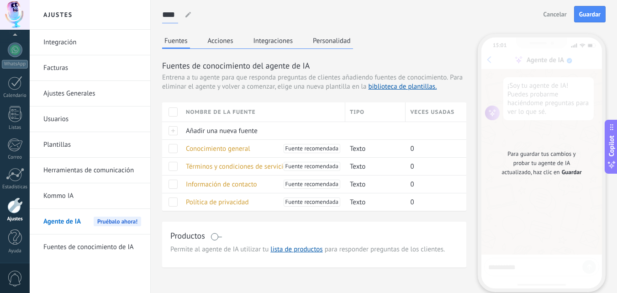
type input "****"
click at [586, 15] on span "Guardar" at bounding box center [589, 14] width 21 height 6
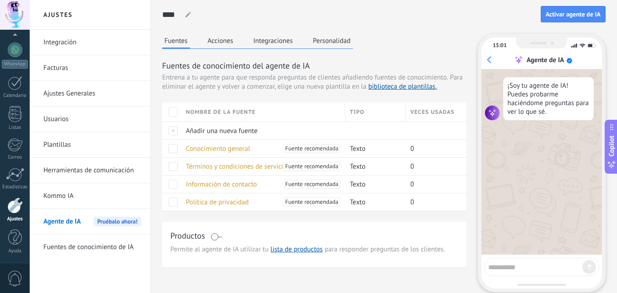
click at [225, 43] on button "Acciones" at bounding box center [220, 41] width 30 height 14
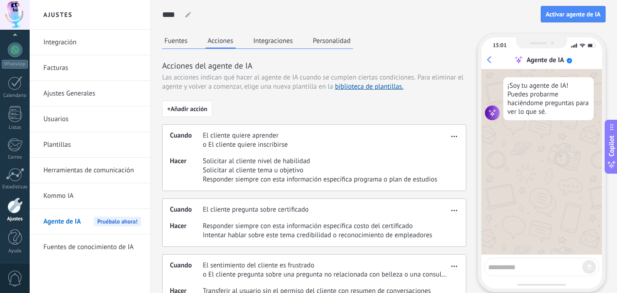
click at [216, 142] on span "o El cliente quiere inscribirse" at bounding box center [245, 144] width 85 height 9
click at [456, 137] on button "button" at bounding box center [454, 134] width 10 height 11
click at [348, 168] on span "Solicitar al cliente tema u objetivo" at bounding box center [320, 170] width 235 height 9
click at [278, 45] on button "Integraciones" at bounding box center [273, 41] width 44 height 14
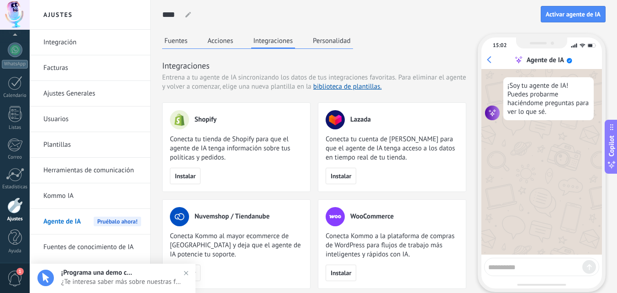
click at [342, 47] on button "Personalidad" at bounding box center [331, 41] width 42 height 14
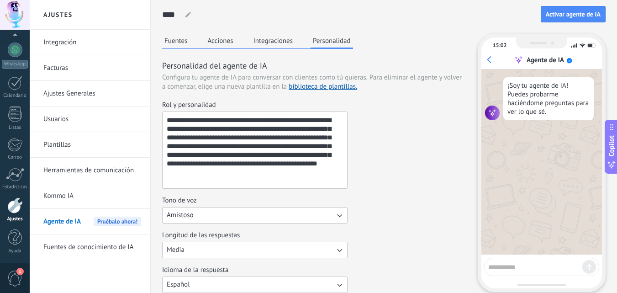
click at [109, 242] on link "Fuentes de conocimiento de IA" at bounding box center [92, 247] width 98 height 26
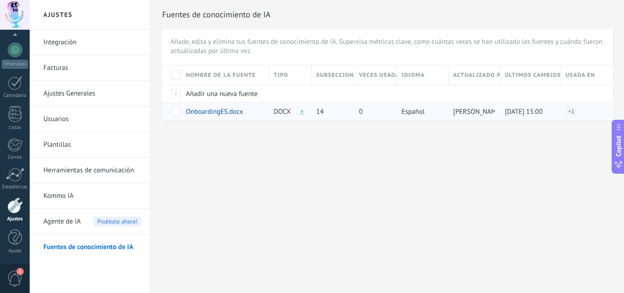
click at [299, 111] on icon at bounding box center [301, 111] width 5 height 5
click at [172, 110] on span at bounding box center [175, 111] width 9 height 9
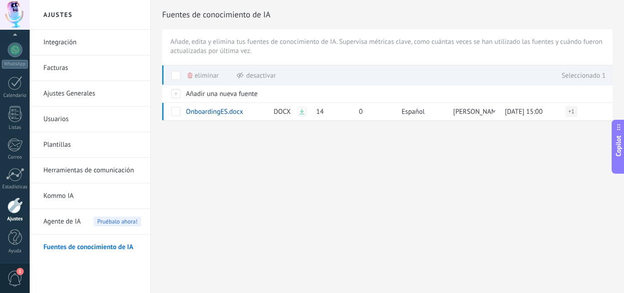
click at [205, 76] on span "Eliminar" at bounding box center [206, 76] width 24 height 18
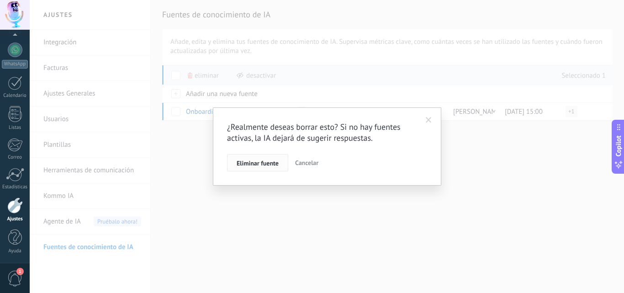
click at [268, 162] on span "Eliminar fuente" at bounding box center [257, 163] width 42 height 6
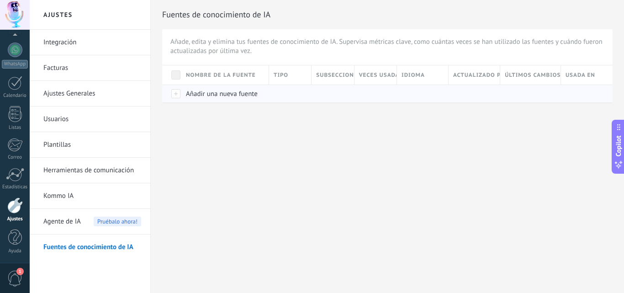
click at [195, 91] on span "Añadir una nueva fuente" at bounding box center [222, 93] width 72 height 9
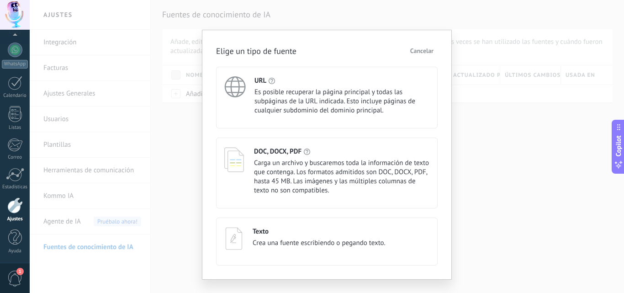
click at [485, 156] on div "Elige un tipo de fuente Cancelar URL Es posible recuperar la página principal y…" at bounding box center [327, 146] width 594 height 293
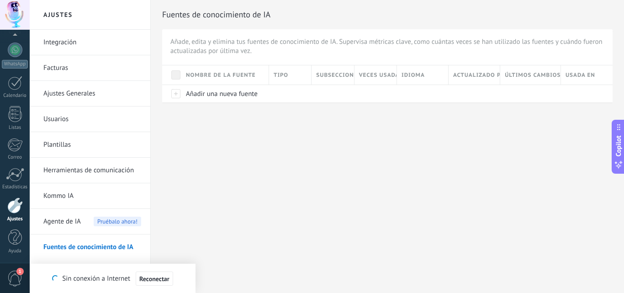
scroll to position [9, 0]
click at [233, 97] on span "Añadir una nueva fuente" at bounding box center [222, 93] width 72 height 9
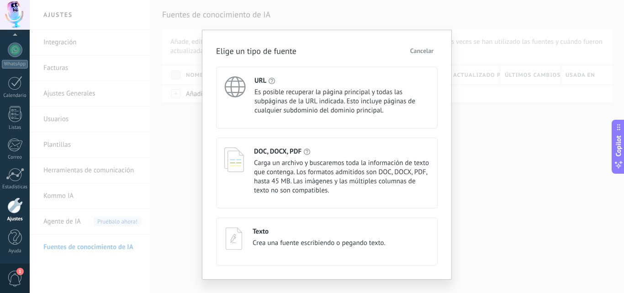
click at [265, 169] on span "Carga un archivo y buscaremos toda la información de texto que contenga. Los fo…" at bounding box center [341, 176] width 175 height 37
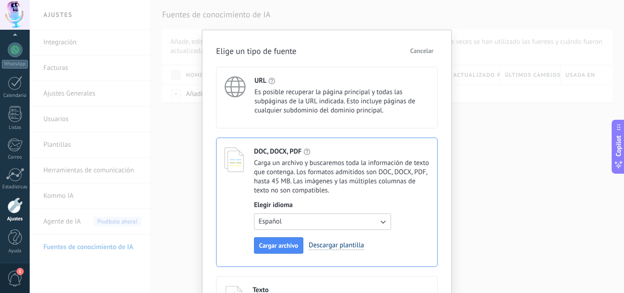
click at [348, 248] on link "Descargar plantilla" at bounding box center [336, 245] width 55 height 9
click at [430, 51] on span "Cancelar" at bounding box center [421, 50] width 23 height 6
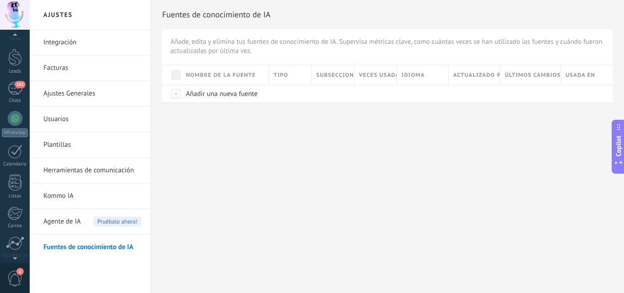
scroll to position [0, 0]
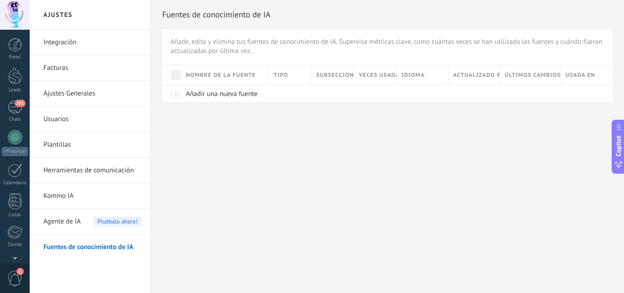
click at [22, 8] on div at bounding box center [15, 15] width 30 height 30
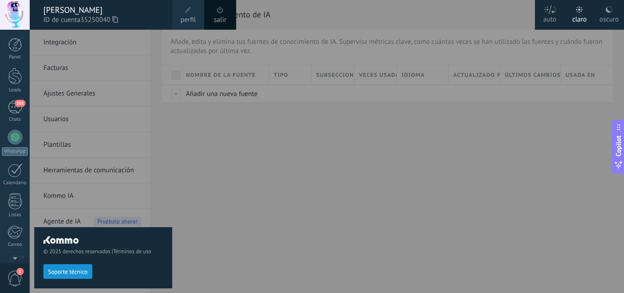
click at [83, 267] on button "Soporte técnico" at bounding box center [67, 271] width 49 height 15
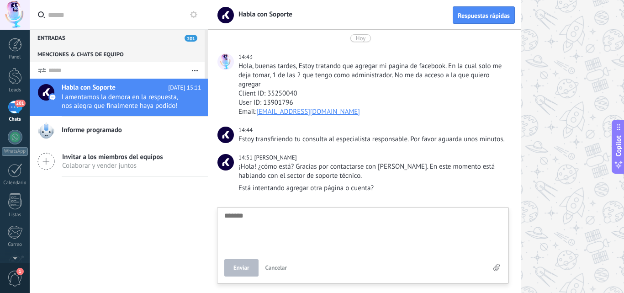
scroll to position [163, 0]
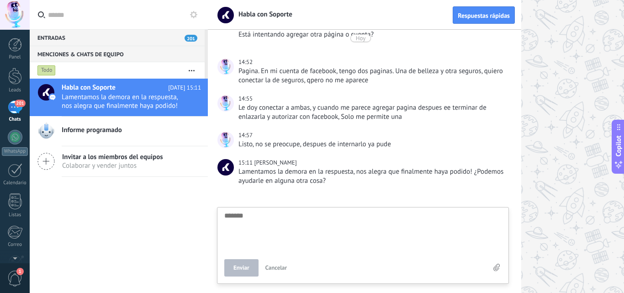
click at [241, 223] on textarea at bounding box center [362, 230] width 277 height 37
type textarea "*"
type textarea "**"
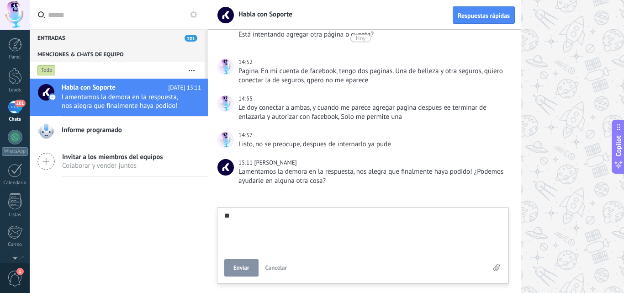
type textarea "**"
type textarea "****"
type textarea "*****"
type textarea "******"
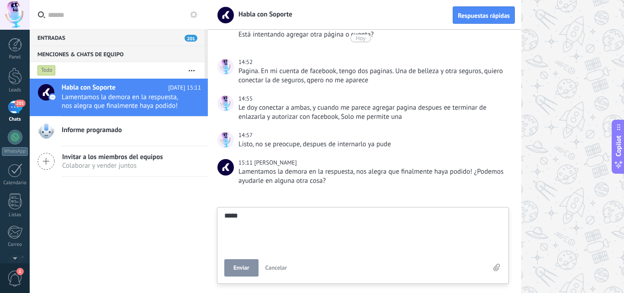
type textarea "******"
type textarea "*******"
type textarea "********"
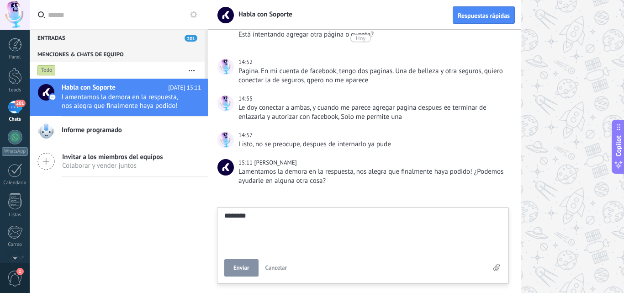
type textarea "********"
type textarea "**********"
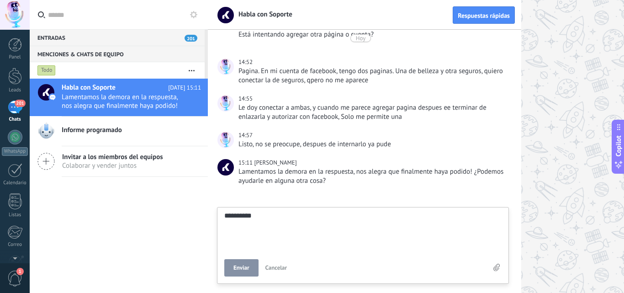
type textarea "**********"
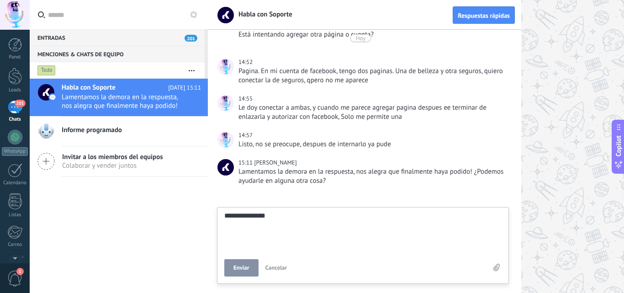
type textarea "**********"
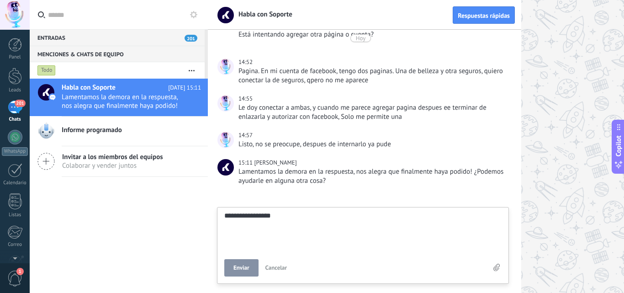
type textarea "**********"
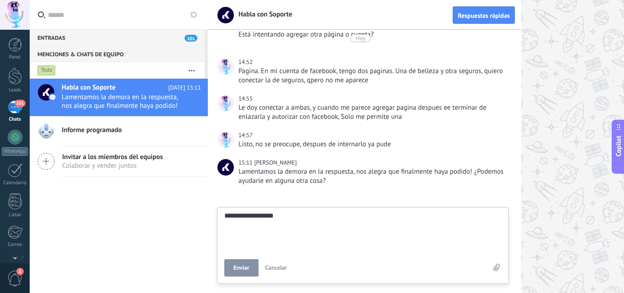
type textarea "**********"
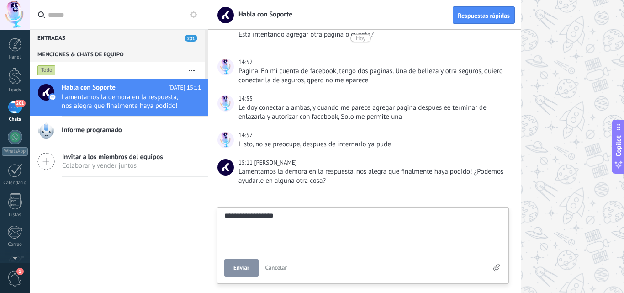
type textarea "**********"
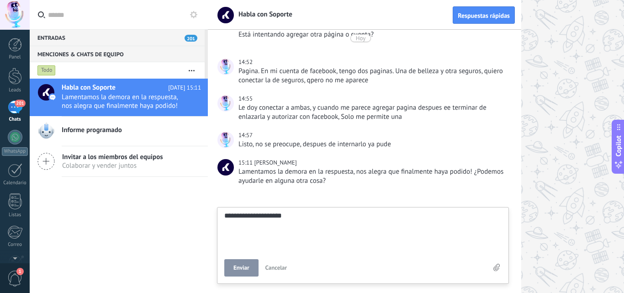
type textarea "**********"
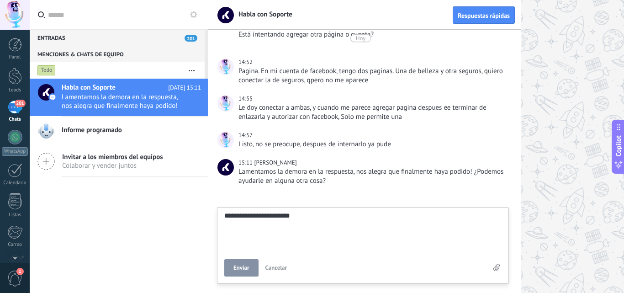
click at [247, 268] on span "Enviar" at bounding box center [241, 267] width 16 height 6
type textarea "*******"
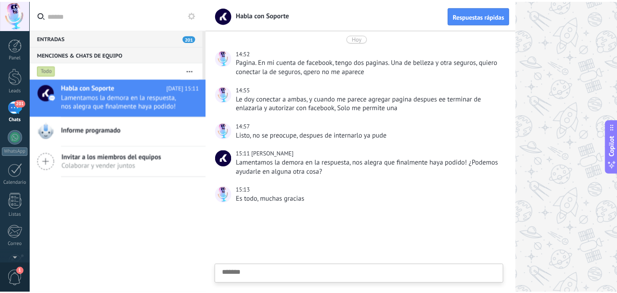
scroll to position [9, 0]
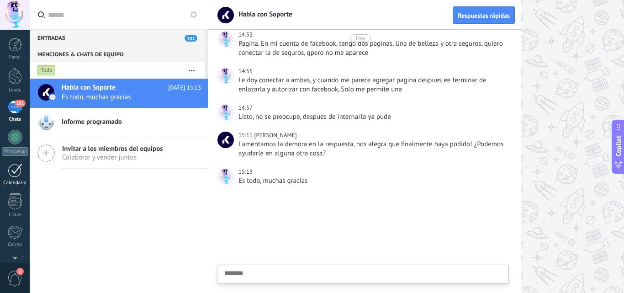
click at [19, 182] on div "Calendario" at bounding box center [15, 183] width 26 height 6
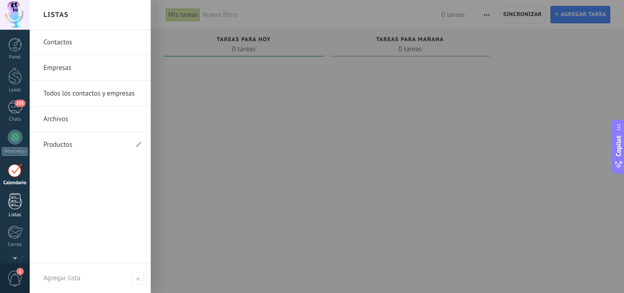
click at [16, 195] on div at bounding box center [15, 201] width 14 height 16
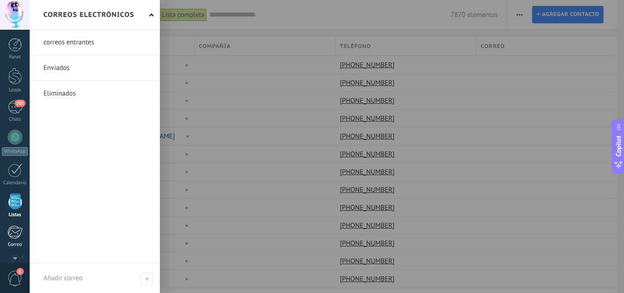
click at [16, 232] on div at bounding box center [14, 232] width 15 height 14
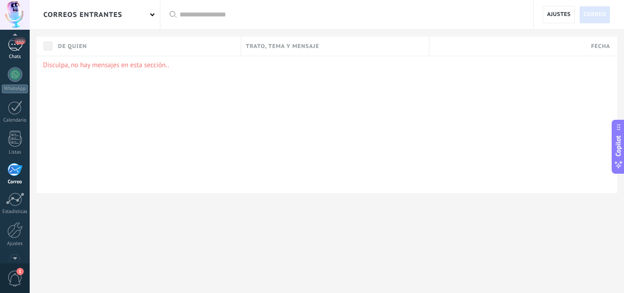
scroll to position [61, 0]
click at [18, 74] on div at bounding box center [15, 75] width 15 height 15
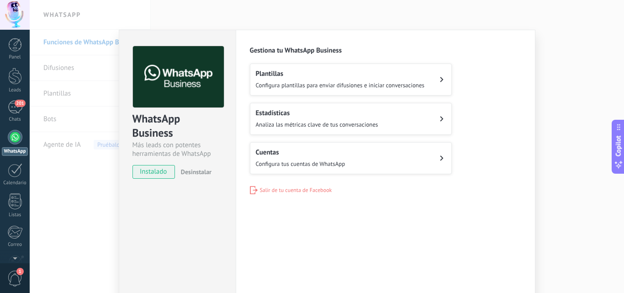
click at [300, 153] on h2 "Cuentas" at bounding box center [300, 152] width 89 height 9
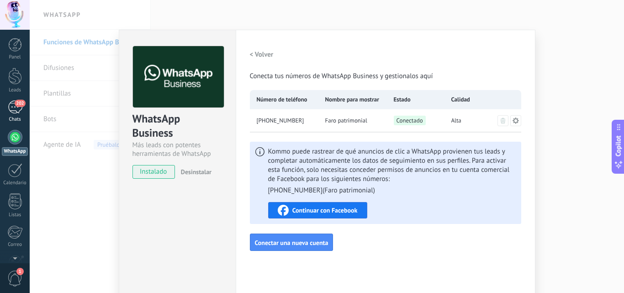
click at [19, 115] on link "202 Chats" at bounding box center [15, 111] width 30 height 22
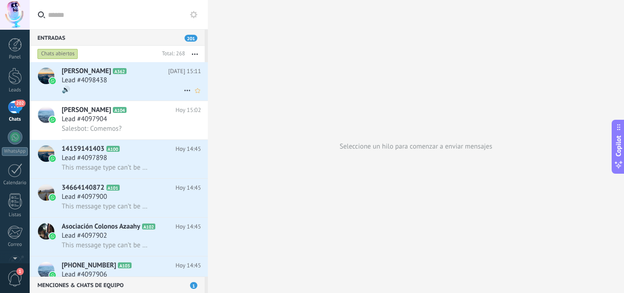
click at [116, 79] on div "Lead #4098438" at bounding box center [131, 80] width 139 height 9
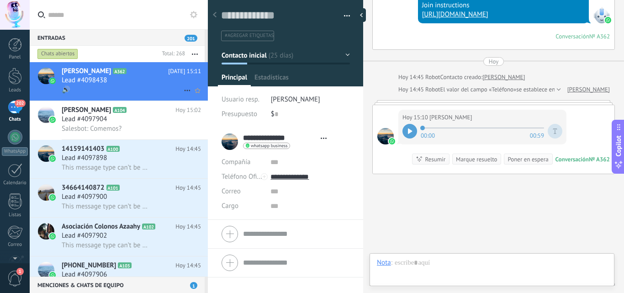
scroll to position [14, 0]
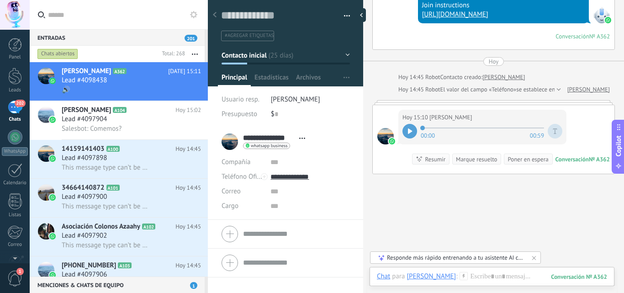
click at [411, 134] on icon at bounding box center [410, 130] width 5 height 5
click at [122, 125] on h3 "Salesbot: Comemos?" at bounding box center [94, 128] width 64 height 9
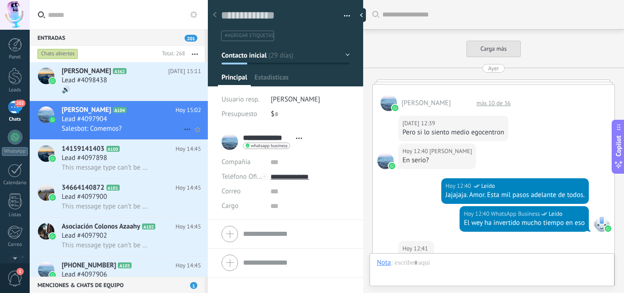
scroll to position [494, 0]
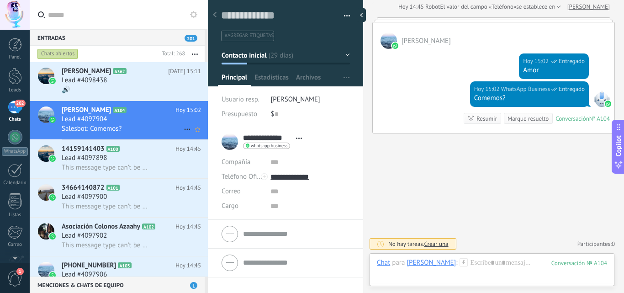
click at [122, 125] on h3 "Salesbot: Comemos?" at bounding box center [94, 128] width 64 height 9
click at [133, 148] on h2 "14159141403 A100" at bounding box center [119, 148] width 114 height 9
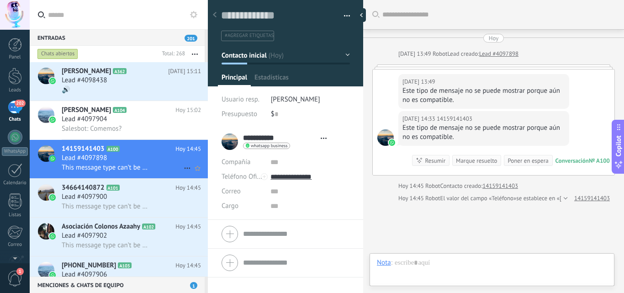
scroll to position [14, 0]
click at [131, 190] on icon at bounding box center [126, 187] width 9 height 9
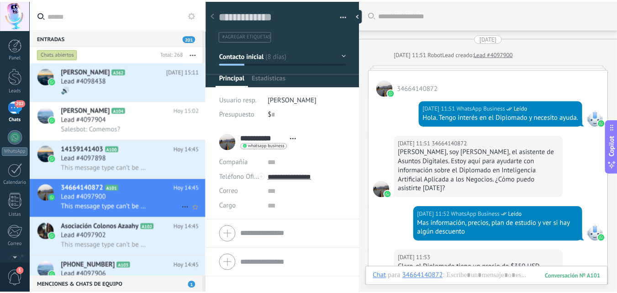
scroll to position [646, 0]
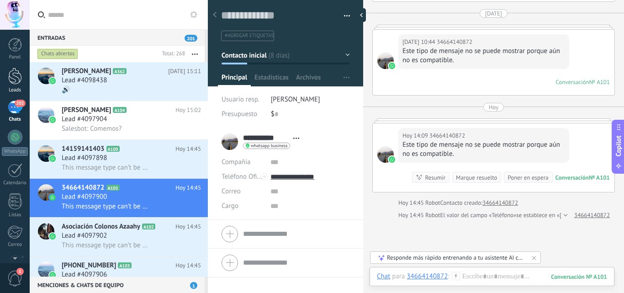
click at [13, 79] on div at bounding box center [15, 76] width 14 height 17
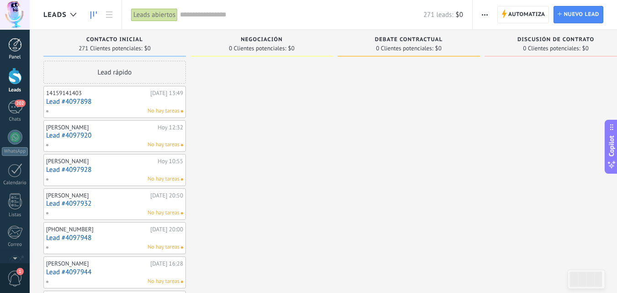
click at [13, 50] on div at bounding box center [15, 45] width 14 height 14
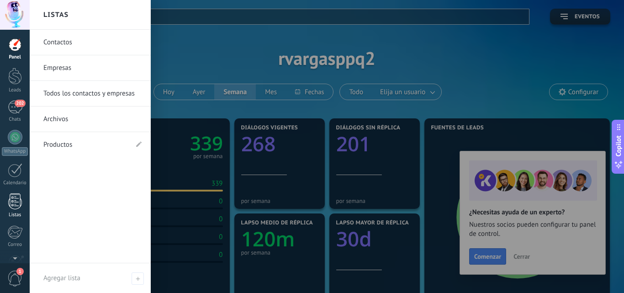
click at [14, 205] on div at bounding box center [15, 201] width 14 height 16
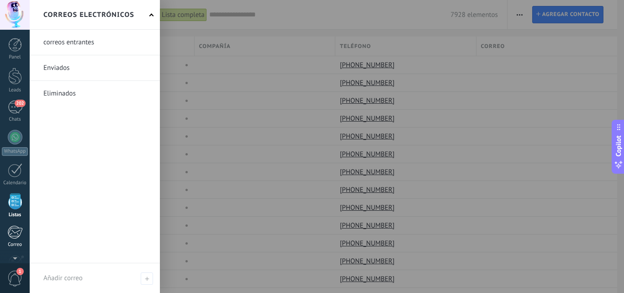
click at [18, 231] on div at bounding box center [14, 232] width 15 height 14
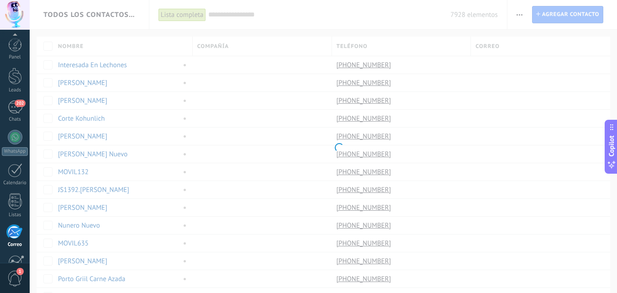
scroll to position [87, 0]
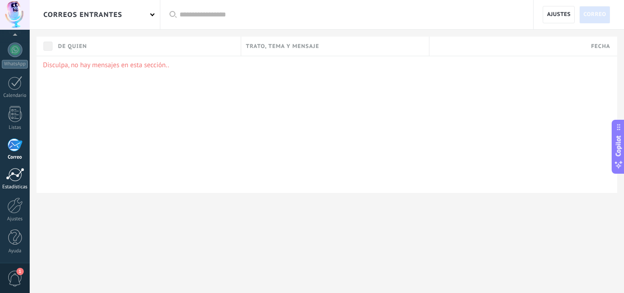
click at [16, 183] on link "Estadísticas" at bounding box center [15, 179] width 30 height 22
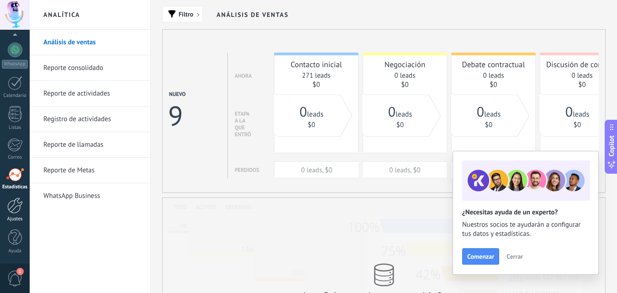
click at [16, 206] on div at bounding box center [15, 205] width 16 height 16
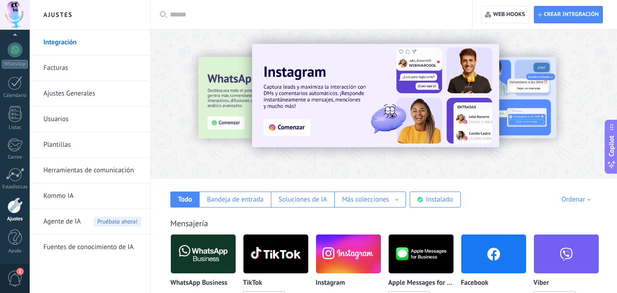
click at [68, 143] on link "Plantillas" at bounding box center [92, 145] width 98 height 26
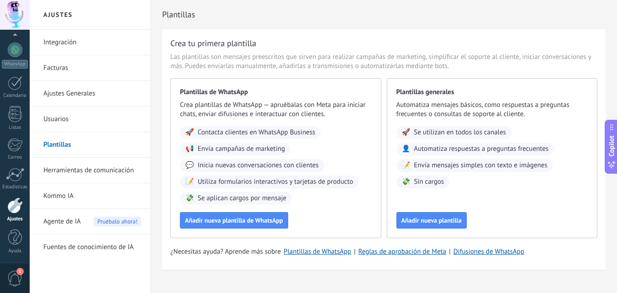
click at [73, 171] on link "Herramientas de comunicación" at bounding box center [92, 170] width 98 height 26
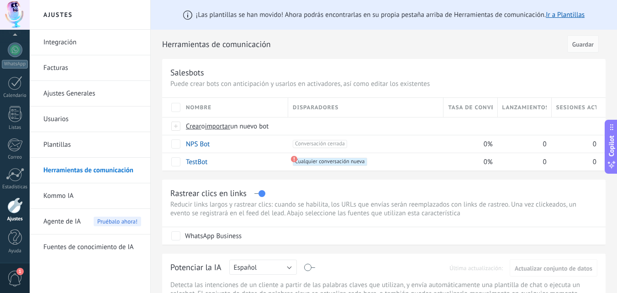
click at [79, 219] on span "Agente de IA" at bounding box center [61, 222] width 37 height 26
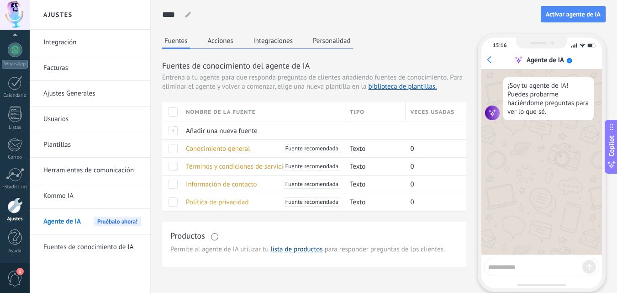
click at [294, 252] on link "lista de productos" at bounding box center [296, 249] width 52 height 9
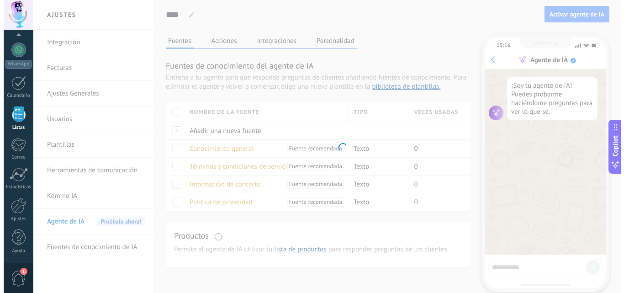
scroll to position [57, 0]
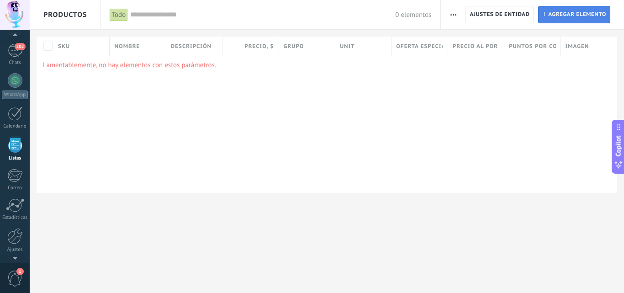
click at [550, 17] on span "Agregar elemento" at bounding box center [577, 14] width 58 height 16
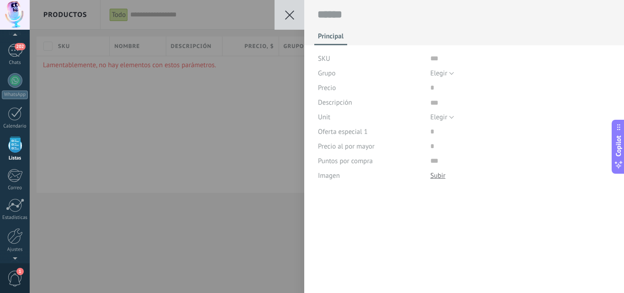
scroll to position [9, 0]
click at [292, 18] on icon at bounding box center [289, 14] width 9 height 9
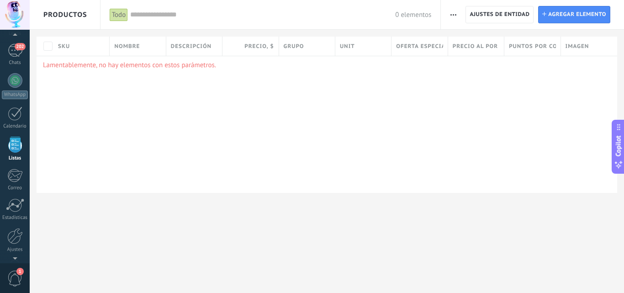
click at [452, 16] on span "button" at bounding box center [453, 14] width 6 height 17
click at [468, 41] on span "Importar" at bounding box center [471, 39] width 26 height 18
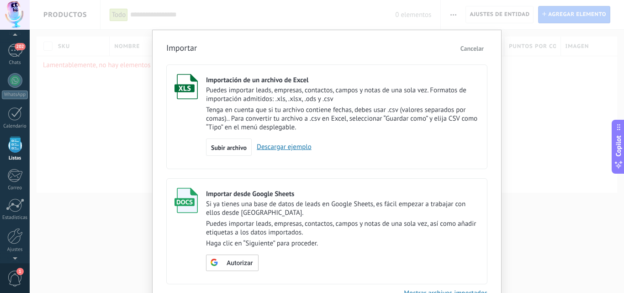
click at [275, 145] on link "Descargar ejemplo" at bounding box center [282, 146] width 60 height 9
type textarea "*******"
click at [228, 145] on span "Subir archivo" at bounding box center [229, 147] width 36 height 6
click at [0, 0] on input "Importación de un archivo de Excel Puedes importar leads, empresas, contactos, …" at bounding box center [0, 0] width 0 height 0
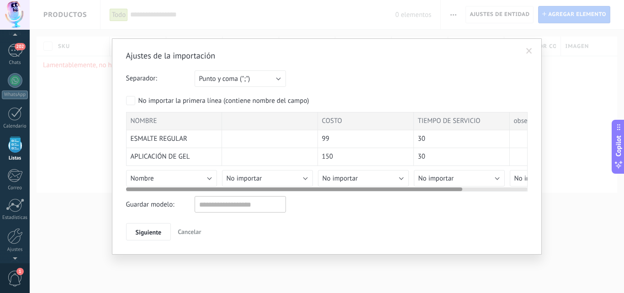
drag, startPoint x: 434, startPoint y: 185, endPoint x: 486, endPoint y: 187, distance: 52.1
click at [484, 186] on div at bounding box center [326, 187] width 401 height 7
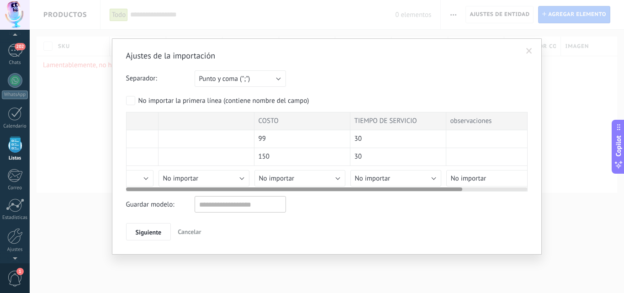
scroll to position [0, 0]
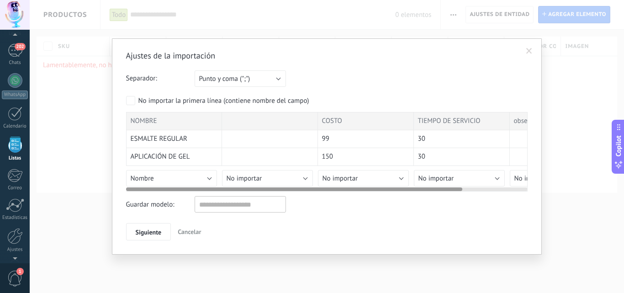
drag, startPoint x: 448, startPoint y: 188, endPoint x: 335, endPoint y: 184, distance: 113.3
click at [335, 184] on div at bounding box center [326, 187] width 401 height 7
click at [344, 178] on span "No importar" at bounding box center [340, 178] width 36 height 9
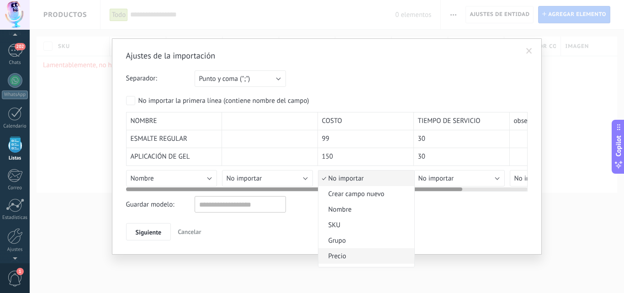
click at [339, 258] on span "Precio" at bounding box center [364, 256] width 93 height 9
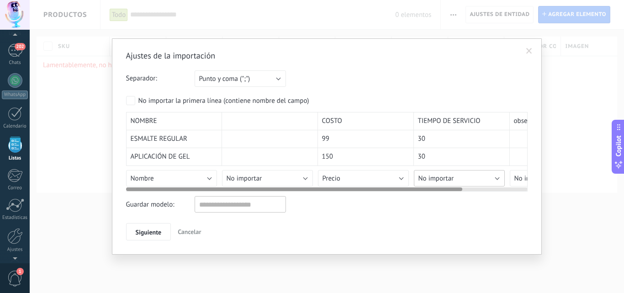
click at [462, 179] on button "No importar" at bounding box center [459, 178] width 91 height 16
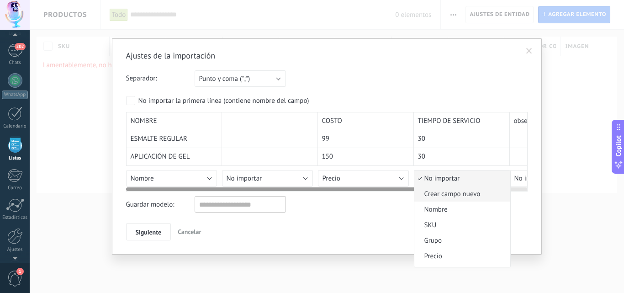
click at [473, 195] on span "Crear campo nuevo" at bounding box center [460, 193] width 93 height 9
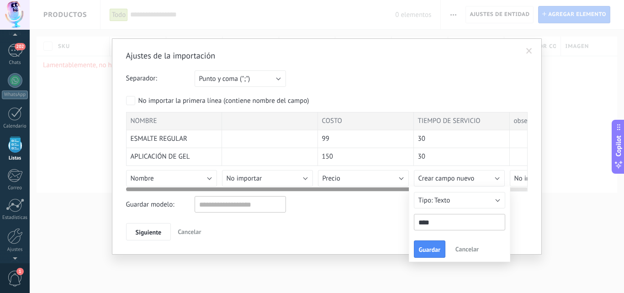
click at [437, 220] on input "****" at bounding box center [459, 222] width 91 height 16
type input "*"
type input "**********"
click at [530, 217] on div "Ajustes de la importación Separador: Punto y coma (";") Coma (",") Tabulación (…" at bounding box center [327, 146] width 430 height 216
click at [524, 208] on div "Guardar modelo:" at bounding box center [326, 204] width 401 height 16
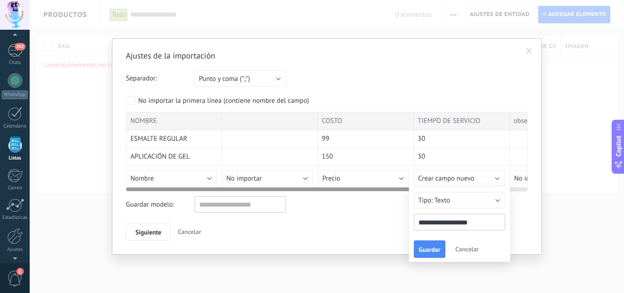
click at [525, 208] on div "Guardar modelo:" at bounding box center [326, 204] width 401 height 16
click at [427, 251] on span "Guardar" at bounding box center [429, 249] width 21 height 6
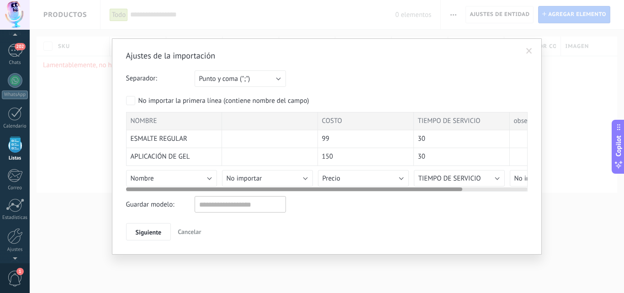
click at [524, 195] on div "Ajustes de la importación Separador: Punto y coma (";") Coma (",") Tabulación (…" at bounding box center [326, 145] width 401 height 190
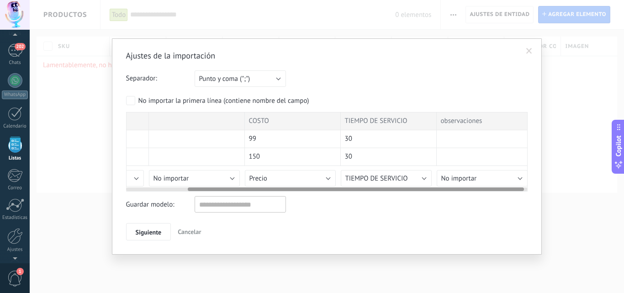
scroll to position [0, 73]
drag, startPoint x: 448, startPoint y: 190, endPoint x: 511, endPoint y: 195, distance: 62.7
click at [511, 195] on div "Ajustes de la importación Separador: Punto y coma (";") Coma (",") Tabulación (…" at bounding box center [326, 145] width 401 height 190
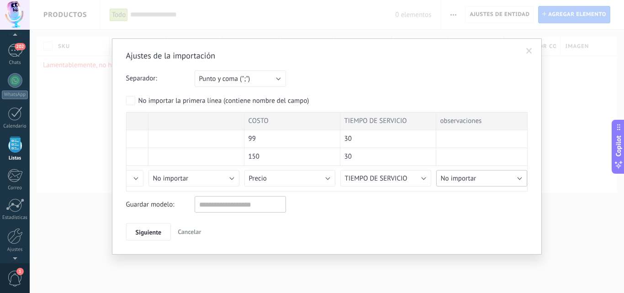
click at [514, 176] on button "No importar" at bounding box center [481, 178] width 91 height 16
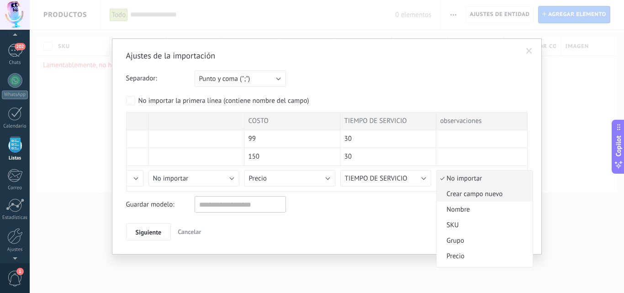
click at [484, 195] on span "Crear campo nuevo" at bounding box center [482, 193] width 93 height 9
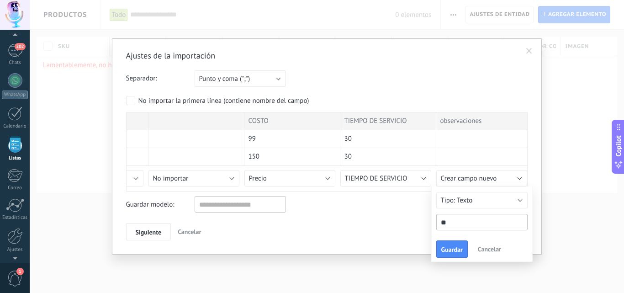
type input "*"
type input "**********"
click at [501, 147] on div at bounding box center [326, 151] width 401 height 79
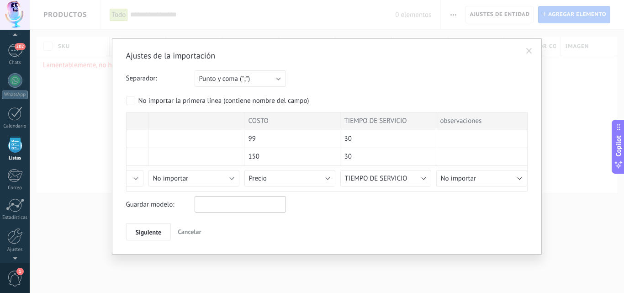
click at [223, 199] on input "text" at bounding box center [239, 204] width 91 height 16
type input "**********"
click at [157, 231] on span "Siguiente" at bounding box center [149, 232] width 26 height 6
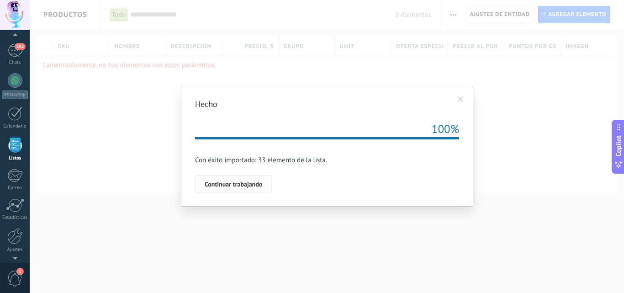
click at [245, 189] on button "Continuar trabajando" at bounding box center [233, 183] width 77 height 17
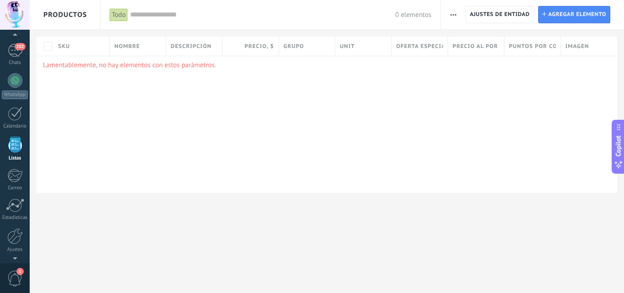
click at [146, 68] on p "Lamentablemente, no hay elementos con estos parámetros." at bounding box center [326, 65] width 567 height 9
click at [11, 53] on div "202" at bounding box center [15, 50] width 15 height 13
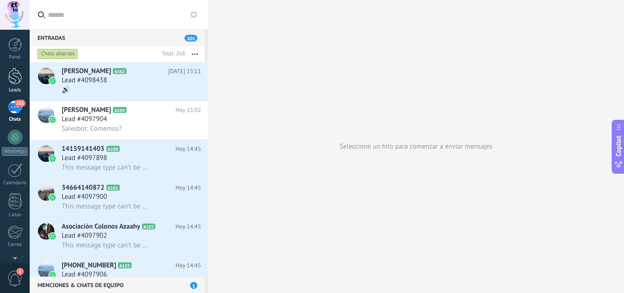
click at [23, 84] on link "Leads" at bounding box center [15, 81] width 30 height 26
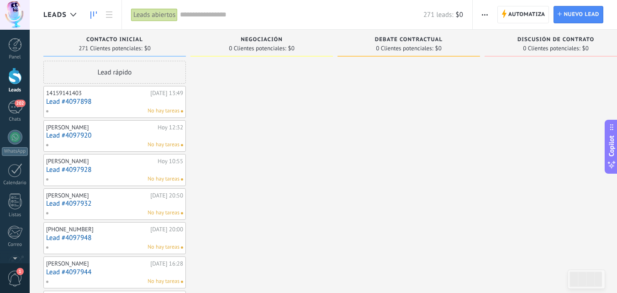
click at [261, 43] on div "Negociación" at bounding box center [261, 41] width 133 height 8
click at [404, 40] on span "Debate contractual" at bounding box center [409, 40] width 68 height 6
click at [278, 38] on span "Negociación" at bounding box center [262, 40] width 42 height 6
click at [120, 44] on div "Contacto inicial" at bounding box center [114, 41] width 133 height 8
click at [13, 52] on link "Panel" at bounding box center [15, 49] width 30 height 22
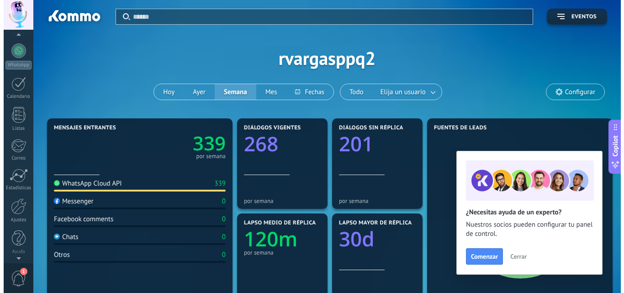
scroll to position [87, 0]
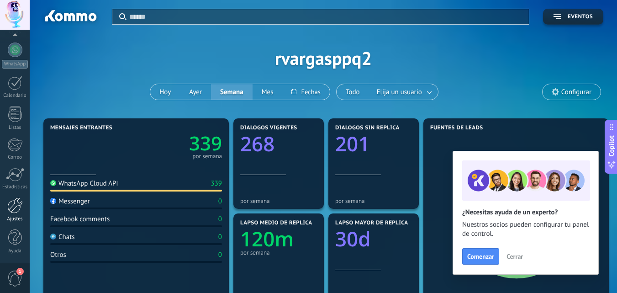
click at [17, 211] on div at bounding box center [15, 205] width 16 height 16
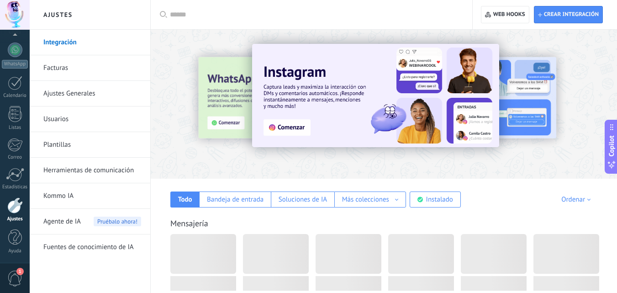
click at [73, 100] on link "Ajustes Generales" at bounding box center [92, 94] width 98 height 26
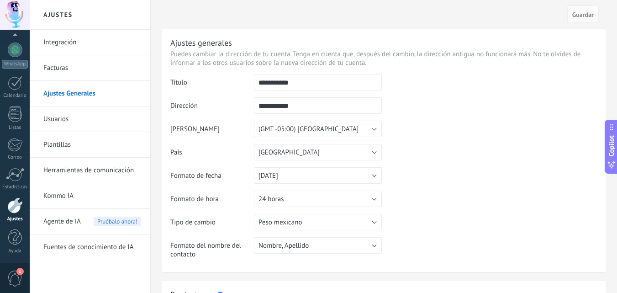
click at [61, 34] on link "Integración" at bounding box center [92, 43] width 98 height 26
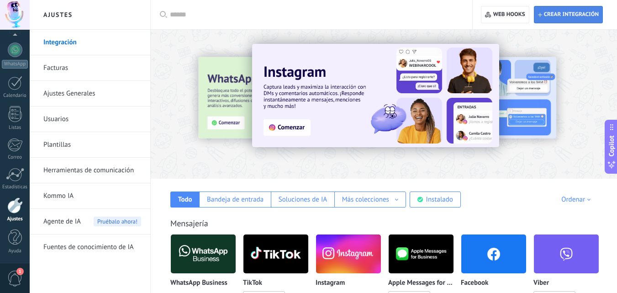
click at [573, 12] on span "Crear integración" at bounding box center [571, 14] width 55 height 7
type textarea "**********"
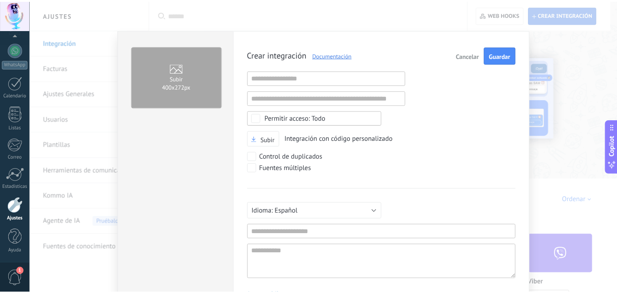
scroll to position [9, 0]
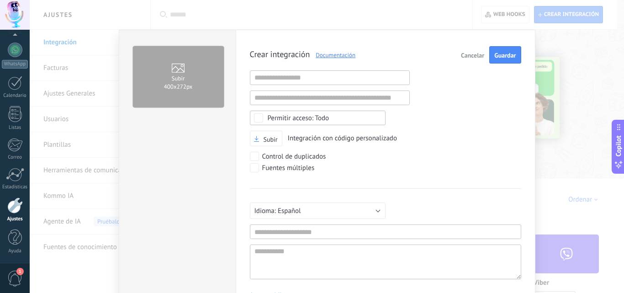
click at [474, 56] on span "Cancelar" at bounding box center [472, 55] width 23 height 6
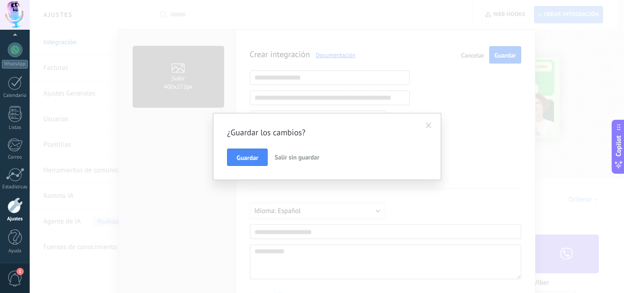
click at [278, 162] on button "Salir sin guardar" at bounding box center [297, 156] width 52 height 17
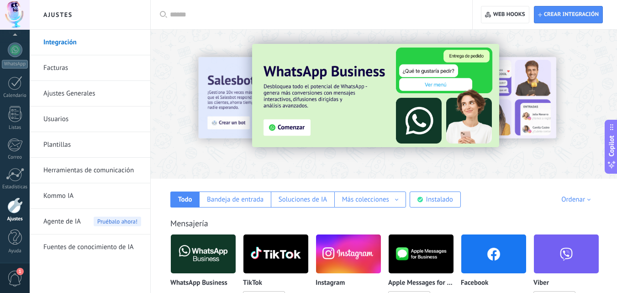
click at [72, 196] on link "Kommo IA" at bounding box center [92, 196] width 98 height 26
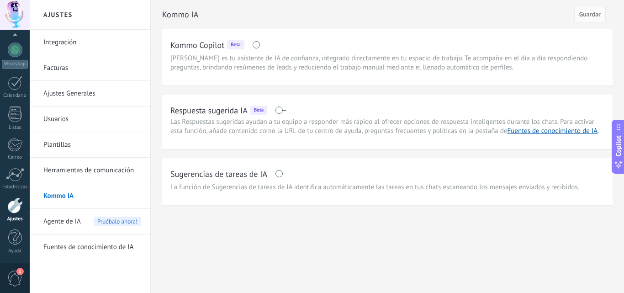
click at [89, 230] on div "Agente de IA Pruébalo ahora!" at bounding box center [92, 222] width 98 height 26
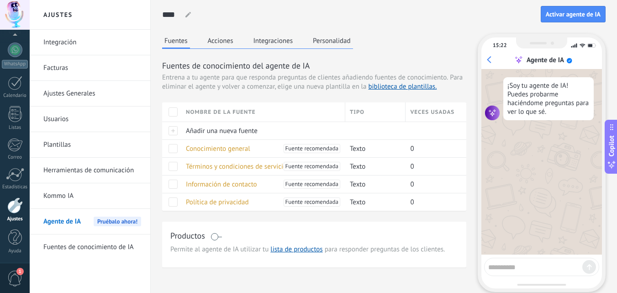
click at [21, 274] on span "1" at bounding box center [19, 271] width 7 height 7
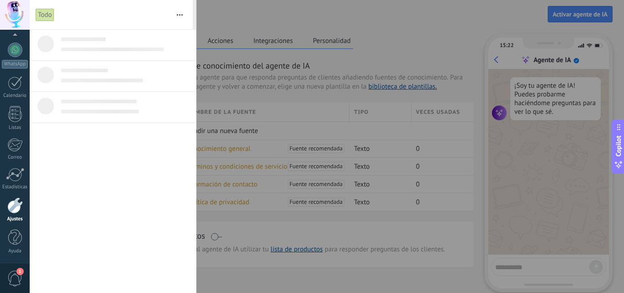
click at [180, 14] on icon "button" at bounding box center [180, 14] width 6 height 1
click at [273, 25] on div at bounding box center [312, 146] width 624 height 293
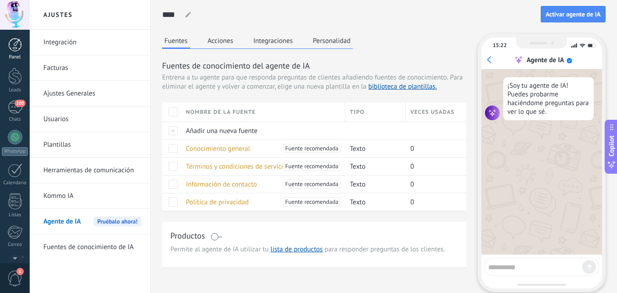
click at [16, 50] on div at bounding box center [15, 45] width 14 height 14
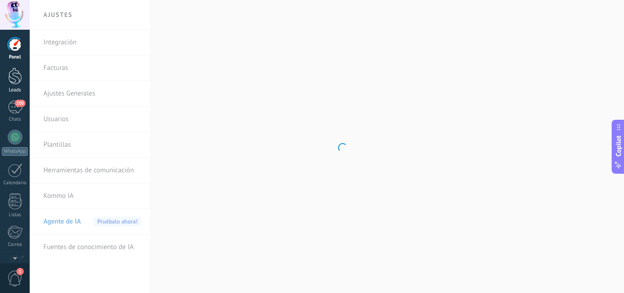
click at [16, 73] on div at bounding box center [15, 76] width 14 height 17
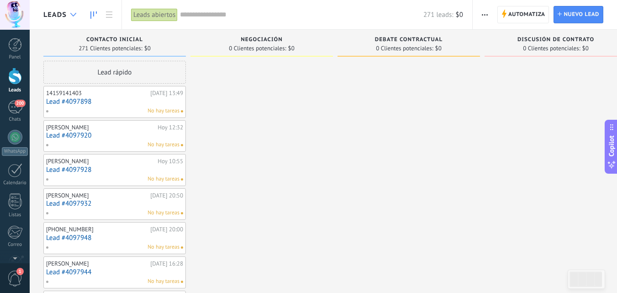
click at [76, 17] on div at bounding box center [73, 15] width 15 height 18
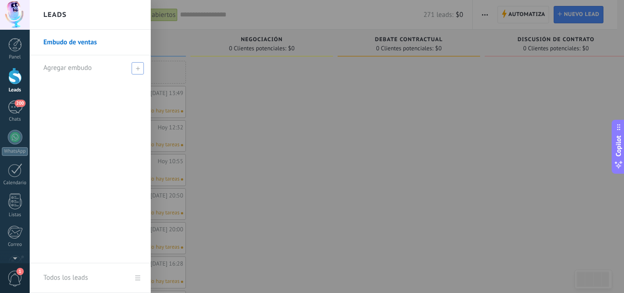
click at [77, 66] on span "Agregar embudo" at bounding box center [67, 67] width 48 height 9
click at [84, 44] on link "Embudo de ventas" at bounding box center [92, 43] width 98 height 26
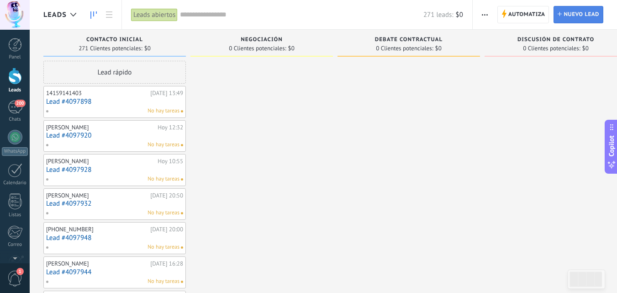
click at [572, 18] on span "Nuevo lead" at bounding box center [581, 14] width 36 height 16
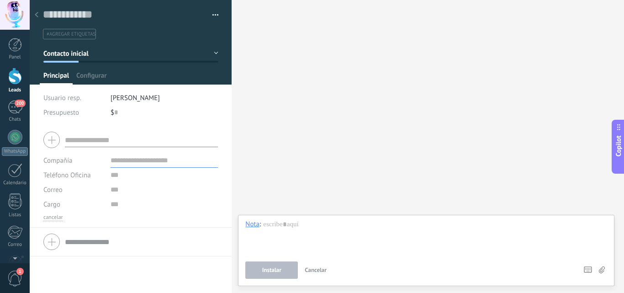
click at [340, 134] on div "Buscar Carga más Participantes: 0 Agregar usuario Bots: 0" at bounding box center [427, 146] width 392 height 293
click at [35, 12] on div at bounding box center [36, 15] width 13 height 18
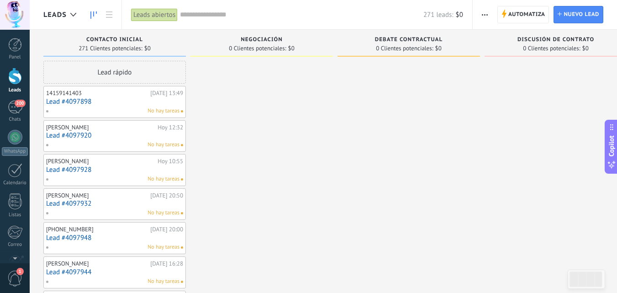
click at [100, 120] on div "Jaqueline Segura Hoy 12:32 Lead #4097920 No hay tareas" at bounding box center [114, 136] width 142 height 32
click at [156, 91] on div "14159141403 Hoy 13:49" at bounding box center [114, 92] width 137 height 7
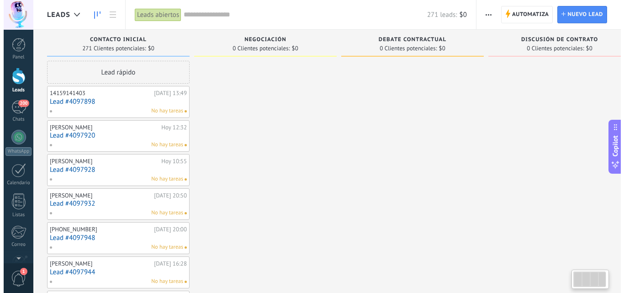
scroll to position [0, 0]
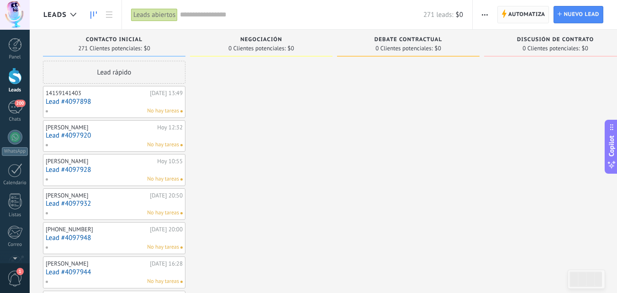
click at [515, 16] on span "Automatiza" at bounding box center [526, 14] width 37 height 16
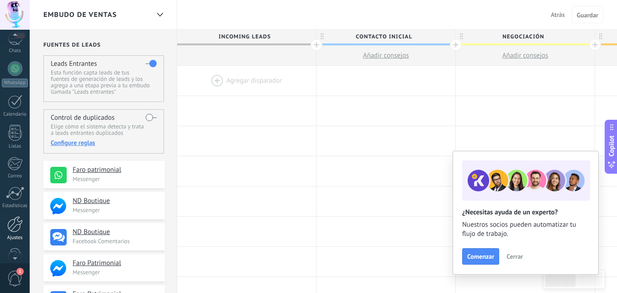
click at [14, 233] on link "Ajustes" at bounding box center [15, 228] width 30 height 25
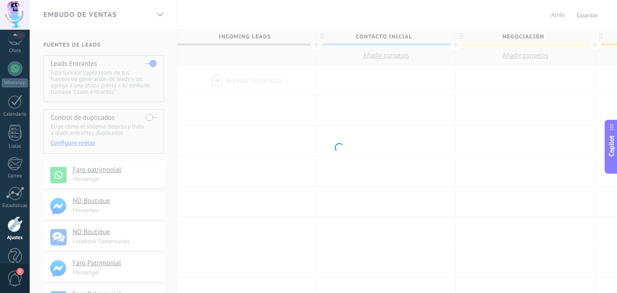
scroll to position [87, 0]
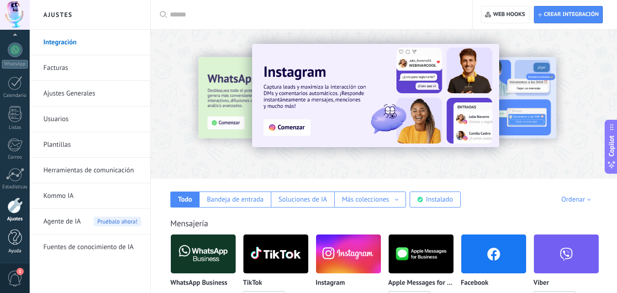
click at [15, 241] on div at bounding box center [15, 237] width 14 height 16
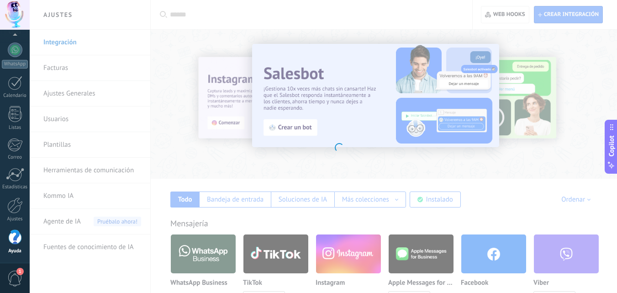
click at [314, 114] on body ".abccls-1,.abccls-2{fill-rule:evenodd}.abccls-2{fill:#fff} .abfcls-1{fill:none}…" at bounding box center [308, 146] width 617 height 293
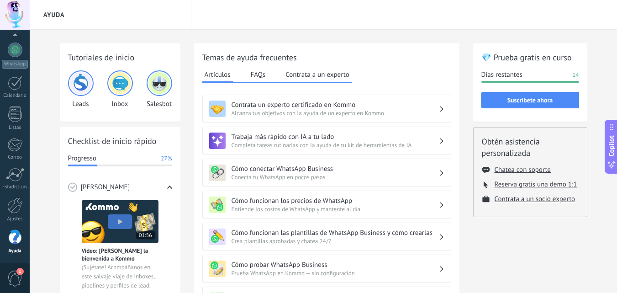
click at [326, 112] on span "Alcanza tus objetivos con la ayuda de un experto en Kommo" at bounding box center [334, 113] width 207 height 8
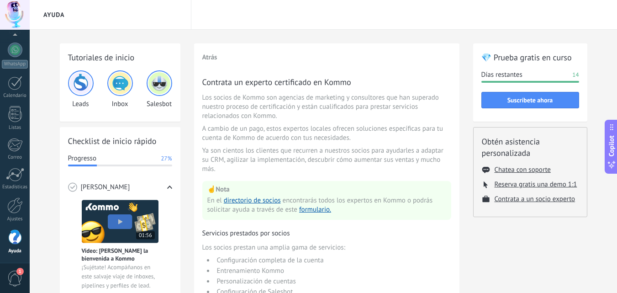
click at [298, 179] on div "Contrata un experto certificado en Kommo Los socios de Kommo son agencias de ma…" at bounding box center [326, 273] width 249 height 395
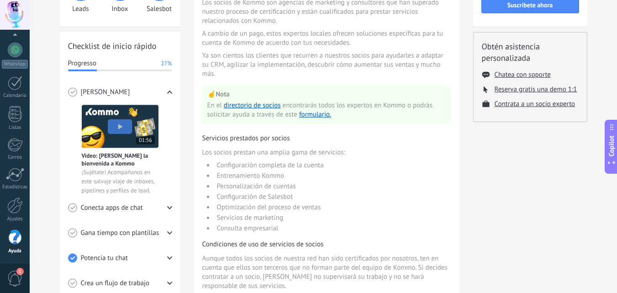
scroll to position [77, 0]
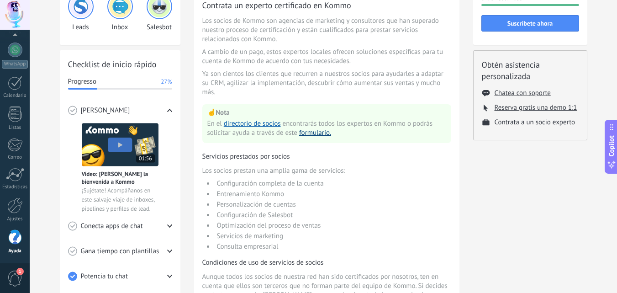
click at [317, 135] on button "formulario." at bounding box center [315, 132] width 32 height 9
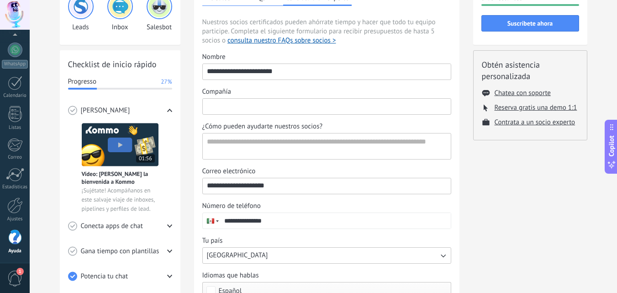
click at [258, 100] on input "Compañía" at bounding box center [327, 106] width 248 height 15
type input "********"
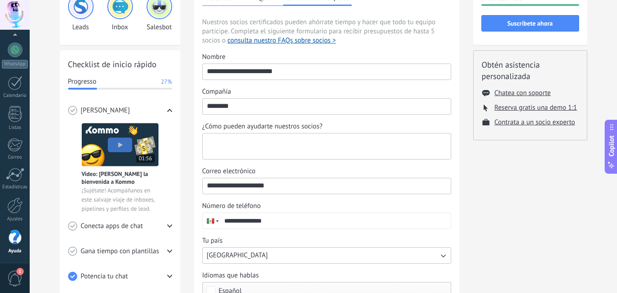
click at [246, 147] on textarea "¿Cómo pueden ayudarte nuestros socios?" at bounding box center [326, 146] width 246 height 26
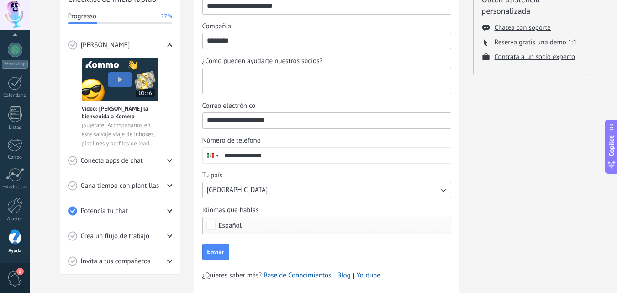
scroll to position [142, 0]
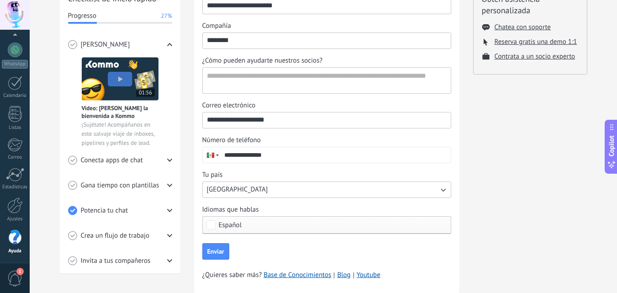
click at [296, 124] on input "**********" at bounding box center [327, 119] width 248 height 15
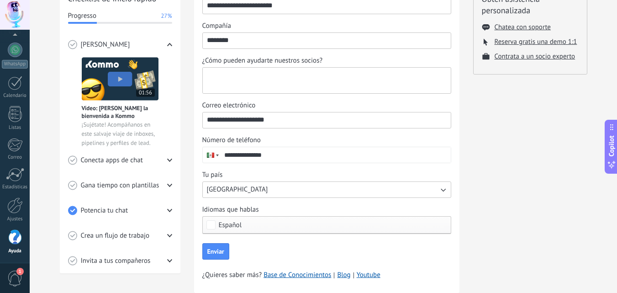
click at [249, 88] on textarea "¿Cómo pueden ayudarte nuestros socios?" at bounding box center [326, 81] width 246 height 26
type textarea "*"
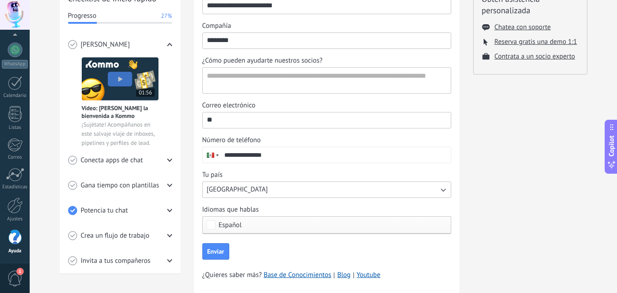
type input "*"
type input "**********"
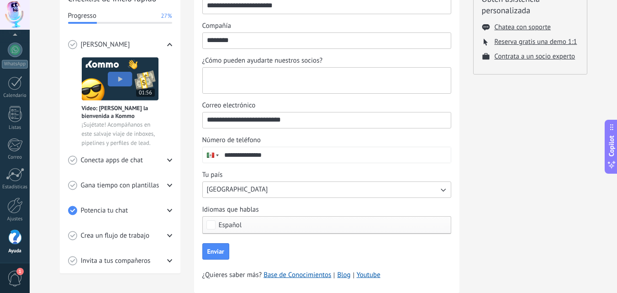
click at [244, 75] on textarea "¿Cómo pueden ayudarte nuestros socios?" at bounding box center [326, 81] width 246 height 26
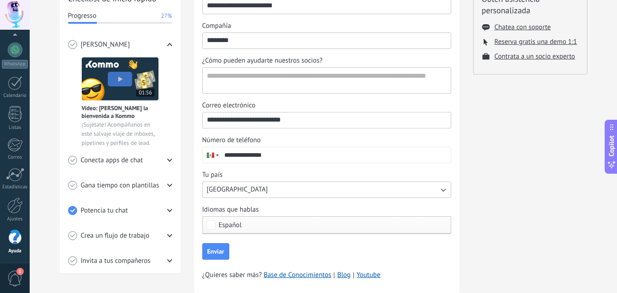
click at [320, 43] on input "********" at bounding box center [327, 40] width 248 height 15
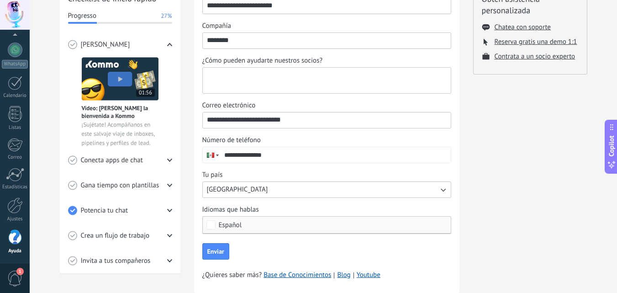
click at [309, 79] on textarea "¿Cómo pueden ayudarte nuestros socios?" at bounding box center [326, 81] width 246 height 26
type textarea "**********"
click at [218, 249] on span "Enviar" at bounding box center [215, 251] width 17 height 6
type input "**********"
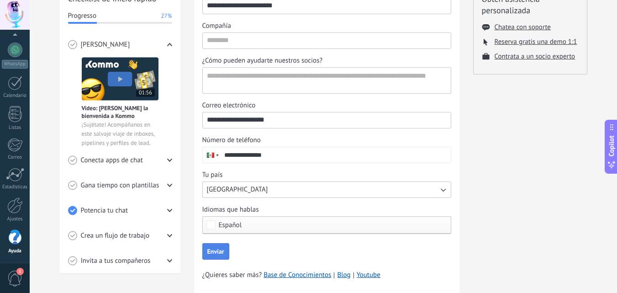
click at [173, 163] on div "Checklist de inicio rápido Progresso 27% Conoce Kommo Vídeo: Dale la bienvenida…" at bounding box center [120, 128] width 121 height 289
click at [168, 157] on icon at bounding box center [169, 159] width 5 height 5
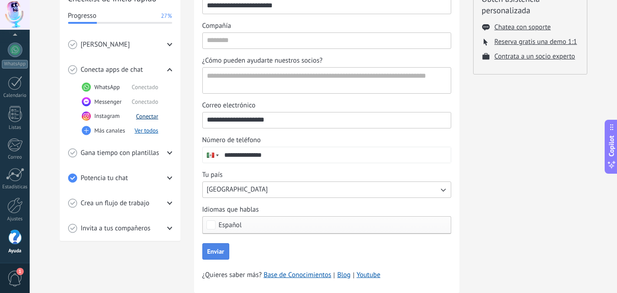
click at [146, 118] on button "Conectar" at bounding box center [147, 116] width 22 height 8
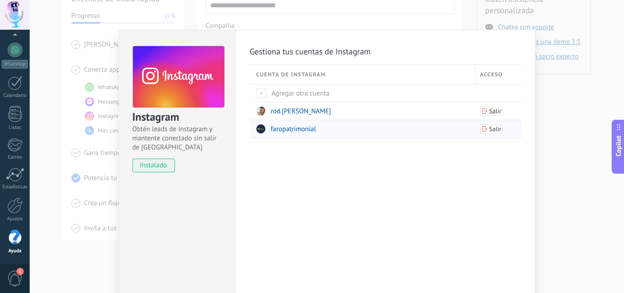
click at [291, 131] on span "faropatrimonial" at bounding box center [293, 129] width 45 height 9
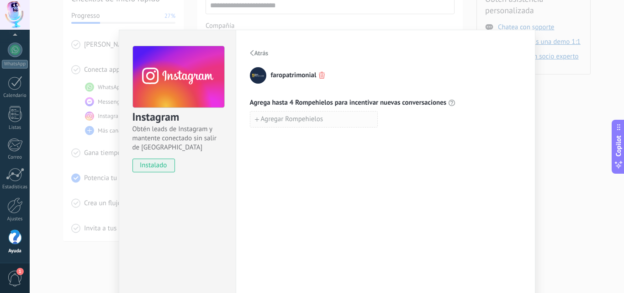
click at [297, 116] on span "Agregar Rompehielos" at bounding box center [292, 119] width 63 height 6
click at [289, 176] on div "Atrás faropatrimonial Agrega hasta 4 Rompehielos para incentivar nuevas convers…" at bounding box center [385, 166] width 299 height 272
click at [295, 151] on div "Atrás faropatrimonial Agrega hasta 4 Rompehielos para incentivar nuevas convers…" at bounding box center [385, 166] width 299 height 272
click at [257, 56] on span "Atrás" at bounding box center [261, 53] width 14 height 6
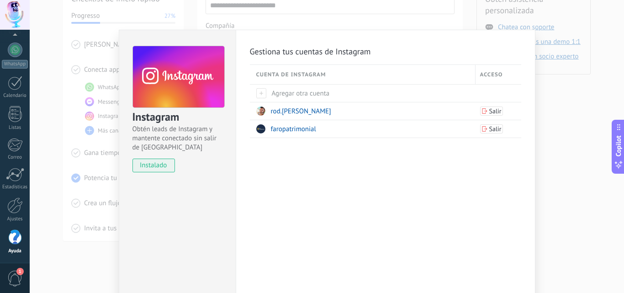
click at [293, 164] on div "Gestiona tus cuentas de Instagram Cuenta de Instagram Acceso Agregar otra cuent…" at bounding box center [385, 166] width 299 height 272
click at [60, 193] on div "Instagram Obtén leads de Instagram y mantente conectado sin salir de Kommo inst…" at bounding box center [327, 146] width 594 height 293
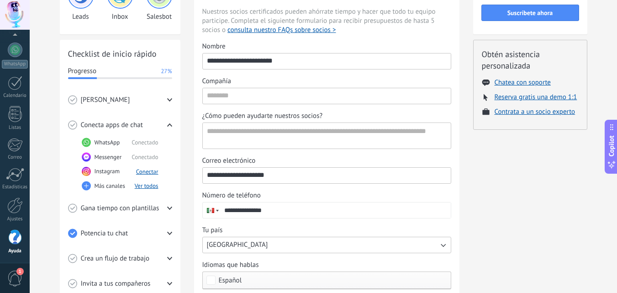
scroll to position [96, 0]
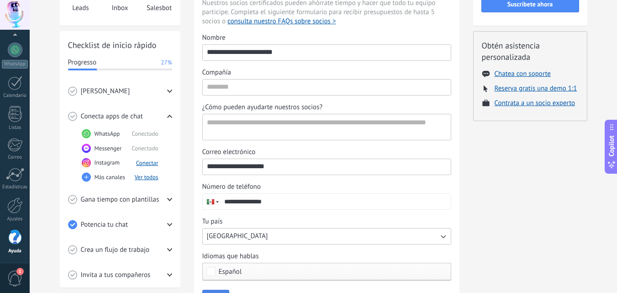
click at [173, 91] on div "Checklist de inicio rápido Progresso 27% Conoce Kommo Vídeo: Dale la bienvenida…" at bounding box center [120, 159] width 121 height 256
click at [170, 92] on div "Checklist de inicio rápido Progresso 27% Conoce Kommo Vídeo: Dale la bienvenida…" at bounding box center [120, 159] width 121 height 256
click at [168, 95] on div "Conoce Kommo" at bounding box center [120, 91] width 104 height 25
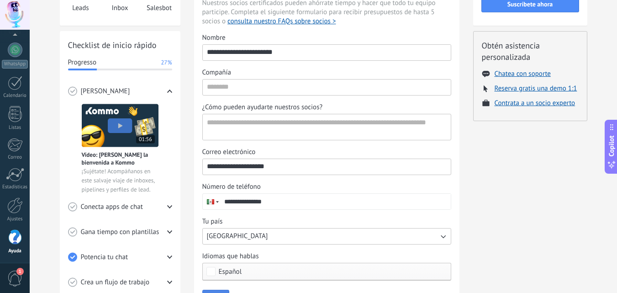
click at [161, 206] on div "Conecta apps de chat" at bounding box center [120, 206] width 104 height 25
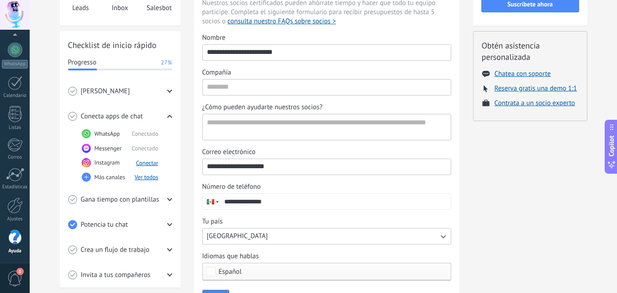
click at [154, 203] on span "Gana tiempo con plantillas" at bounding box center [120, 199] width 79 height 9
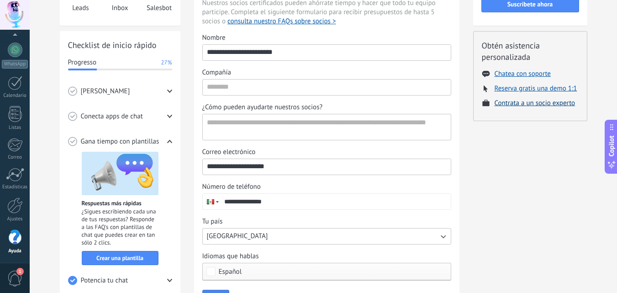
click at [545, 105] on button "Contrata a un socio experto" at bounding box center [534, 103] width 81 height 9
click at [539, 105] on button "Contrata a un socio experto" at bounding box center [534, 103] width 81 height 9
click at [536, 102] on button "Contrata a un socio experto" at bounding box center [534, 103] width 81 height 9
click at [522, 105] on button "Contrata a un socio experto" at bounding box center [534, 103] width 81 height 9
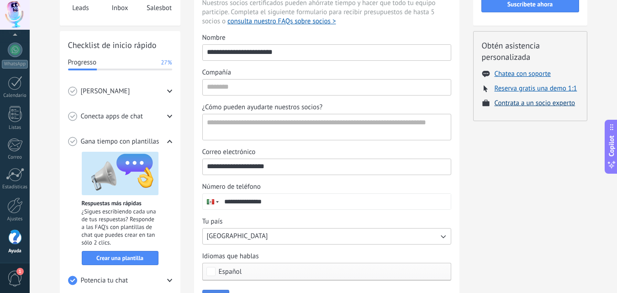
click at [522, 105] on button "Contrata a un socio experto" at bounding box center [534, 103] width 81 height 9
click at [555, 104] on button "Contrata a un socio experto" at bounding box center [534, 103] width 81 height 9
click at [555, 105] on button "Contrata a un socio experto" at bounding box center [534, 103] width 81 height 9
click at [555, 106] on button "Contrata a un socio experto" at bounding box center [534, 103] width 81 height 9
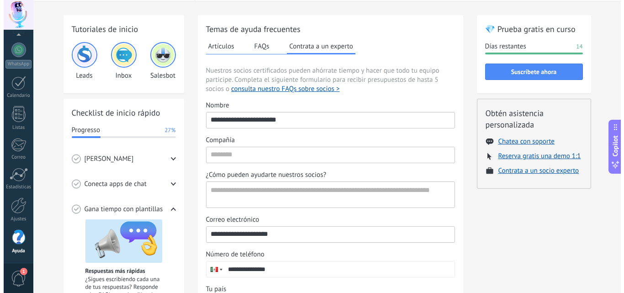
scroll to position [32, 0]
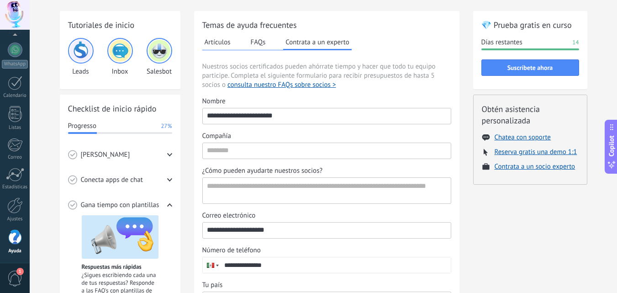
click at [120, 59] on img at bounding box center [120, 51] width 22 height 22
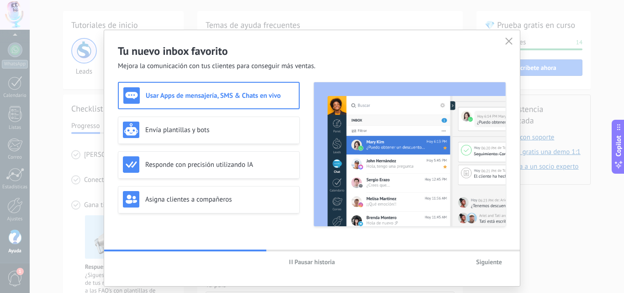
click at [250, 89] on div "Usar Apps de mensajería, SMS & Chats en vivo" at bounding box center [208, 95] width 171 height 16
click at [476, 258] on span "Siguiente" at bounding box center [489, 261] width 26 height 6
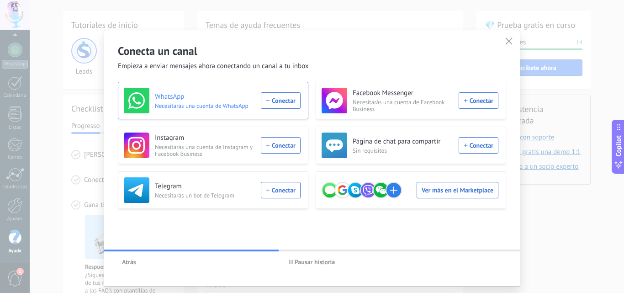
click at [175, 92] on h3 "WhatsApp" at bounding box center [205, 96] width 100 height 9
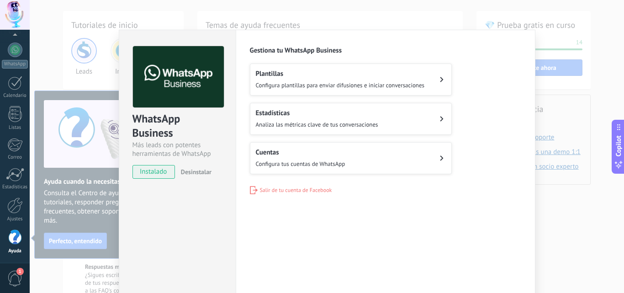
click at [442, 77] on button "Plantillas Configura plantillas para enviar difusiones e iniciar conversaciones" at bounding box center [351, 79] width 202 height 32
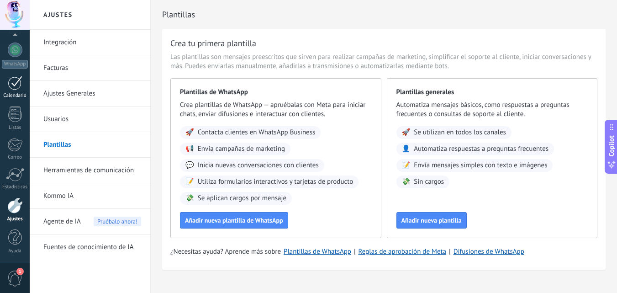
click at [15, 90] on link "Calendario" at bounding box center [15, 87] width 30 height 23
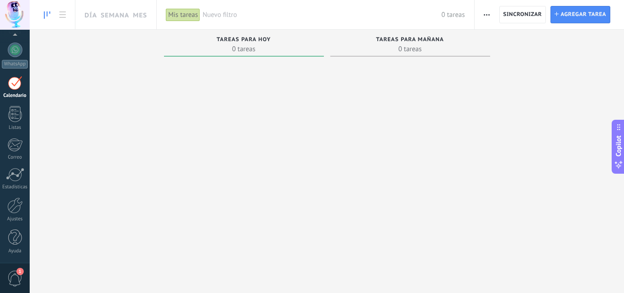
scroll to position [26, 0]
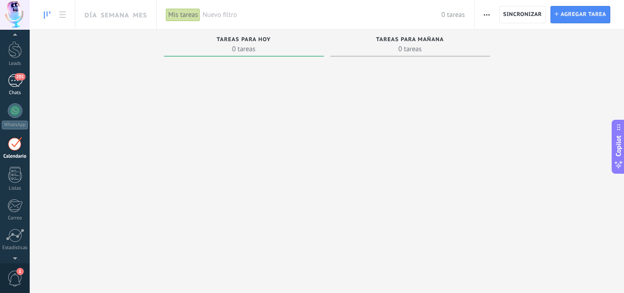
click at [19, 88] on link "201 Chats" at bounding box center [15, 85] width 30 height 22
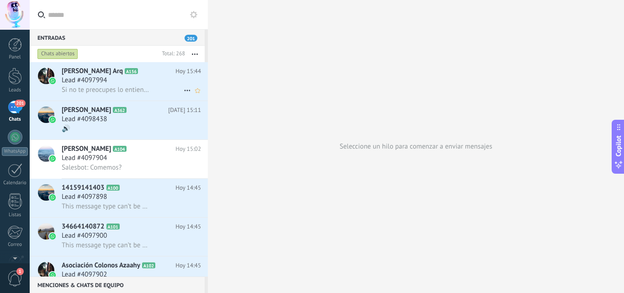
click at [107, 94] on div "Landa Arq A156 Hoy 15:44 Lead #4097994 Si no te preocupes lo entiendo." at bounding box center [135, 81] width 146 height 38
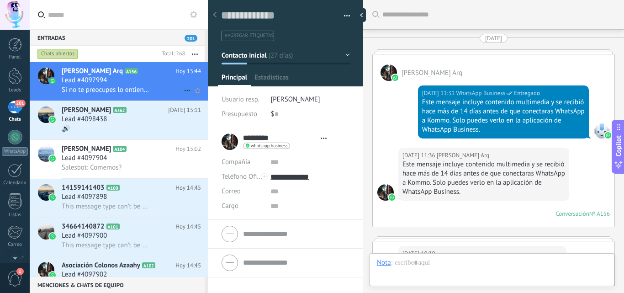
type textarea "**********"
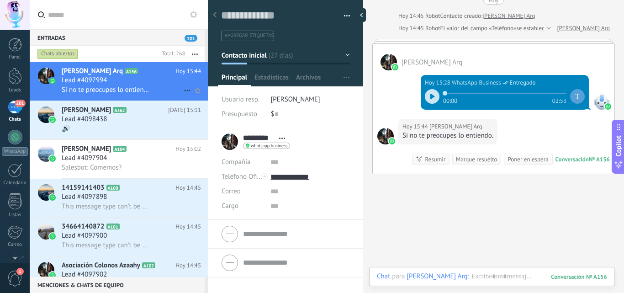
scroll to position [14, 0]
click at [216, 16] on div at bounding box center [214, 15] width 13 height 18
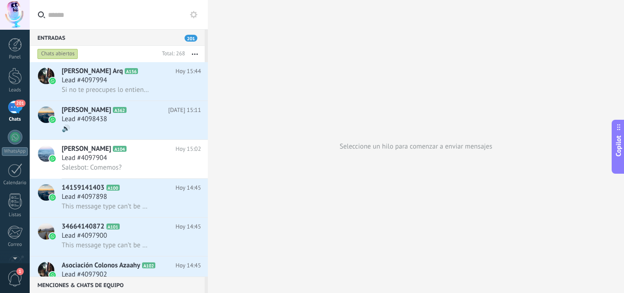
click at [15, 260] on div at bounding box center [15, 256] width 30 height 14
click at [15, 258] on div "Panel Leads 201 Chats WhatsApp Clientes" at bounding box center [15, 194] width 30 height 312
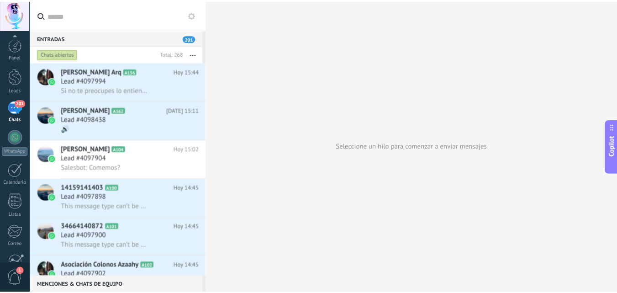
scroll to position [87, 0]
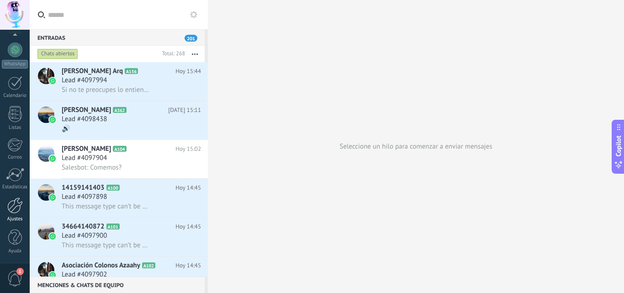
click at [17, 215] on link "Ajustes" at bounding box center [15, 209] width 30 height 25
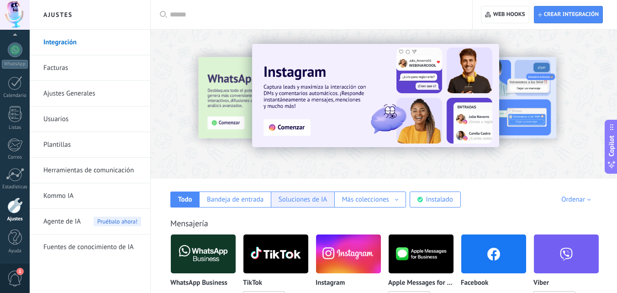
click at [295, 198] on div "Soluciones de IA" at bounding box center [302, 199] width 48 height 9
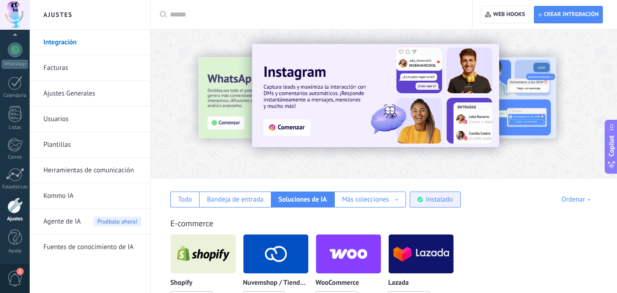
click at [430, 199] on div "Instalado" at bounding box center [439, 199] width 27 height 9
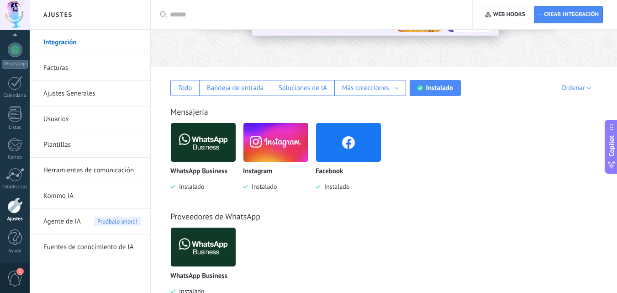
scroll to position [113, 0]
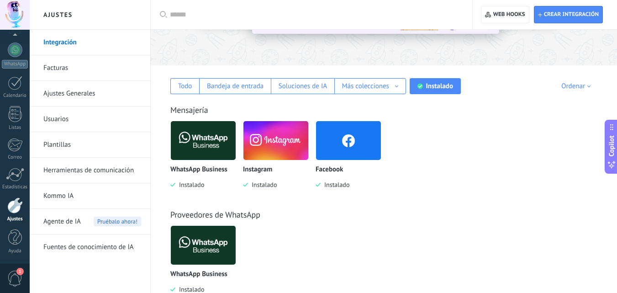
click at [279, 144] on img at bounding box center [275, 140] width 65 height 44
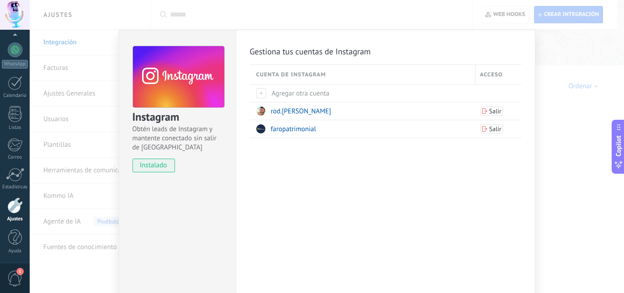
click at [569, 116] on div "Instagram Obtén leads de Instagram y mantente conectado sin salir de Kommo inst…" at bounding box center [327, 146] width 594 height 293
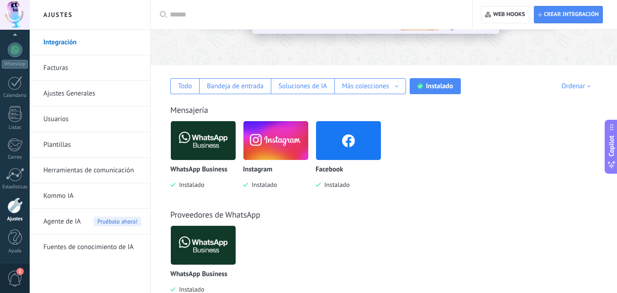
click at [89, 169] on link "Herramientas de comunicación" at bounding box center [92, 170] width 98 height 26
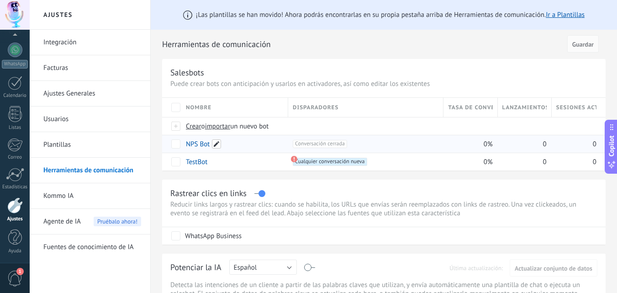
click at [217, 146] on span at bounding box center [216, 143] width 9 height 9
click at [236, 167] on span "Cancelar" at bounding box center [245, 164] width 23 height 8
click at [192, 126] on span "Crear" at bounding box center [194, 126] width 16 height 9
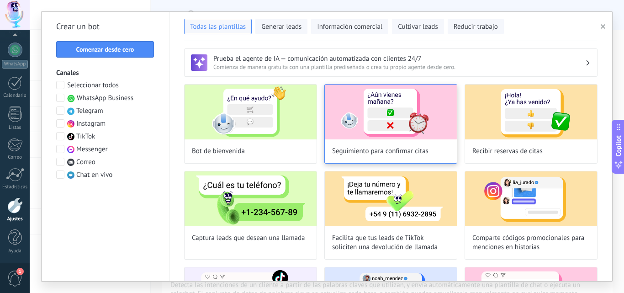
click at [365, 123] on img at bounding box center [391, 111] width 132 height 55
type input "**********"
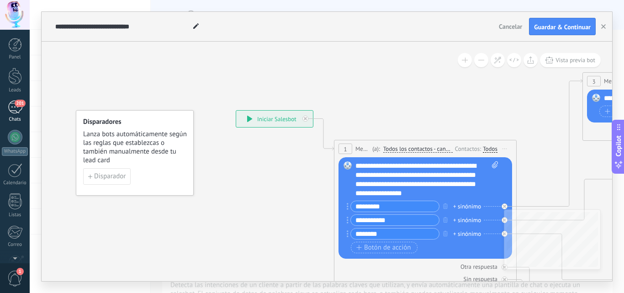
click at [13, 113] on div "201" at bounding box center [15, 106] width 15 height 13
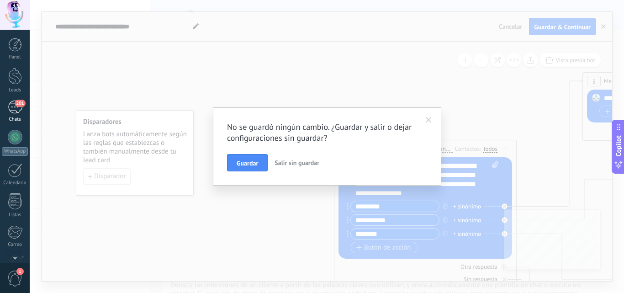
scroll to position [87, 0]
click at [205, 74] on div "No se guardó ningún cambio. ¿Guardar y salir o dejar configuraciones sin guarda…" at bounding box center [327, 146] width 594 height 293
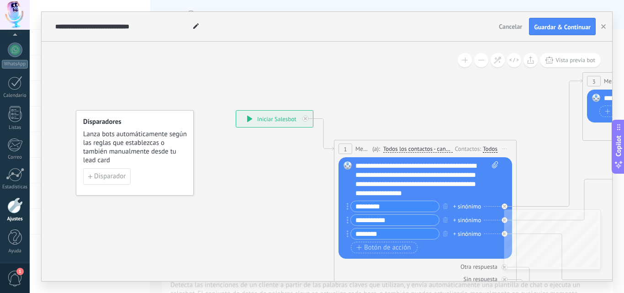
click at [277, 120] on div "**********" at bounding box center [274, 118] width 77 height 16
click at [278, 120] on div "**********" at bounding box center [274, 118] width 77 height 16
click at [247, 120] on icon at bounding box center [249, 118] width 5 height 6
drag, startPoint x: 623, startPoint y: 43, endPoint x: 623, endPoint y: 64, distance: 20.5
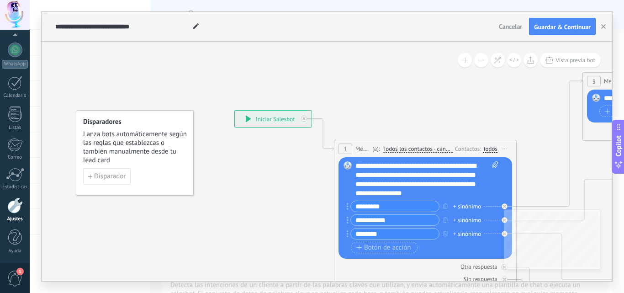
click at [616, 62] on div "**********" at bounding box center [327, 146] width 594 height 293
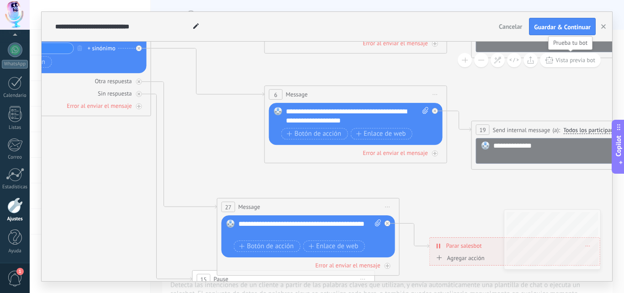
click at [559, 63] on span "Vista previa bot" at bounding box center [575, 60] width 40 height 8
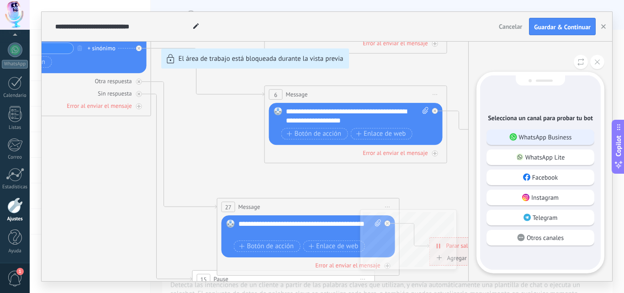
click at [538, 139] on p "WhatsApp Business" at bounding box center [545, 137] width 53 height 8
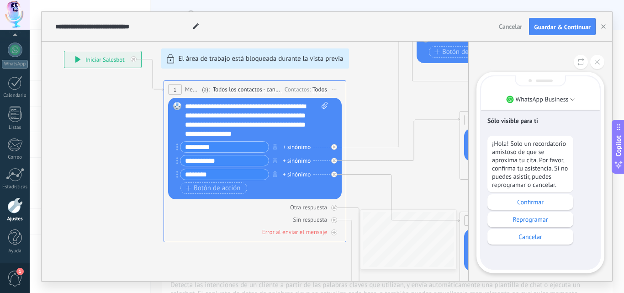
click at [209, 160] on div "**********" at bounding box center [327, 146] width 570 height 269
click at [535, 221] on p "Reprogramar" at bounding box center [530, 219] width 77 height 8
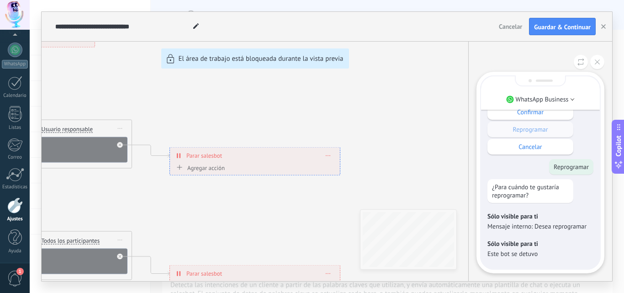
click at [157, 219] on div "**********" at bounding box center [327, 146] width 570 height 269
click at [512, 217] on p "Sólo visible para ti" at bounding box center [540, 216] width 106 height 8
drag, startPoint x: 152, startPoint y: 186, endPoint x: 249, endPoint y: 194, distance: 97.5
click at [249, 194] on div "**********" at bounding box center [327, 146] width 570 height 269
click at [257, 286] on div "**********" at bounding box center [327, 146] width 594 height 293
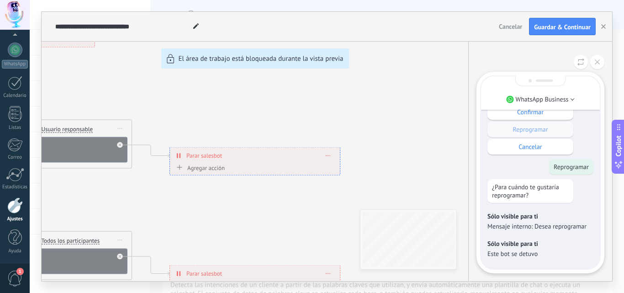
click at [133, 105] on div "**********" at bounding box center [327, 146] width 570 height 269
click at [234, 288] on div "**********" at bounding box center [327, 146] width 594 height 293
click at [561, 224] on p "Mensaje interno: Desea reprogramar" at bounding box center [540, 226] width 106 height 8
click at [599, 60] on icon at bounding box center [596, 61] width 5 height 5
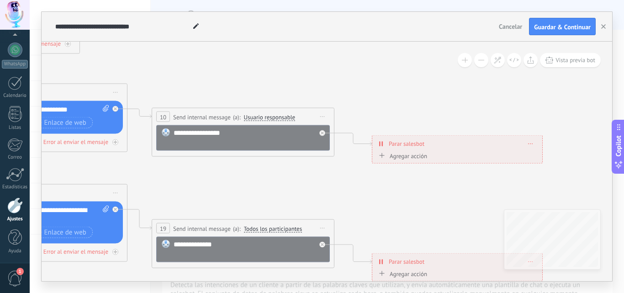
drag, startPoint x: 287, startPoint y: 115, endPoint x: 490, endPoint y: 104, distance: 203.4
click at [490, 104] on icon at bounding box center [220, 251] width 1799 height 988
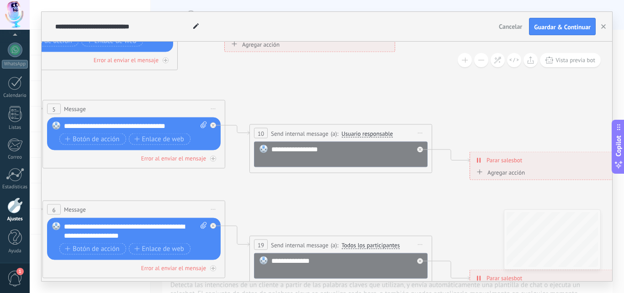
drag, startPoint x: 277, startPoint y: 87, endPoint x: 373, endPoint y: 107, distance: 98.4
click at [373, 107] on icon at bounding box center [318, 268] width 1799 height 988
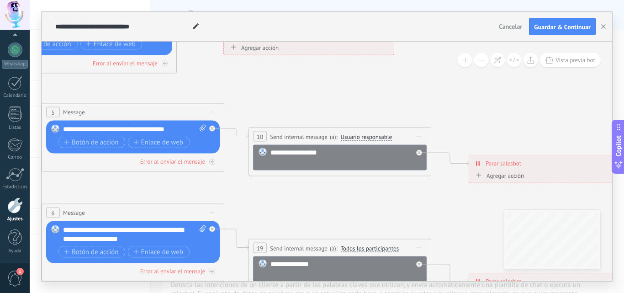
click at [362, 139] on span "Usuario responsable" at bounding box center [367, 136] width 52 height 7
click at [362, 139] on button "Usuario responsable" at bounding box center [393, 136] width 114 height 16
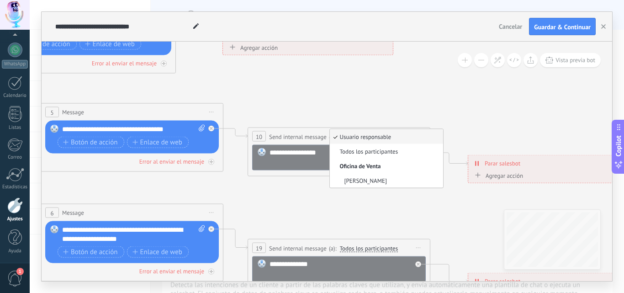
click at [289, 100] on icon at bounding box center [316, 271] width 1799 height 988
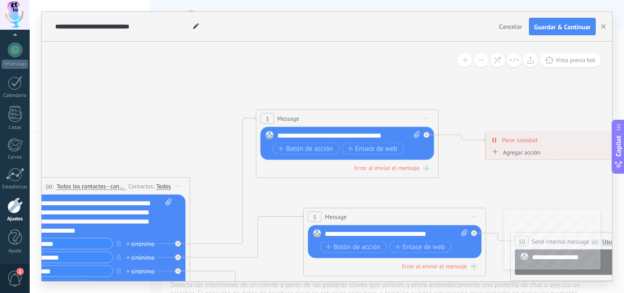
drag, startPoint x: 206, startPoint y: 88, endPoint x: 498, endPoint y: 191, distance: 309.6
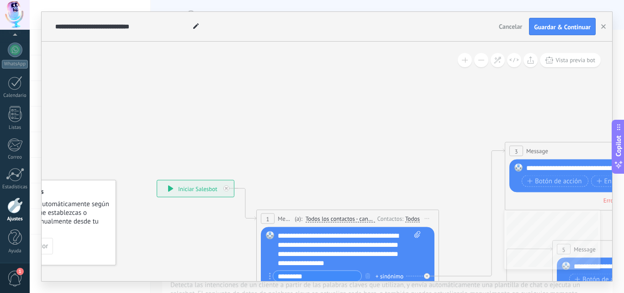
drag, startPoint x: 175, startPoint y: 108, endPoint x: 396, endPoint y: 142, distance: 223.4
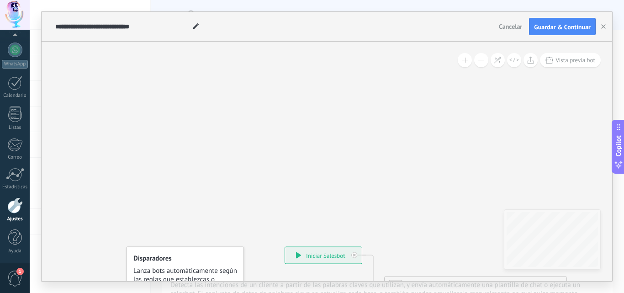
drag, startPoint x: 283, startPoint y: 120, endPoint x: 410, endPoint y: 187, distance: 144.2
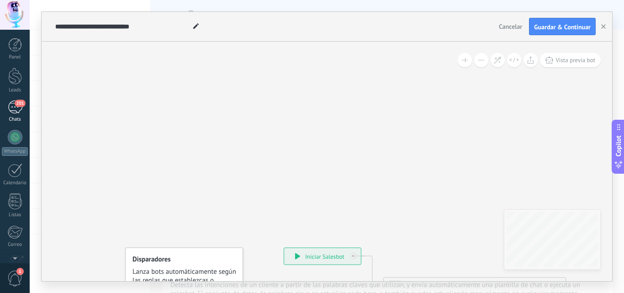
click at [20, 114] on link "201 Chats" at bounding box center [15, 111] width 30 height 22
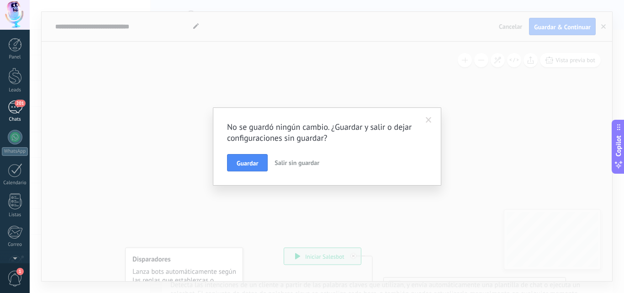
scroll to position [87, 0]
click at [285, 158] on button "Salir sin guardar" at bounding box center [297, 162] width 52 height 17
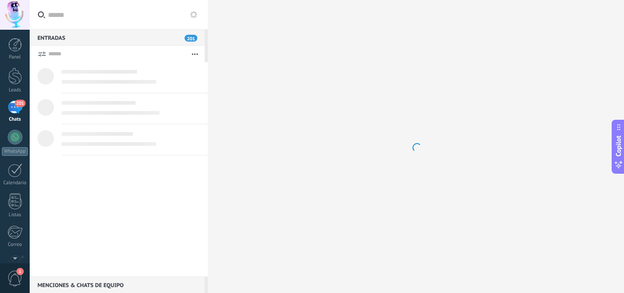
click at [18, 110] on div "201" at bounding box center [15, 106] width 15 height 13
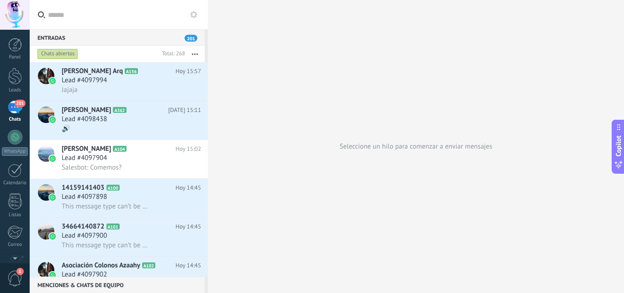
click at [18, 110] on div "201" at bounding box center [15, 106] width 15 height 13
click at [111, 79] on h3 "Lead #4097994" at bounding box center [87, 80] width 50 height 9
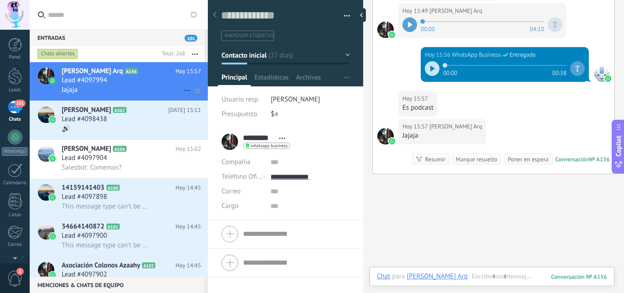
scroll to position [14, 0]
click at [138, 108] on h2 "Oswaldo Salazar A362" at bounding box center [115, 109] width 106 height 9
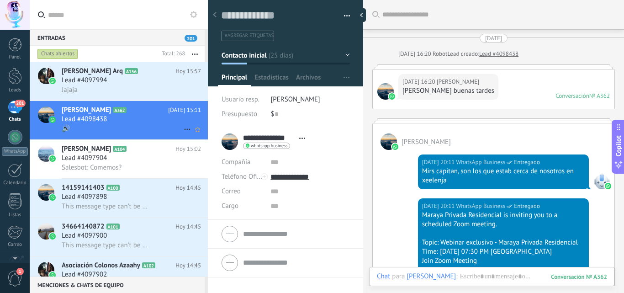
scroll to position [365, 0]
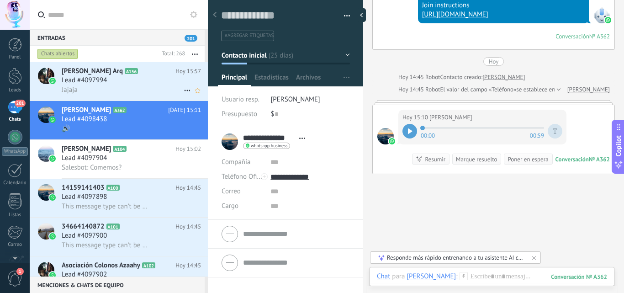
click at [151, 75] on h2 "Landa Arq A156" at bounding box center [119, 71] width 114 height 9
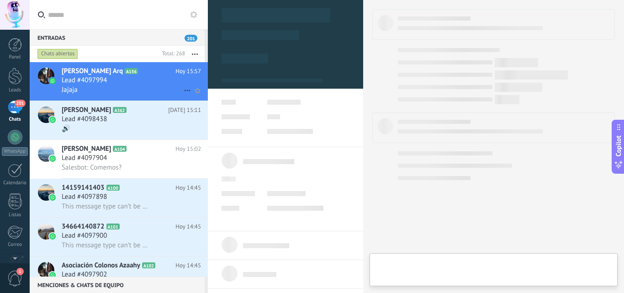
click at [151, 75] on h2 "Landa Arq A156" at bounding box center [119, 71] width 114 height 9
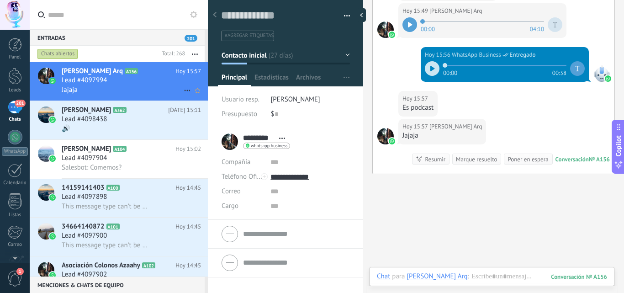
scroll to position [14, 0]
click at [452, 255] on div "Responde más rápido entrenando a tu asistente AI con tus fuentes de datos" at bounding box center [456, 257] width 138 height 8
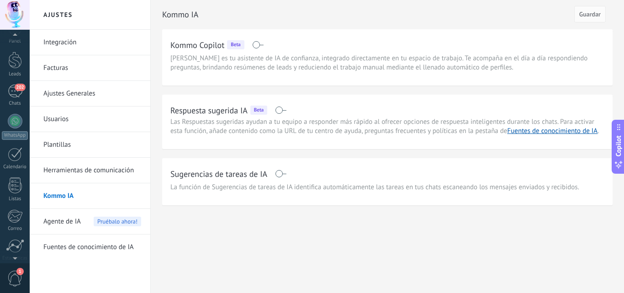
scroll to position [10, 0]
click at [19, 105] on link "202 Chats" at bounding box center [15, 101] width 30 height 22
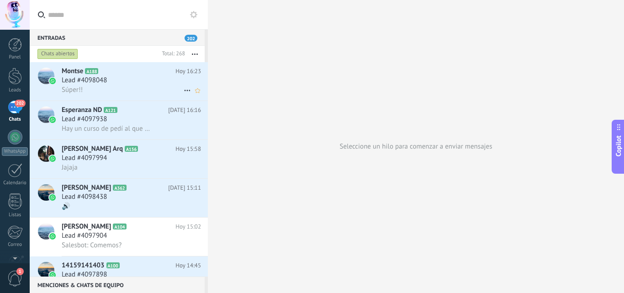
click at [128, 80] on div "Lead #4098048" at bounding box center [131, 80] width 139 height 9
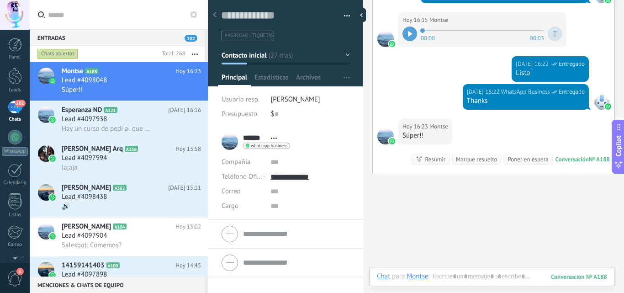
scroll to position [14, 0]
click at [427, 158] on div "Resumir" at bounding box center [435, 159] width 21 height 9
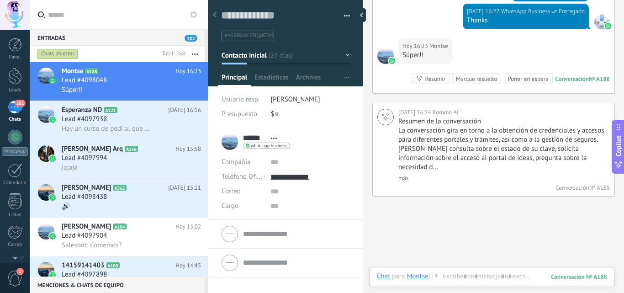
scroll to position [2165, 0]
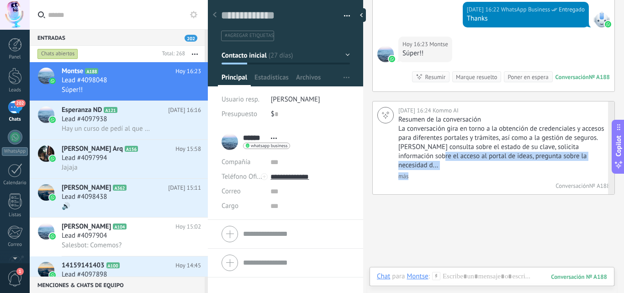
drag, startPoint x: 427, startPoint y: 158, endPoint x: 513, endPoint y: 168, distance: 86.5
click at [513, 168] on div "Resumen de la conversación La conversación gira en torno a la obtención de cred…" at bounding box center [502, 147] width 209 height 65
click at [403, 172] on link "más" at bounding box center [403, 176] width 10 height 8
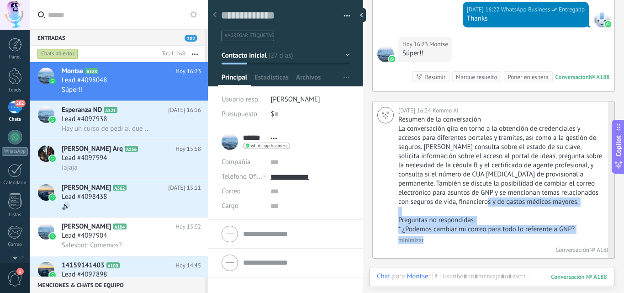
drag, startPoint x: 518, startPoint y: 197, endPoint x: 484, endPoint y: 253, distance: 65.4
click at [484, 253] on div "Hoy 16:24 Kommo AI Resumen de la conversación La conversación gira en torno a l…" at bounding box center [493, 179] width 242 height 157
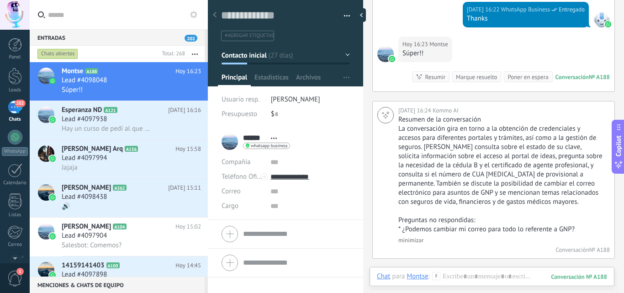
click at [325, 219] on li "****** Montse ****** Montse Apellido Abrir detalle Copie el nombre" at bounding box center [285, 173] width 155 height 92
click at [394, 131] on div "Hoy 16:24 Kommo AI Resumen de la conversación La conversación gira en torno a l…" at bounding box center [493, 179] width 242 height 157
click at [318, 131] on div "****** Montse ****** Montse Apellido Abrir detalle Copie el nombre Desatar" at bounding box center [285, 141] width 128 height 23
click at [391, 120] on div at bounding box center [385, 179] width 16 height 144
click at [336, 123] on div "Usuario resp. Rodrigo Alejandro Vargas Presupuesto $ 0" at bounding box center [285, 109] width 128 height 35
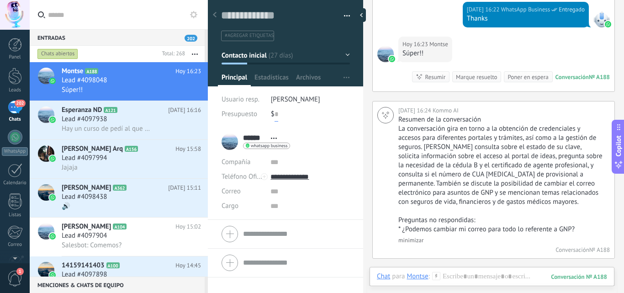
click at [274, 109] on input "text" at bounding box center [276, 114] width 4 height 15
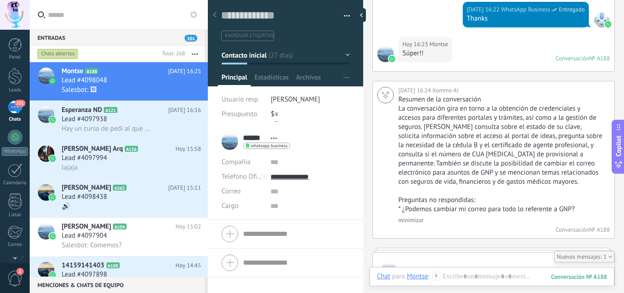
scroll to position [2245, 0]
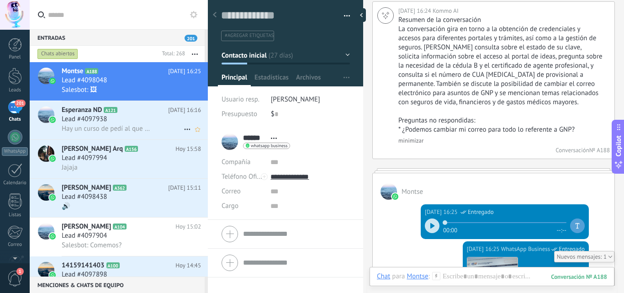
click at [100, 108] on span "Esperanza ND" at bounding box center [82, 109] width 40 height 9
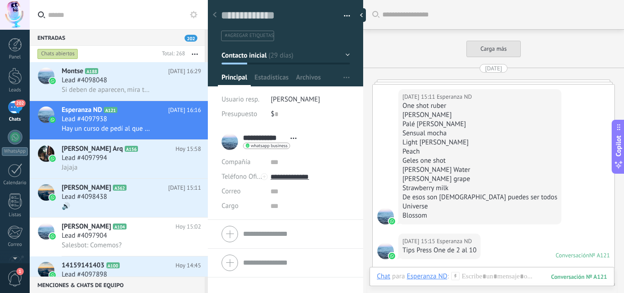
scroll to position [1725, 0]
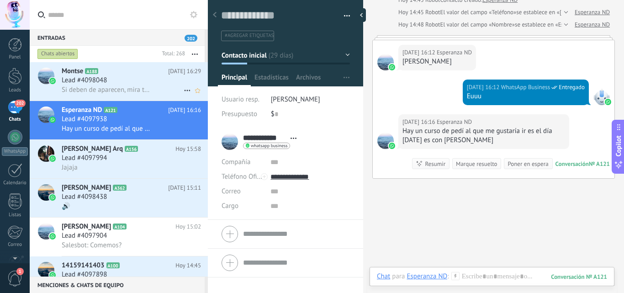
click at [106, 79] on span "Lead #4098048" at bounding box center [84, 80] width 45 height 9
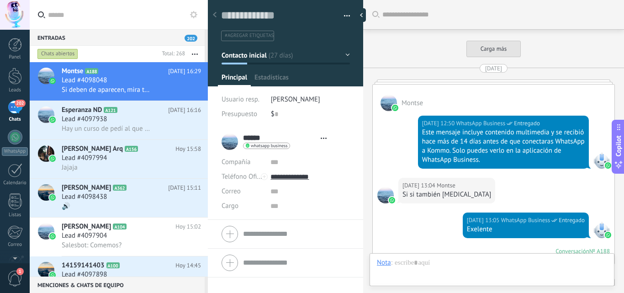
type textarea "**********"
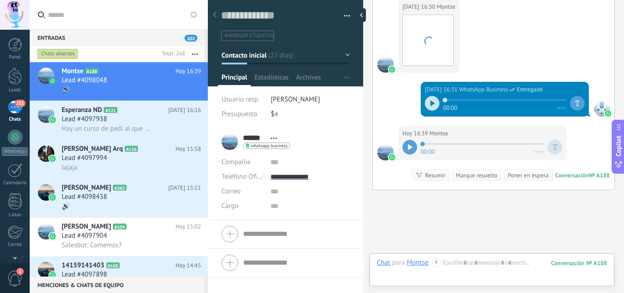
scroll to position [2418, 0]
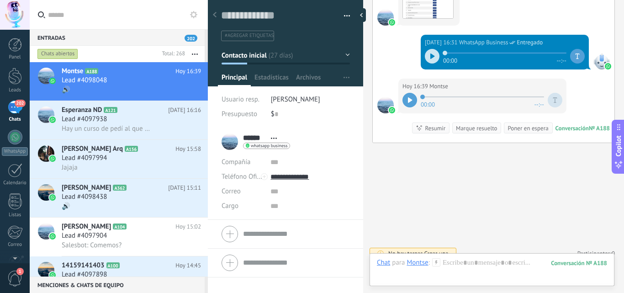
click at [408, 97] on icon at bounding box center [410, 99] width 5 height 5
